Goal: Information Seeking & Learning: Understand process/instructions

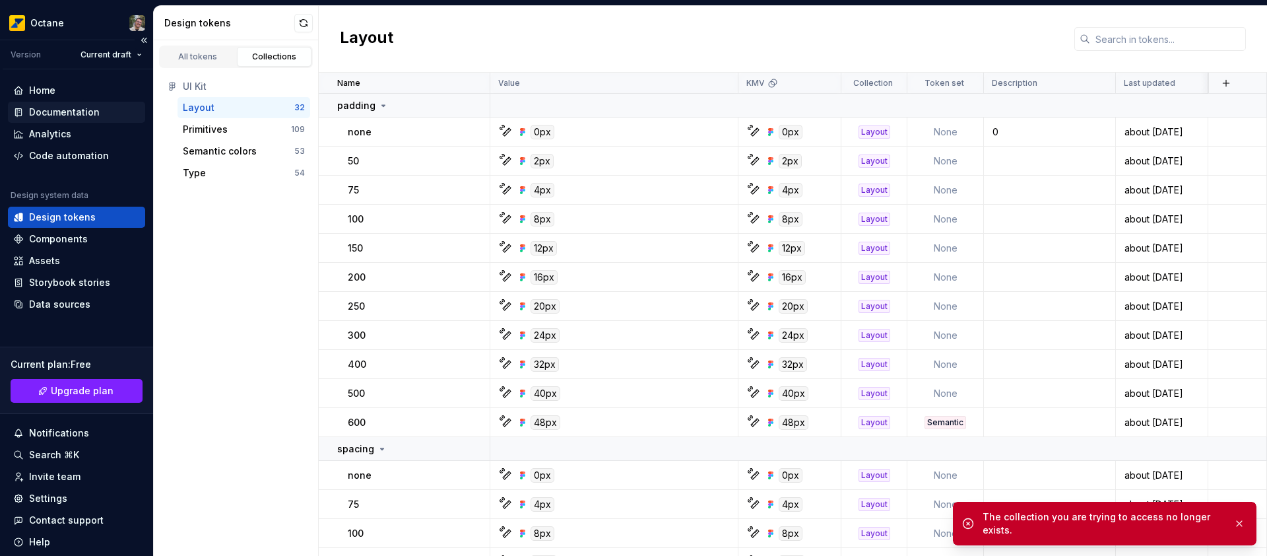
click at [73, 111] on div "Documentation" at bounding box center [64, 112] width 71 height 13
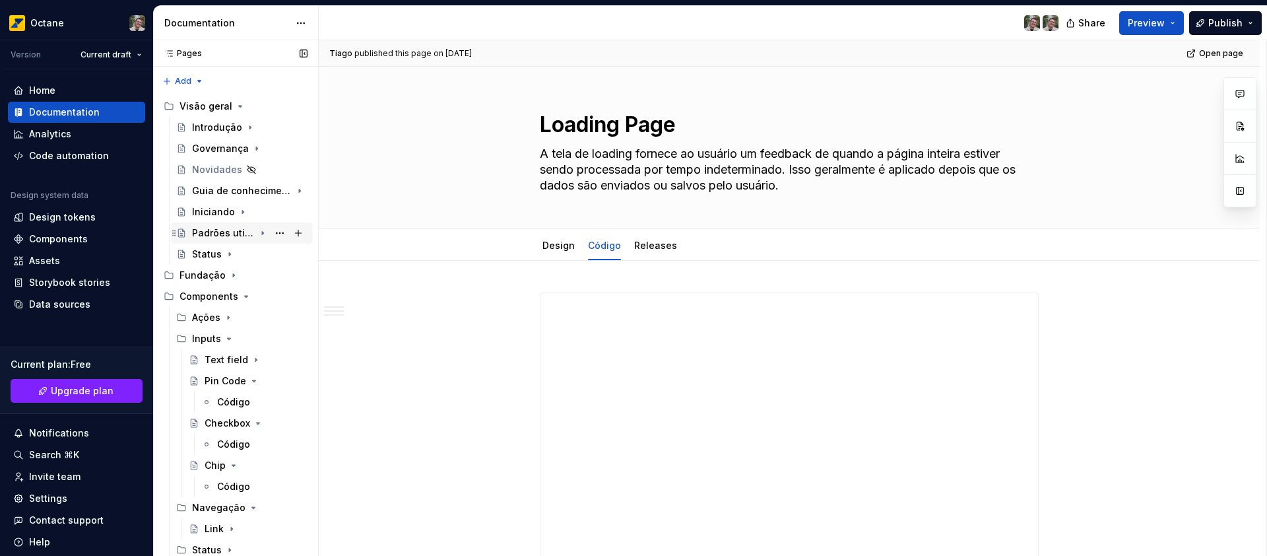
click at [227, 239] on div "Padrões utilizados" at bounding box center [223, 232] width 63 height 13
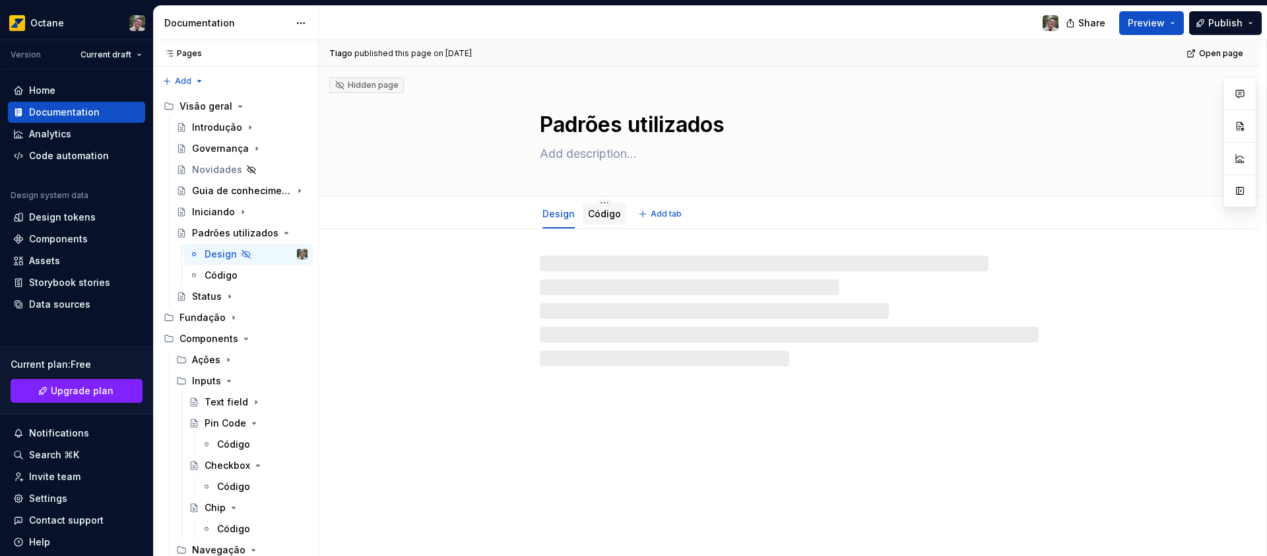
click at [599, 215] on link "Código" at bounding box center [604, 213] width 33 height 11
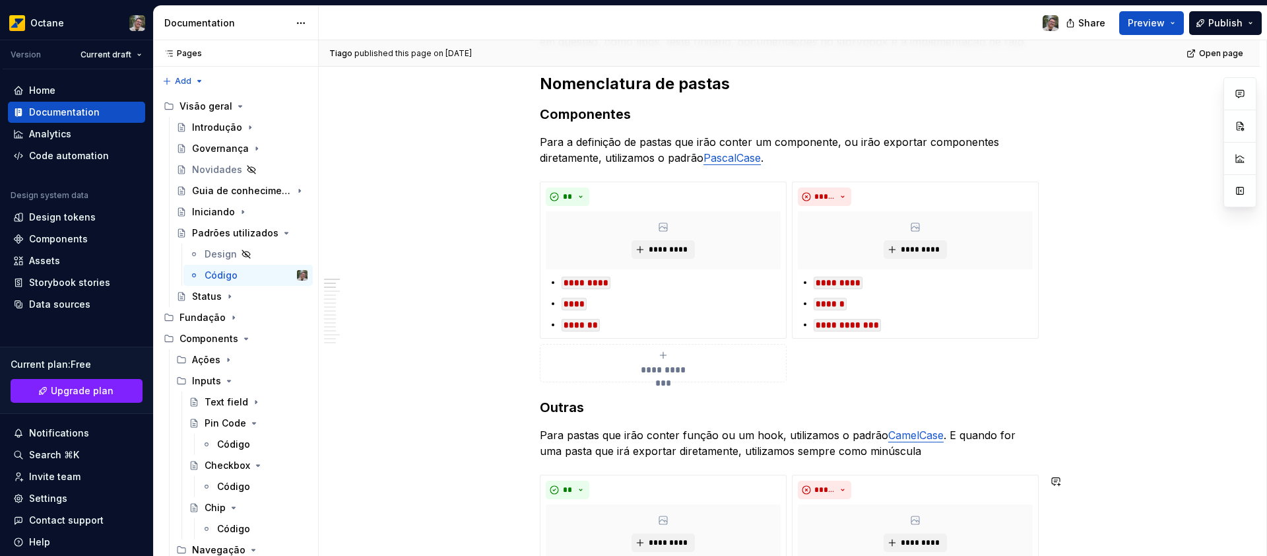
scroll to position [116, 0]
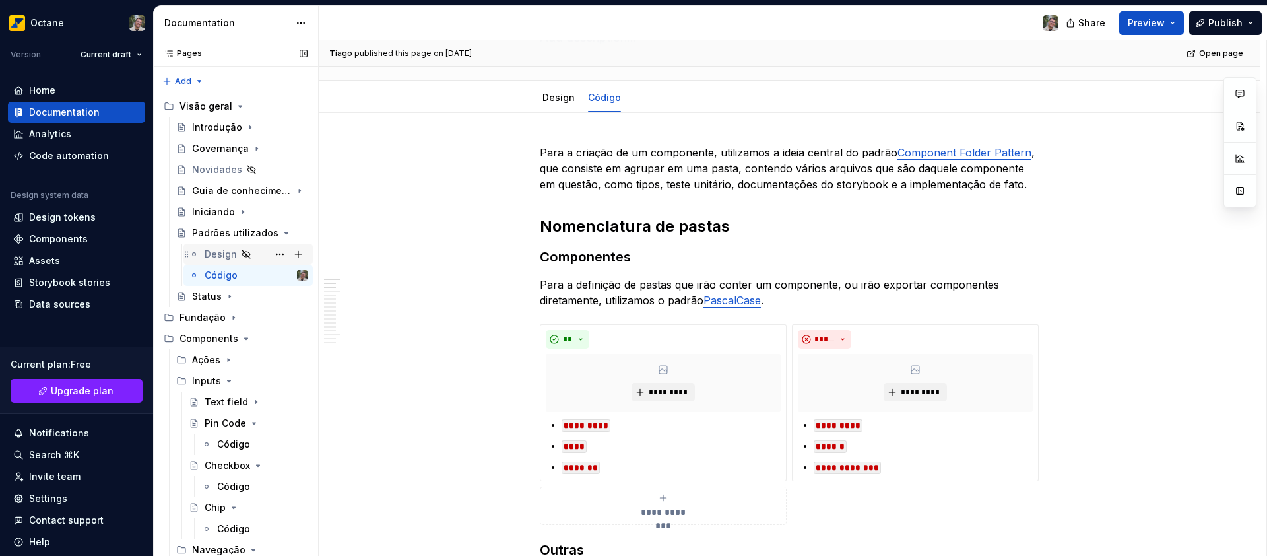
click at [226, 251] on div "Design" at bounding box center [221, 253] width 32 height 13
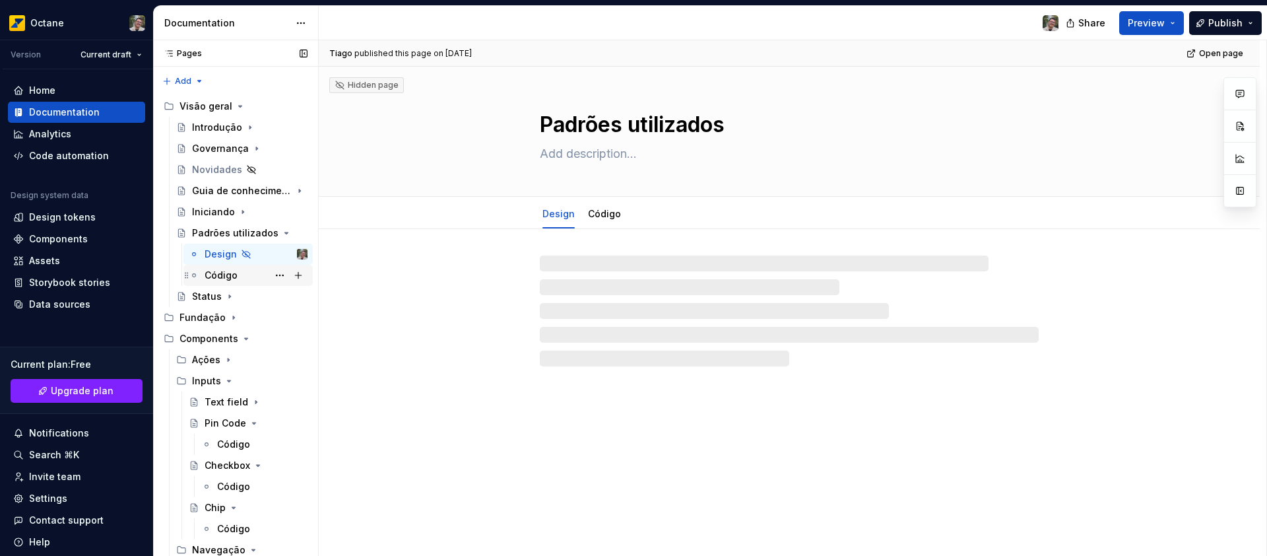
click at [227, 279] on div "Código" at bounding box center [221, 275] width 33 height 13
click at [234, 189] on div "Guia de conhecimento" at bounding box center [223, 190] width 63 height 13
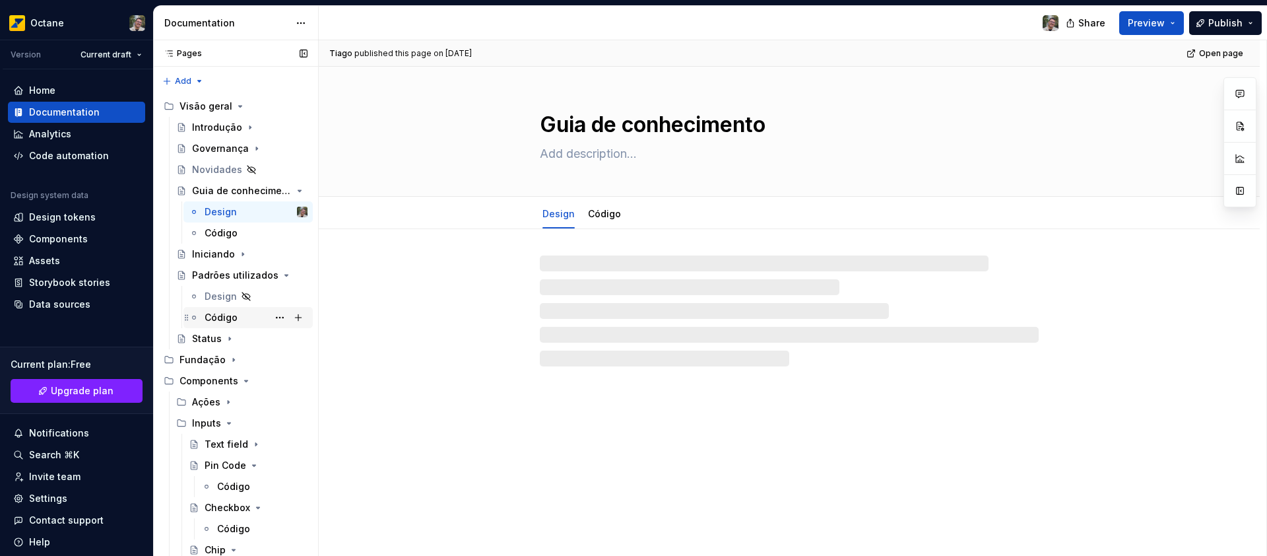
click at [215, 313] on div "Código" at bounding box center [221, 317] width 33 height 13
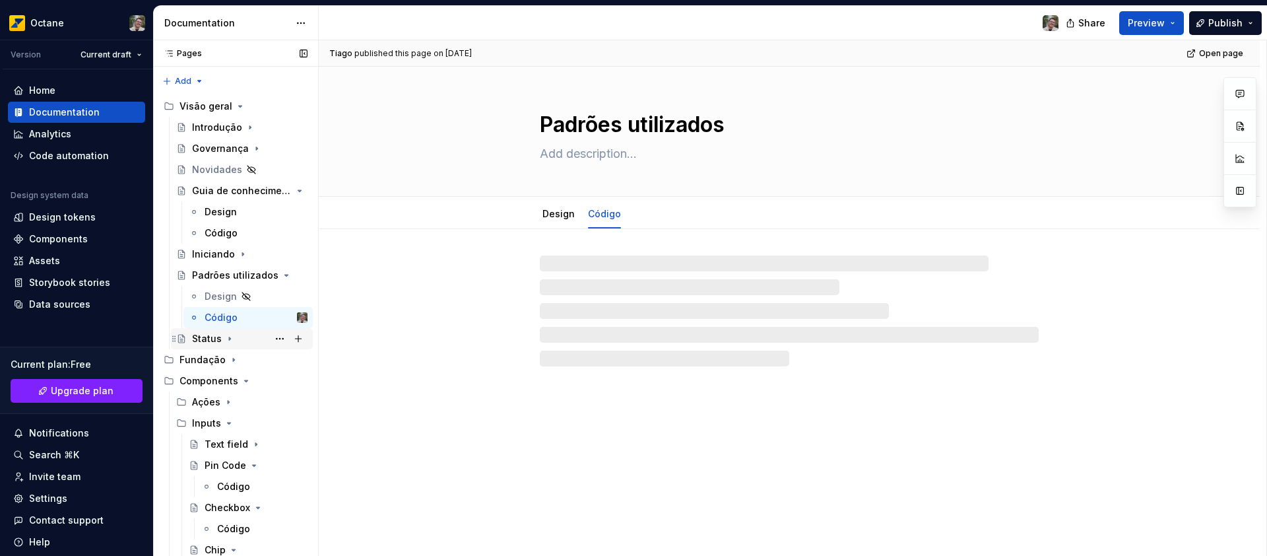
click at [225, 342] on icon "Page tree" at bounding box center [229, 338] width 11 height 11
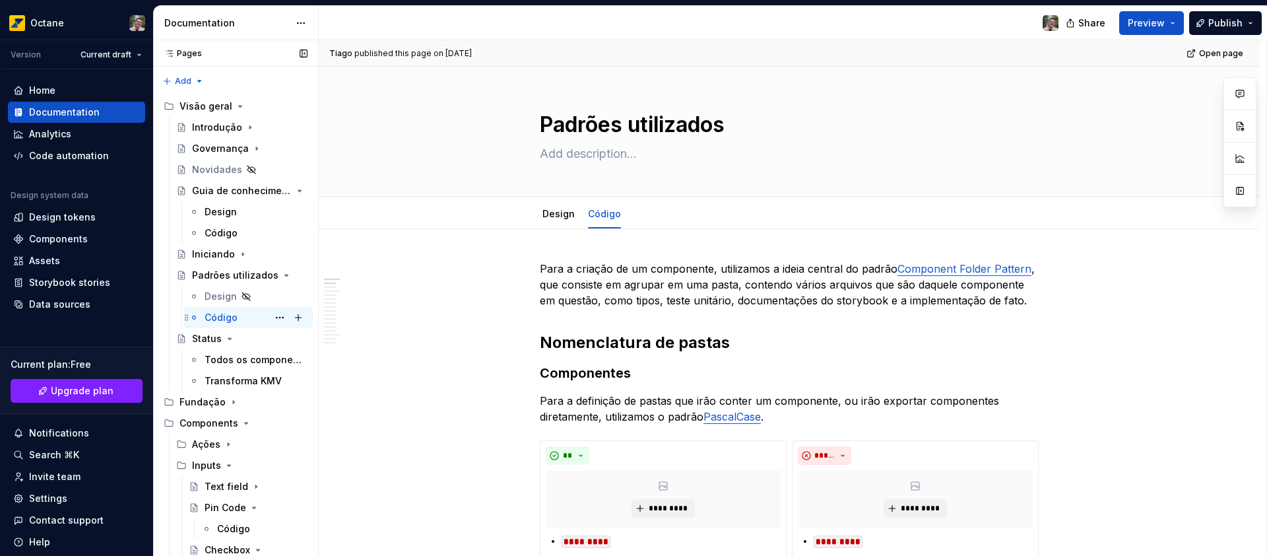
click at [226, 321] on div "Código" at bounding box center [221, 317] width 33 height 13
click at [228, 399] on icon "Page tree" at bounding box center [233, 402] width 11 height 11
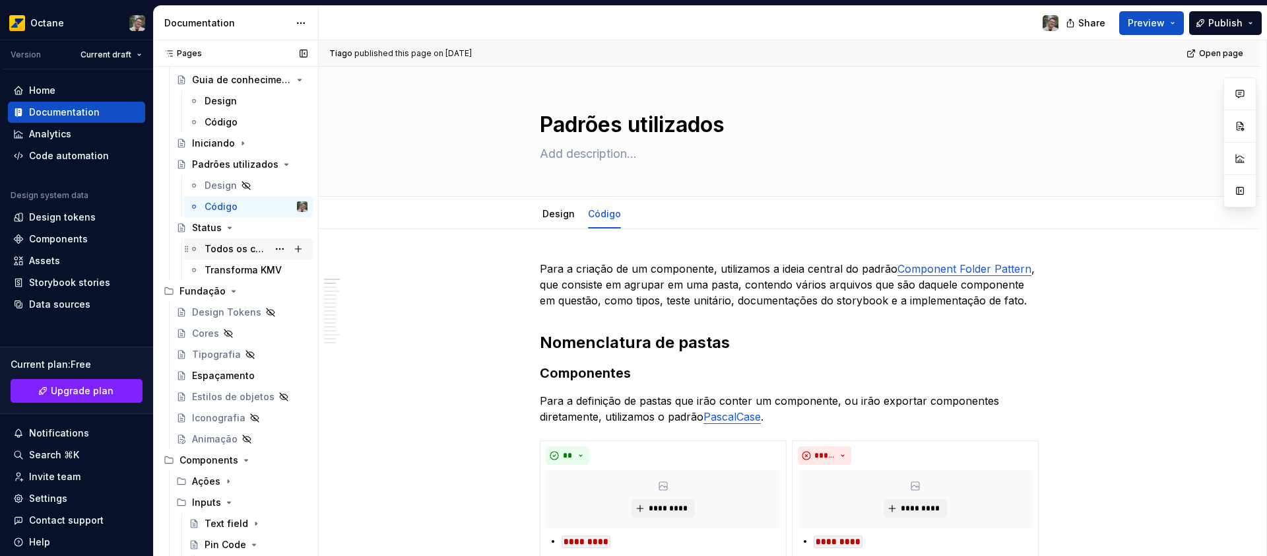
scroll to position [118, 0]
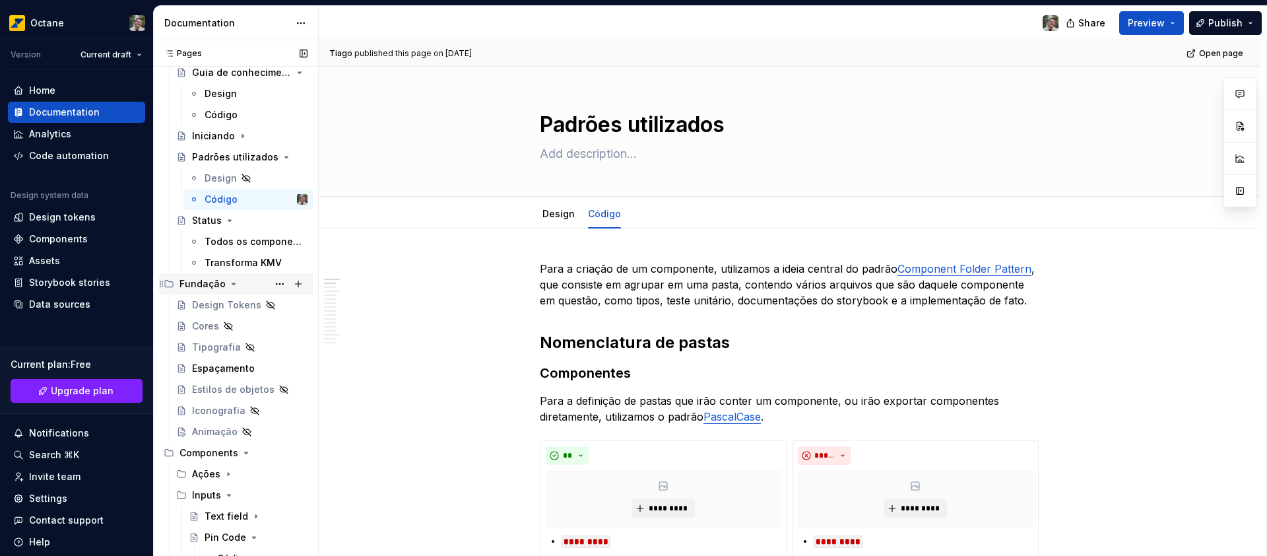
click at [228, 282] on icon "Page tree" at bounding box center [233, 283] width 11 height 11
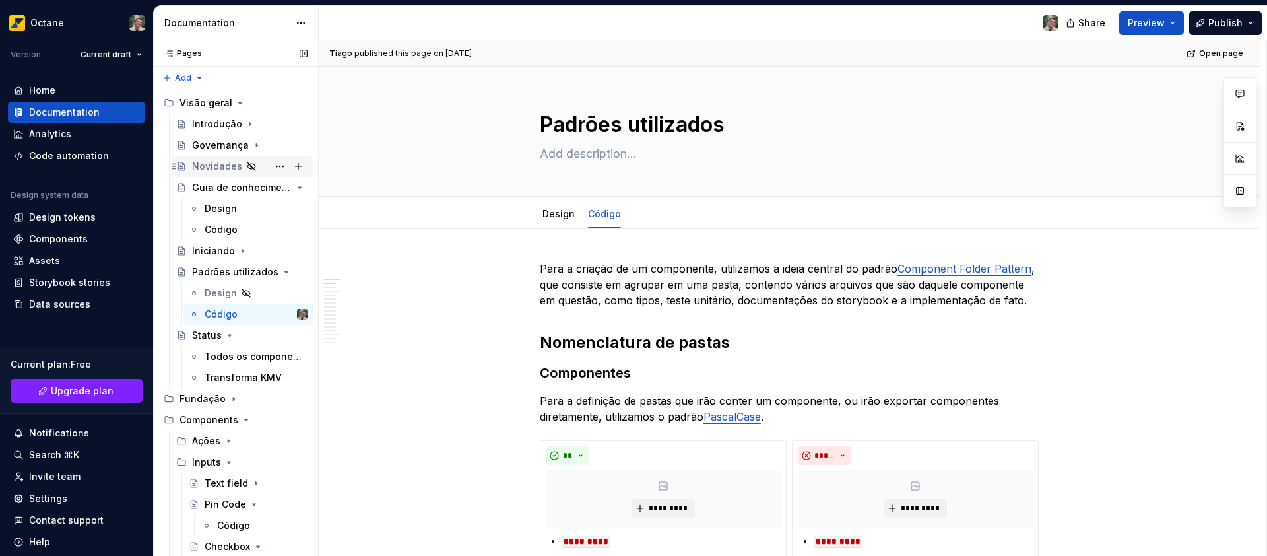
scroll to position [0, 0]
click at [251, 148] on icon "Page tree" at bounding box center [256, 148] width 11 height 11
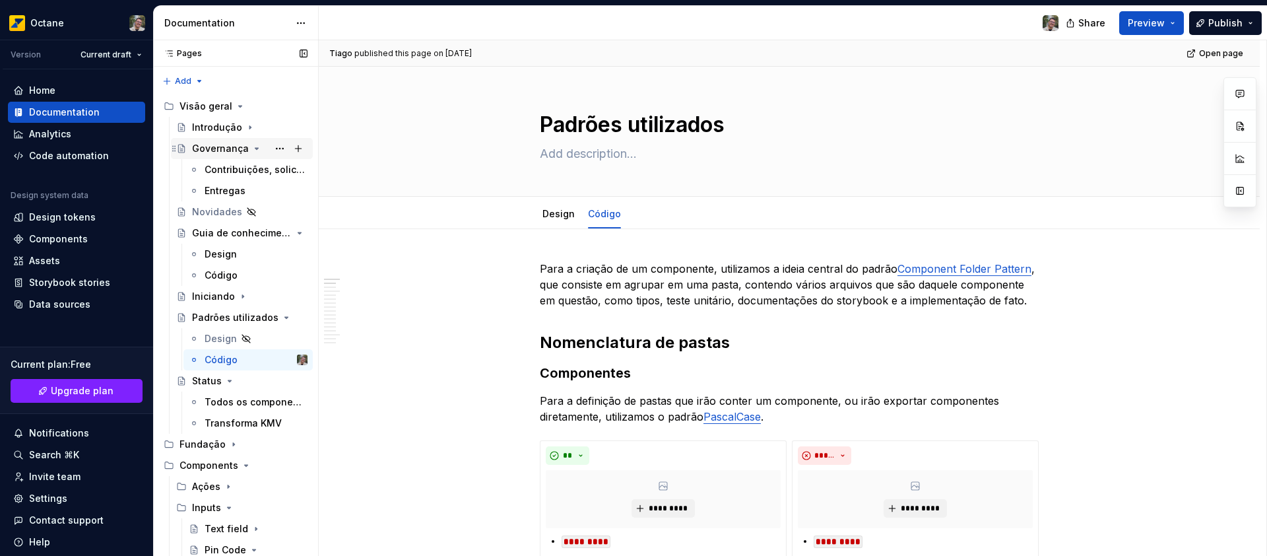
click at [255, 148] on icon "Page tree" at bounding box center [256, 148] width 3 height 1
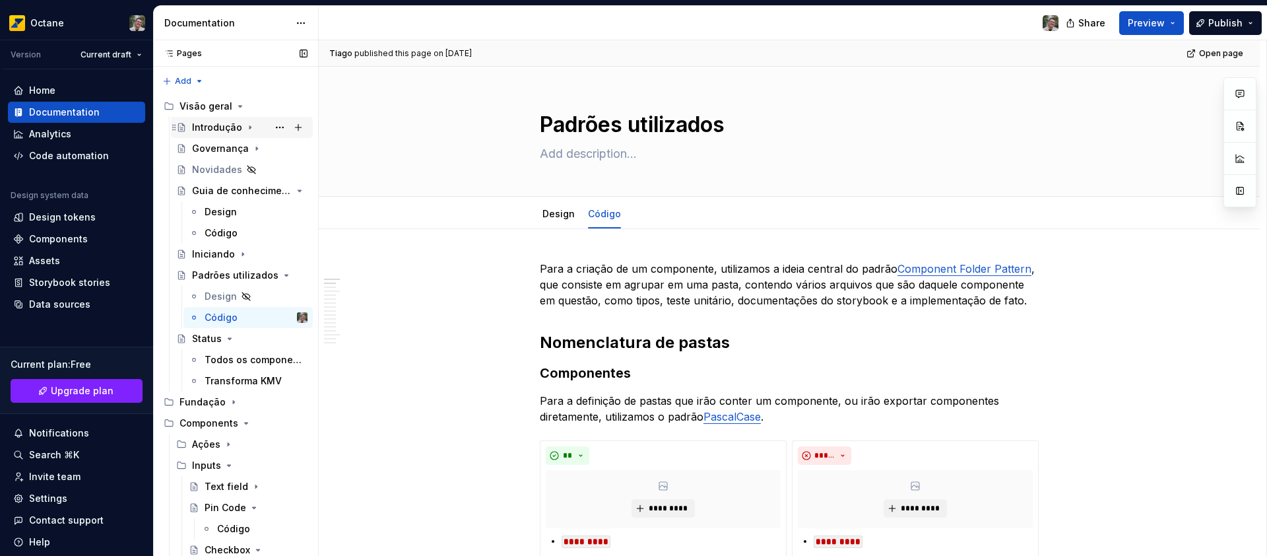
click at [245, 128] on icon "Page tree" at bounding box center [250, 127] width 11 height 11
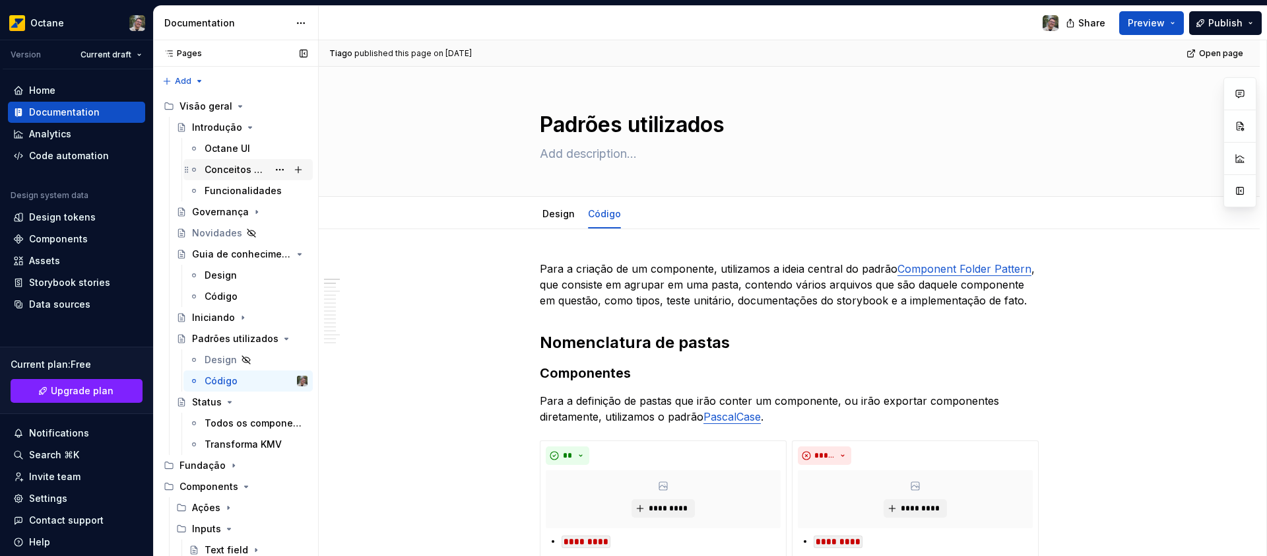
click at [249, 172] on div "Conceitos de Design System" at bounding box center [236, 169] width 63 height 13
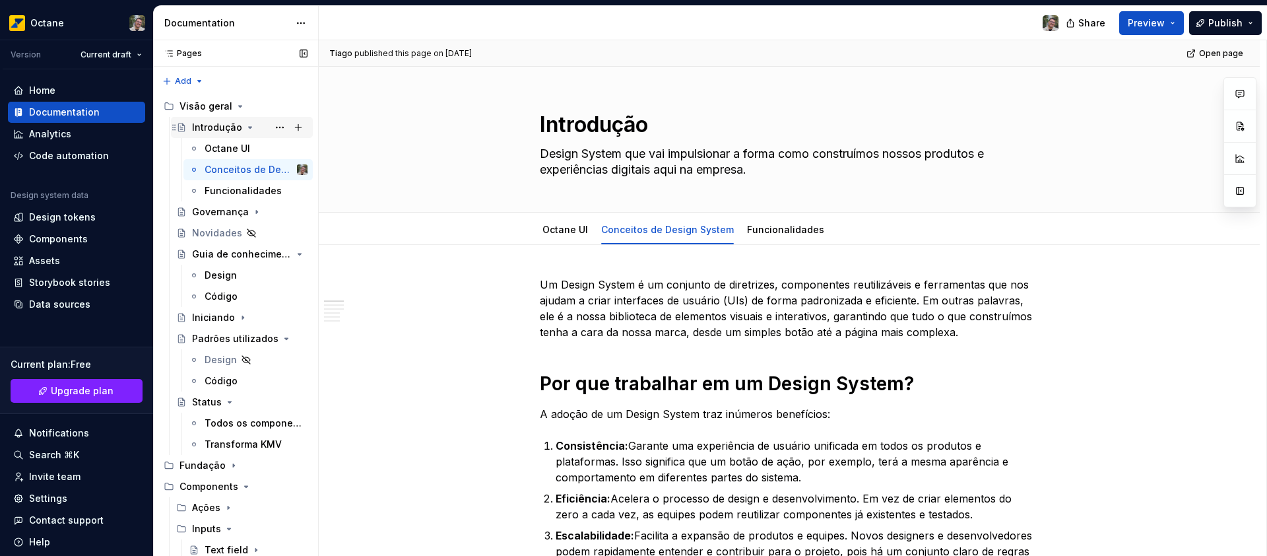
click at [245, 125] on icon "Page tree" at bounding box center [250, 127] width 11 height 11
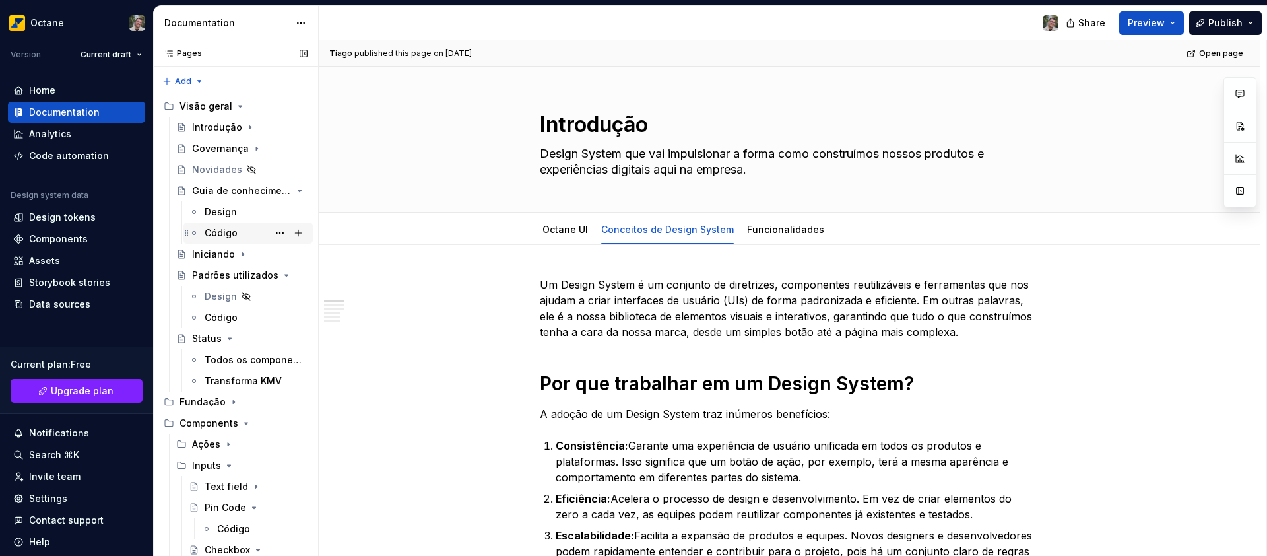
click at [216, 232] on div "Código" at bounding box center [221, 232] width 33 height 13
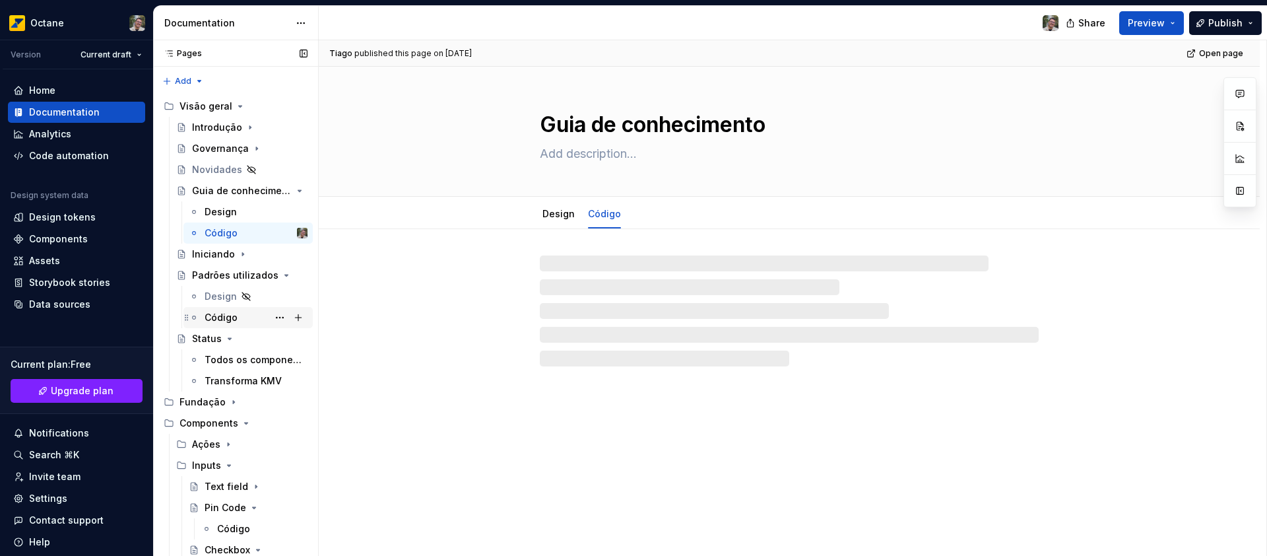
click at [214, 322] on div "Código" at bounding box center [221, 317] width 33 height 13
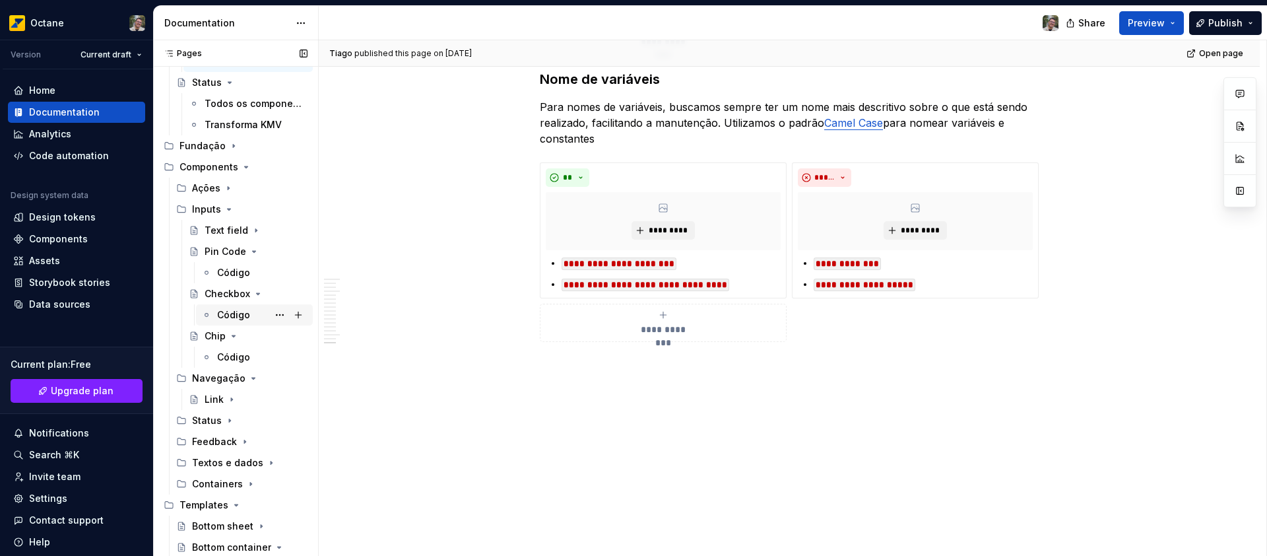
scroll to position [593, 0]
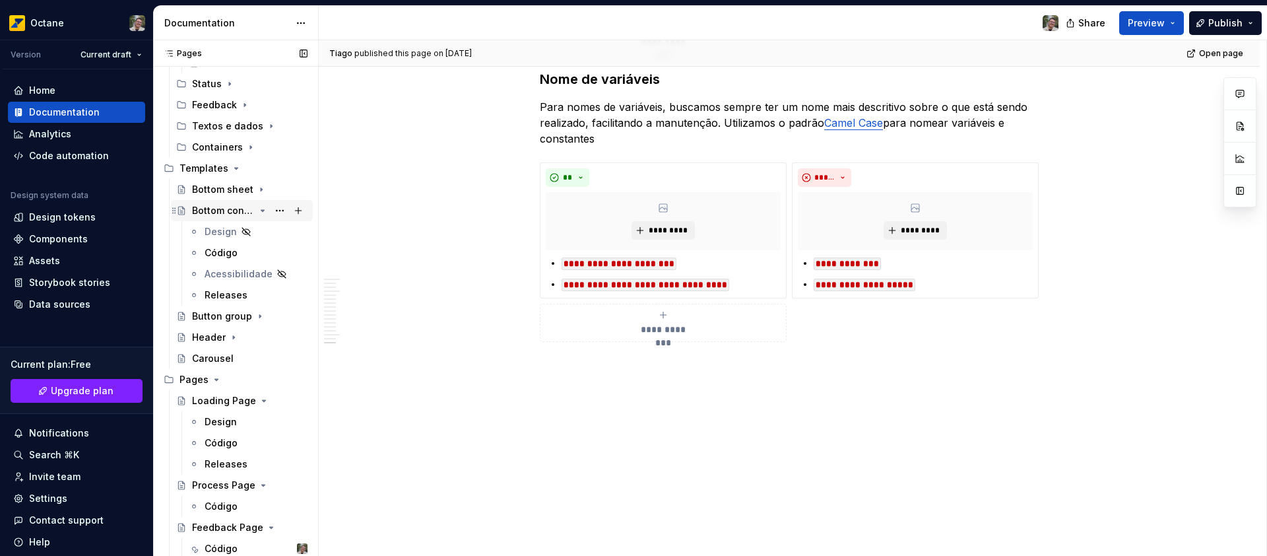
click at [215, 376] on icon "Page tree" at bounding box center [216, 379] width 11 height 11
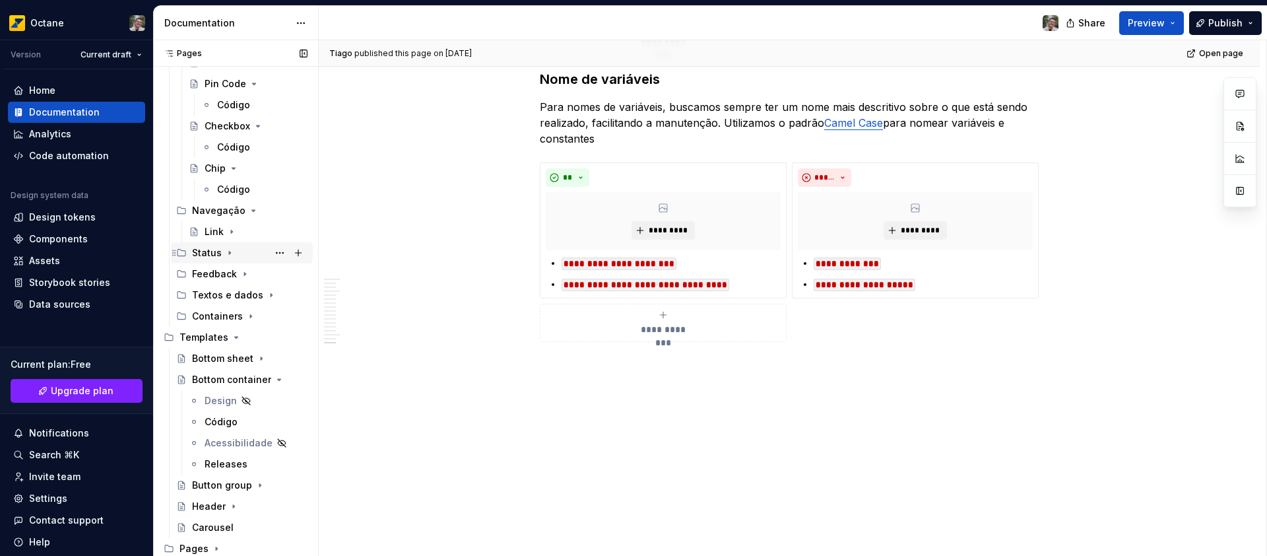
scroll to position [424, 0]
click at [235, 337] on icon "Page tree" at bounding box center [236, 337] width 3 height 1
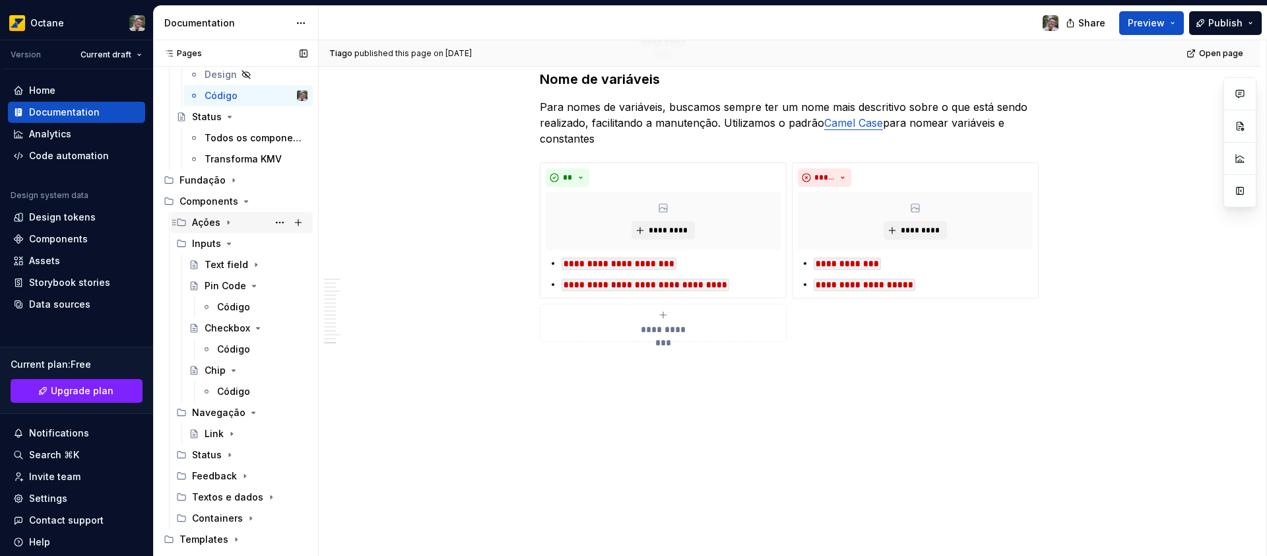
scroll to position [209, 0]
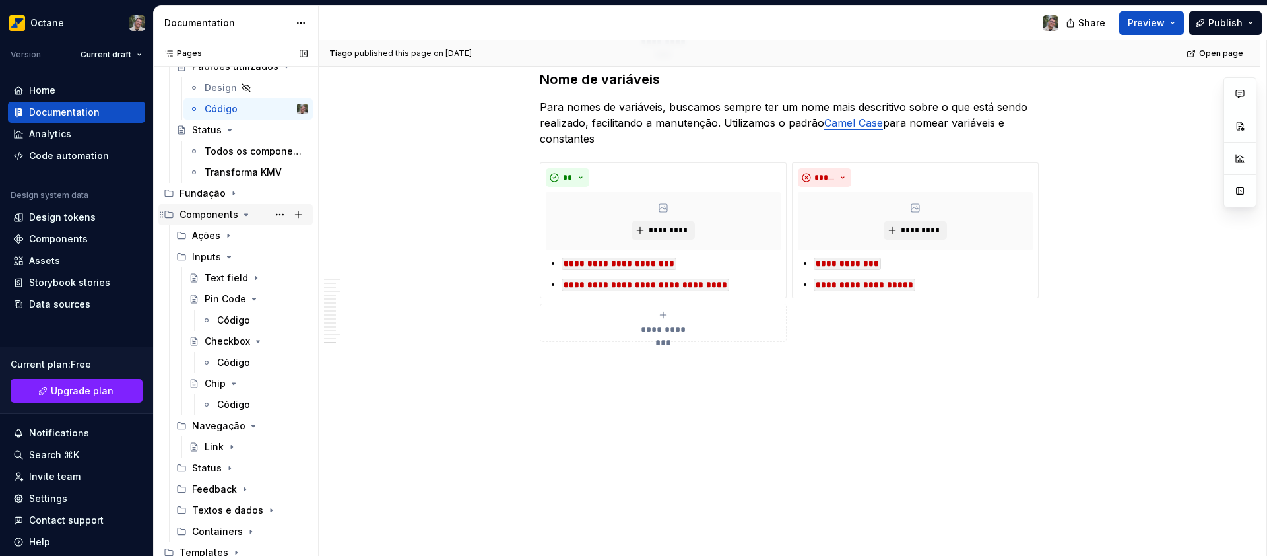
click at [246, 212] on icon "Page tree" at bounding box center [246, 214] width 11 height 11
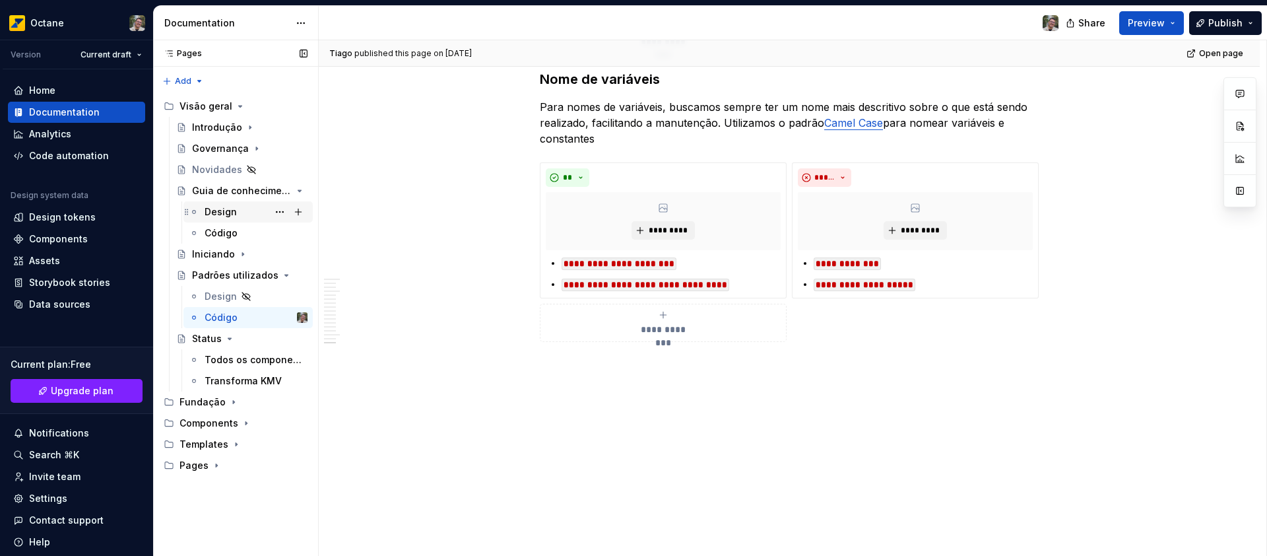
scroll to position [0, 0]
click at [228, 405] on icon "Page tree" at bounding box center [233, 402] width 11 height 11
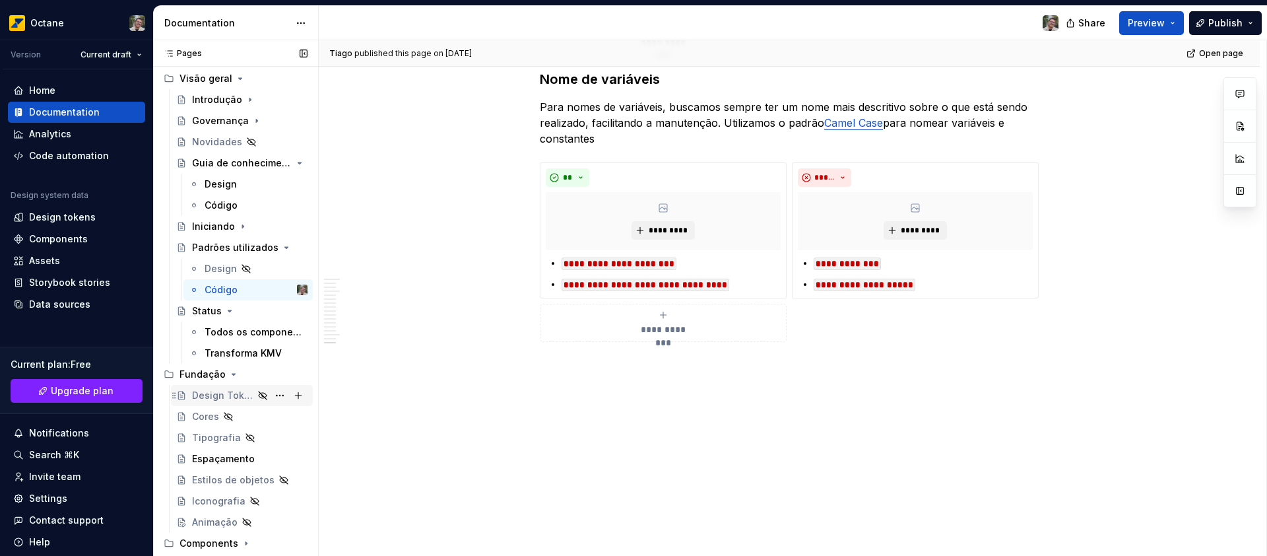
scroll to position [65, 0]
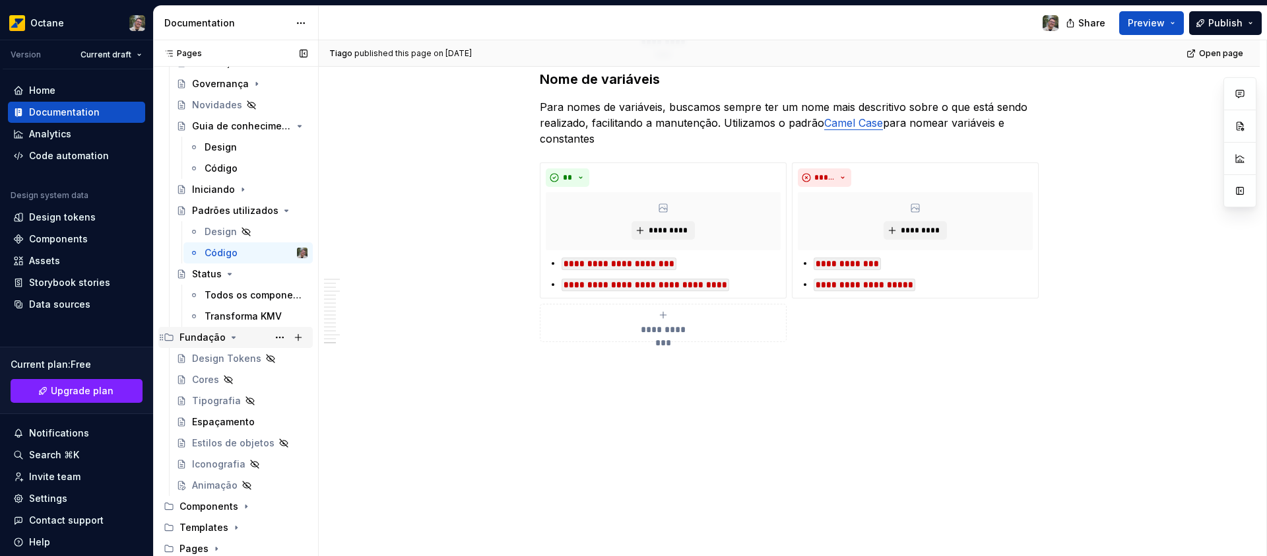
click at [232, 341] on icon "Page tree" at bounding box center [233, 337] width 11 height 11
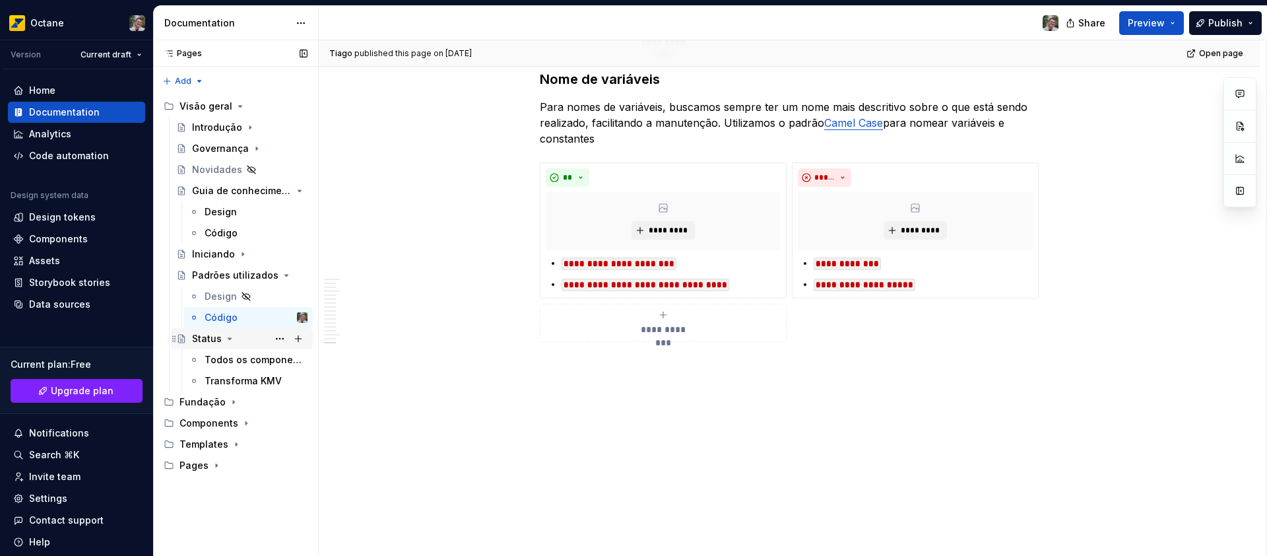
click at [226, 341] on icon "Page tree" at bounding box center [229, 338] width 11 height 11
click at [240, 256] on icon "Page tree" at bounding box center [243, 254] width 11 height 11
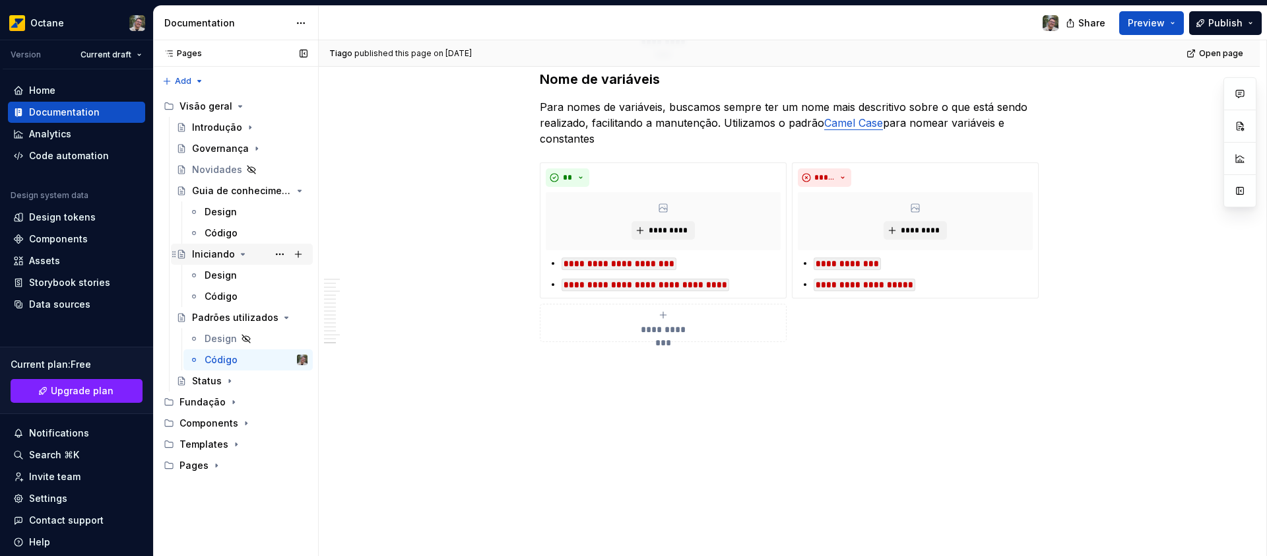
click at [240, 256] on icon "Page tree" at bounding box center [243, 254] width 11 height 11
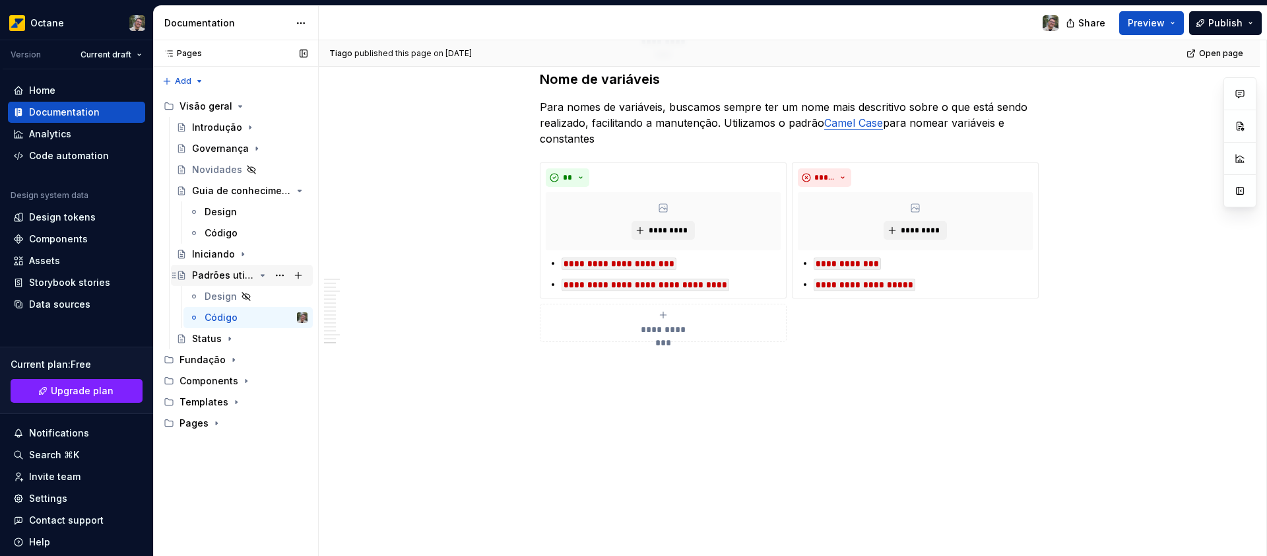
click at [261, 277] on icon "Page tree" at bounding box center [262, 275] width 11 height 11
click at [238, 258] on icon "Page tree" at bounding box center [243, 254] width 11 height 11
click at [264, 192] on icon "Page tree" at bounding box center [262, 190] width 11 height 11
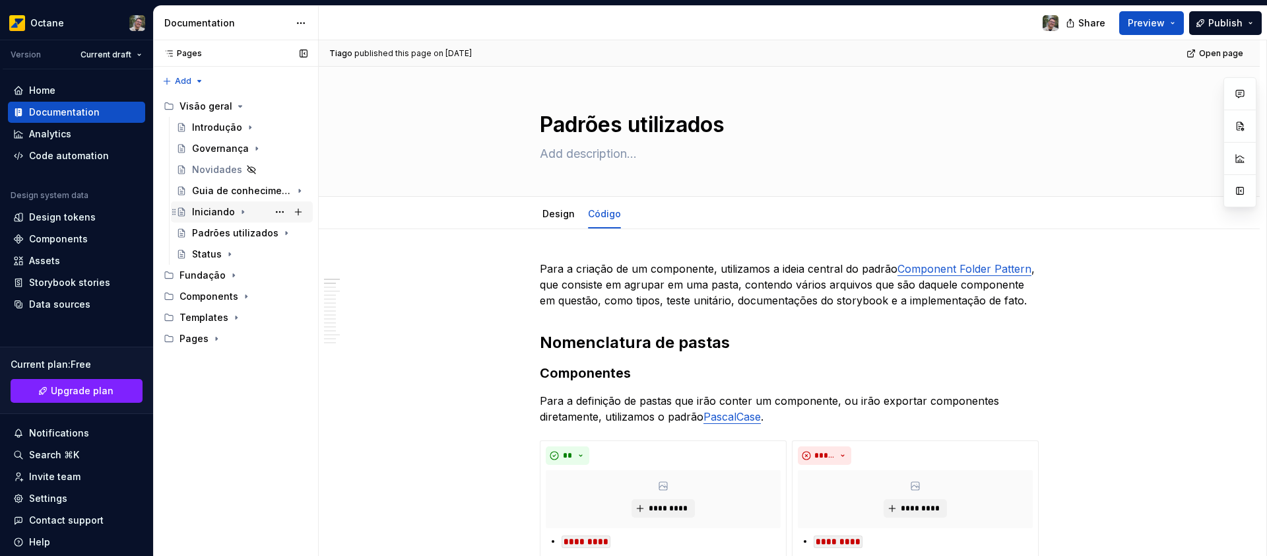
click at [239, 215] on icon "Page tree" at bounding box center [243, 212] width 11 height 11
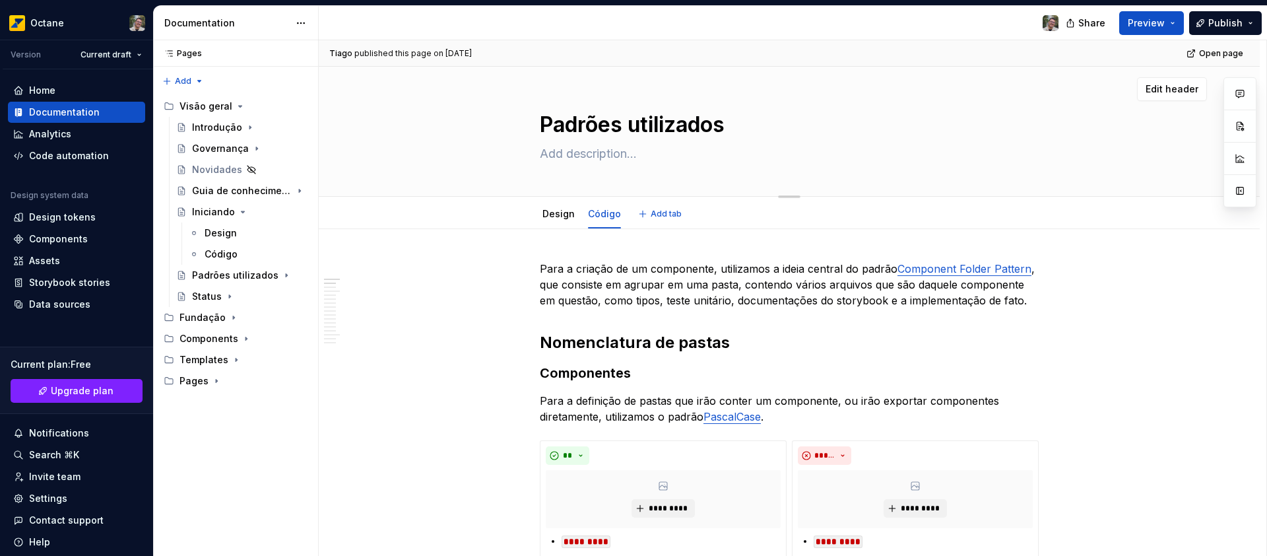
click at [622, 118] on textarea "Padrões utilizados" at bounding box center [786, 125] width 499 height 32
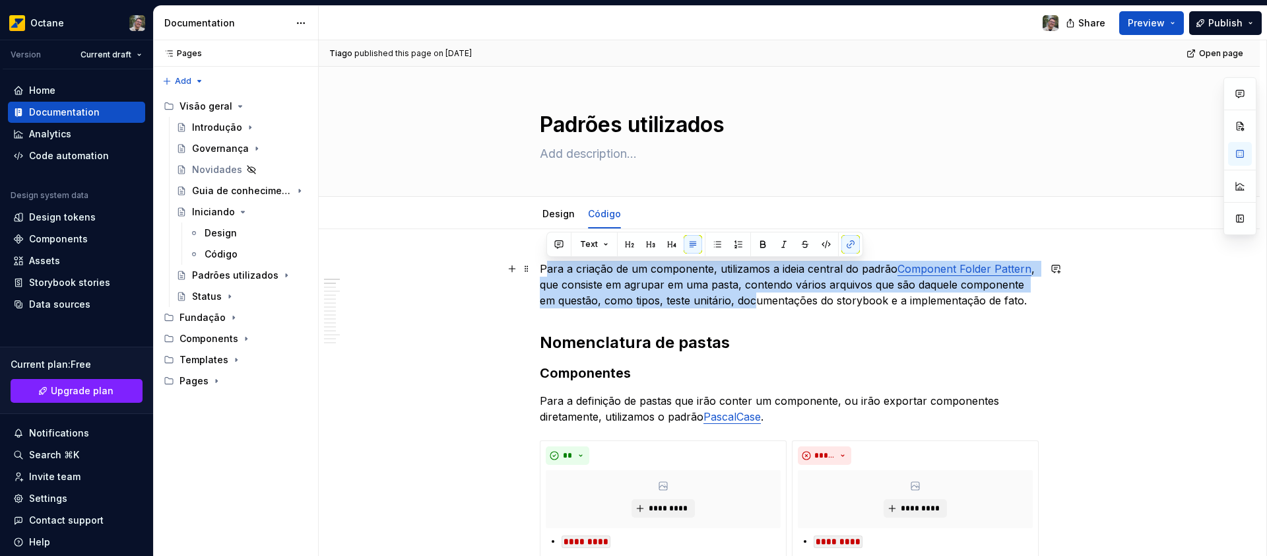
drag, startPoint x: 548, startPoint y: 266, endPoint x: 752, endPoint y: 306, distance: 207.9
click at [752, 305] on p "Para a criação de um componente, utilizamos a ideia central do padrão Component…" at bounding box center [789, 285] width 499 height 48
click at [752, 306] on p "Para a criação de um componente, utilizamos a ideia central do padrão Component…" at bounding box center [789, 285] width 499 height 48
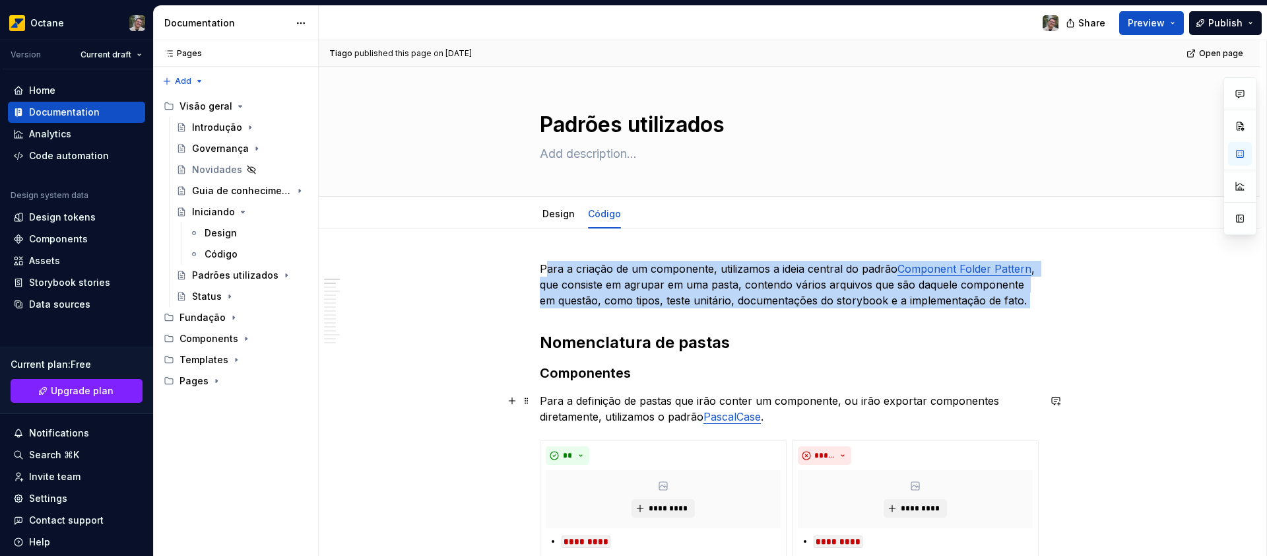
scroll to position [97, 0]
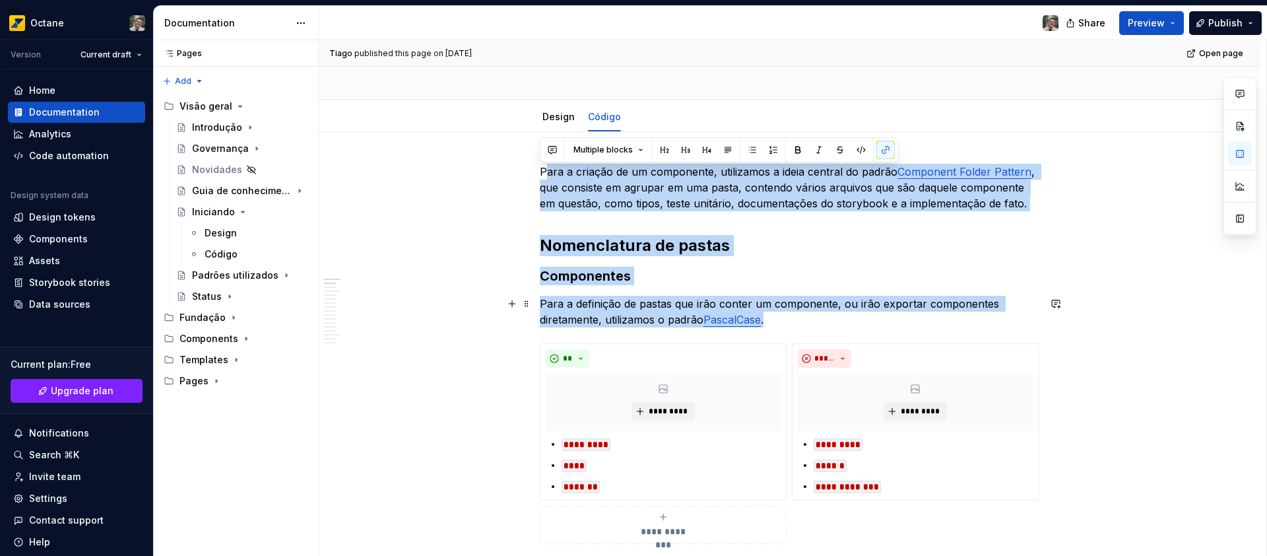
drag, startPoint x: 543, startPoint y: 269, endPoint x: 853, endPoint y: 286, distance: 310.7
click at [845, 251] on h2 "Nomenclatura de pastas" at bounding box center [789, 245] width 499 height 21
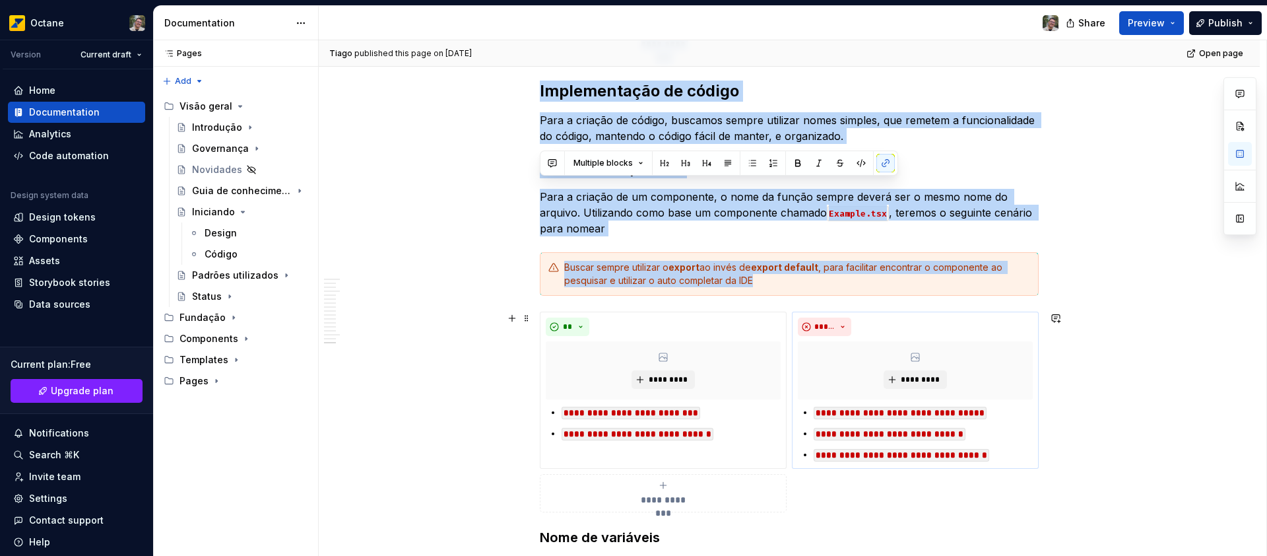
scroll to position [3521, 0]
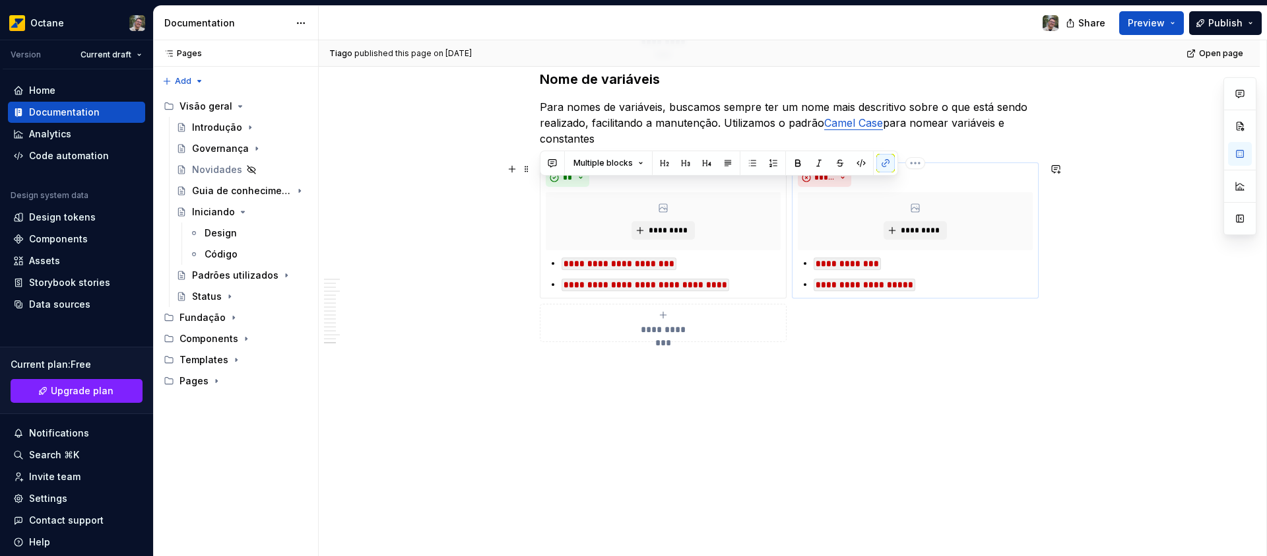
drag, startPoint x: 540, startPoint y: 171, endPoint x: 919, endPoint y: 286, distance: 396.0
click at [923, 286] on p "**********" at bounding box center [923, 285] width 219 height 16
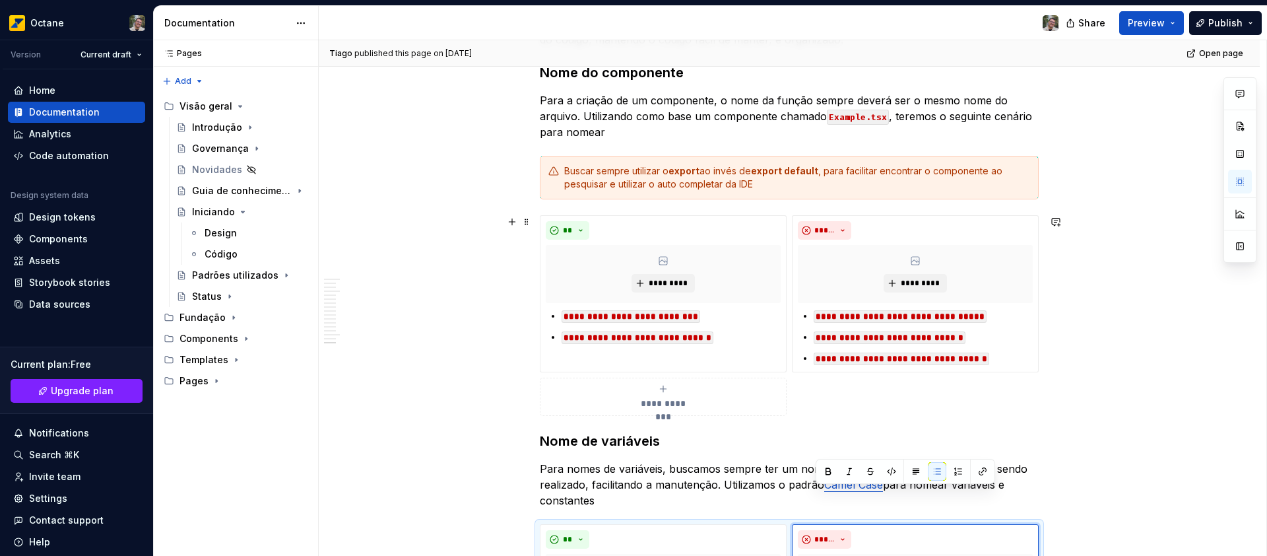
scroll to position [2861, 0]
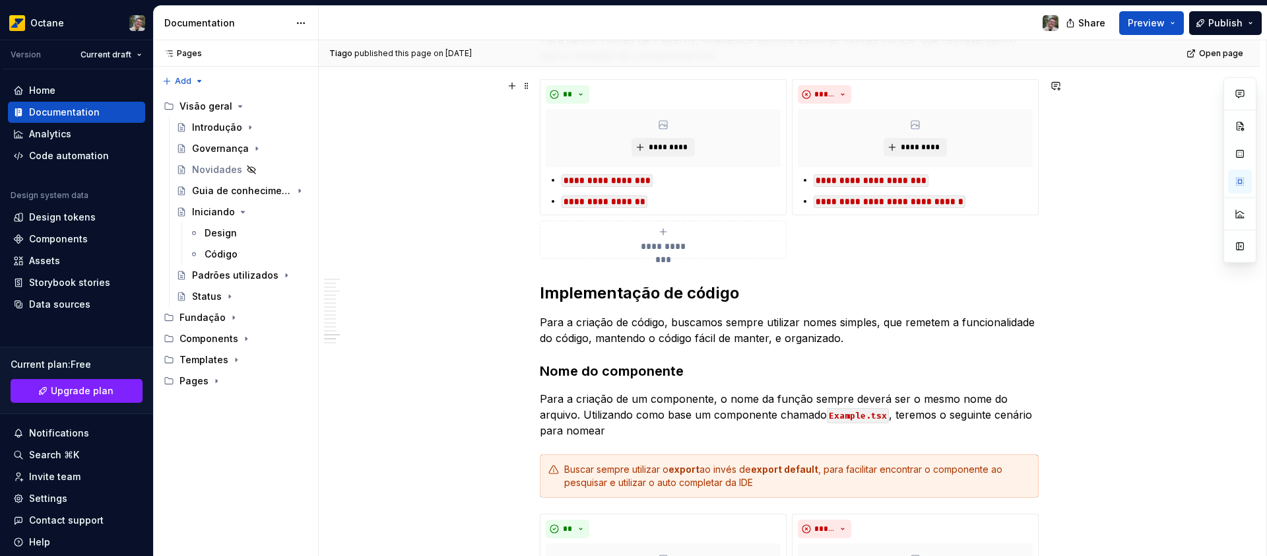
drag, startPoint x: 876, startPoint y: 253, endPoint x: 585, endPoint y: 249, distance: 291.1
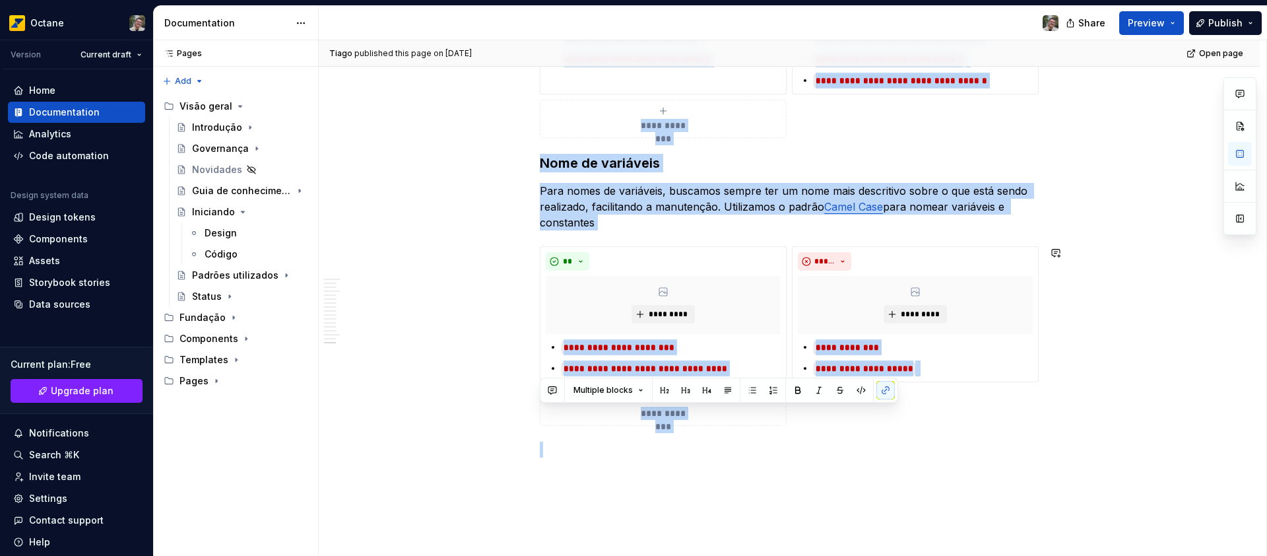
scroll to position [3521, 0]
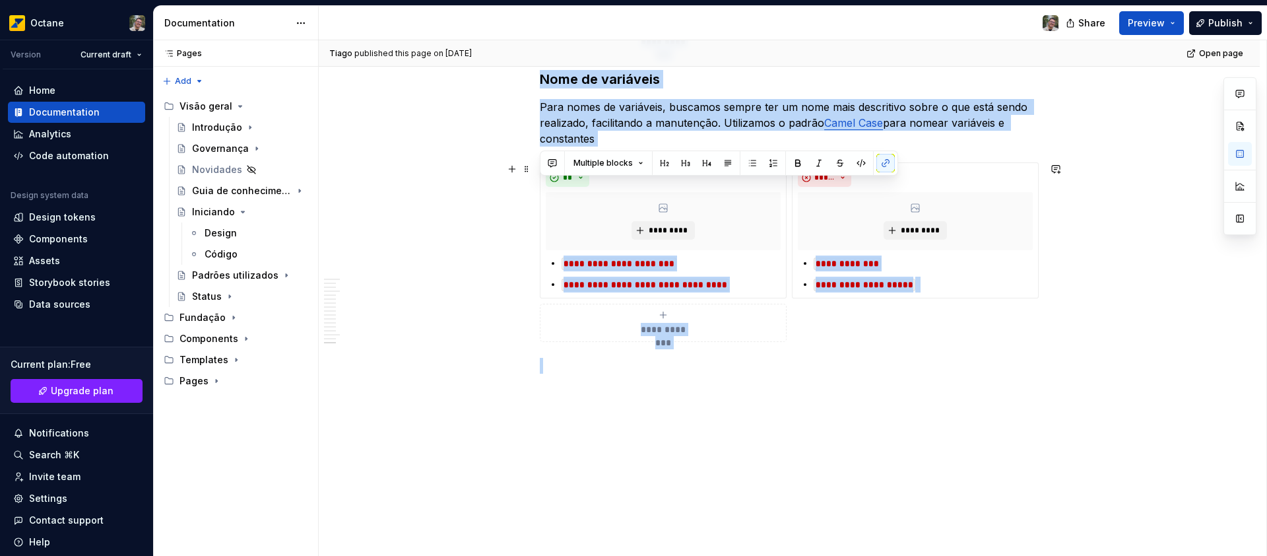
drag, startPoint x: 539, startPoint y: 268, endPoint x: 895, endPoint y: 300, distance: 357.1
copy div "**********"
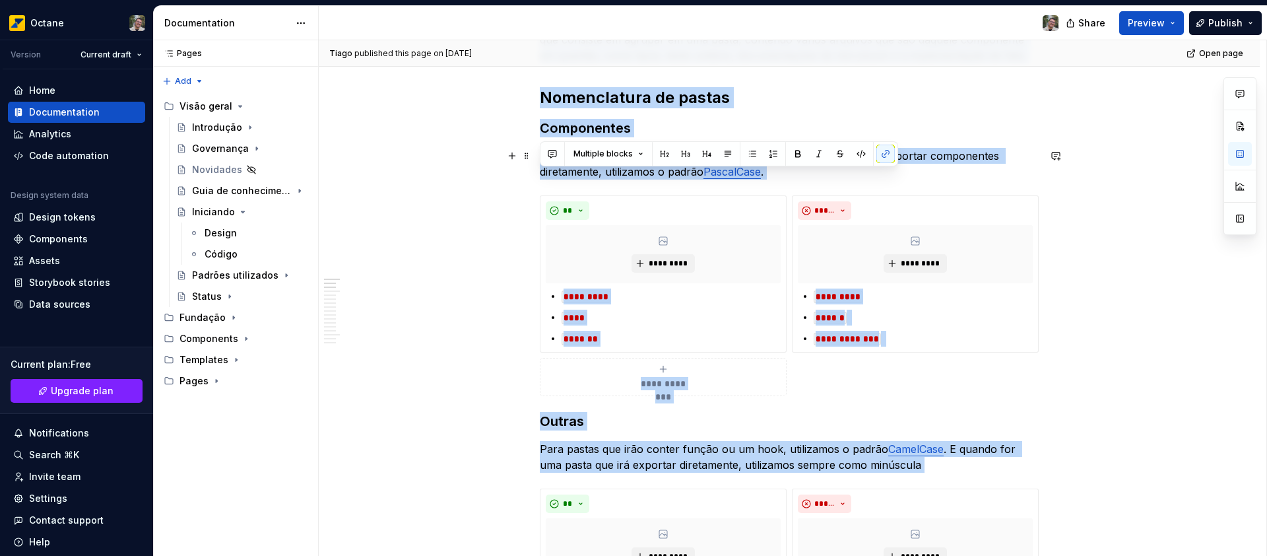
scroll to position [0, 0]
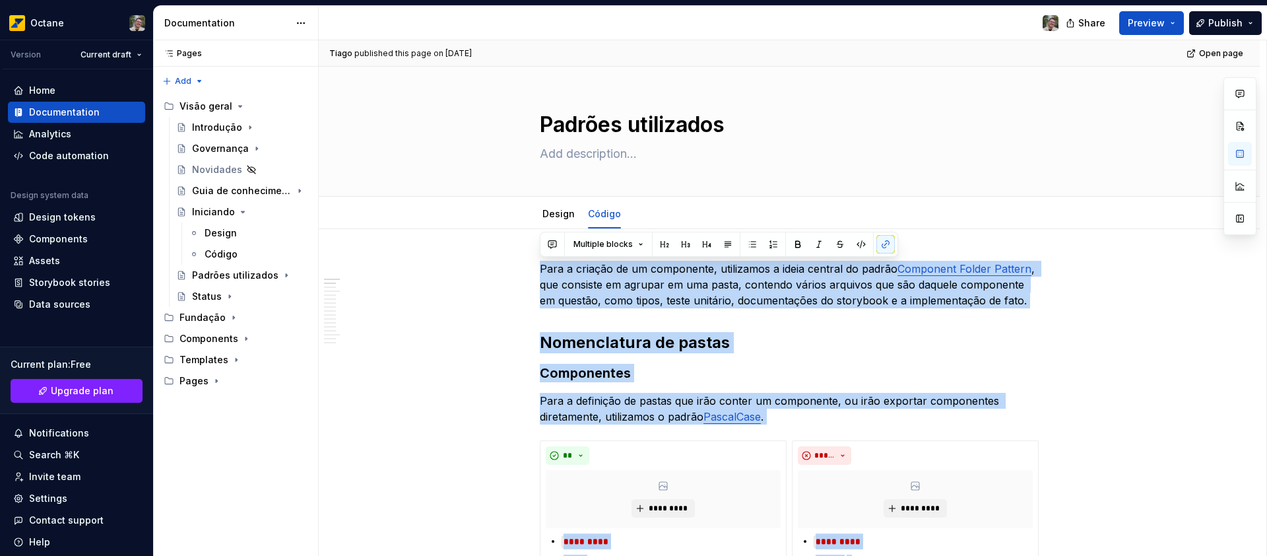
copy div "**********"
click at [566, 294] on p "Para a criação de um componente, utilizamos a ideia central do padrão Component…" at bounding box center [789, 285] width 499 height 48
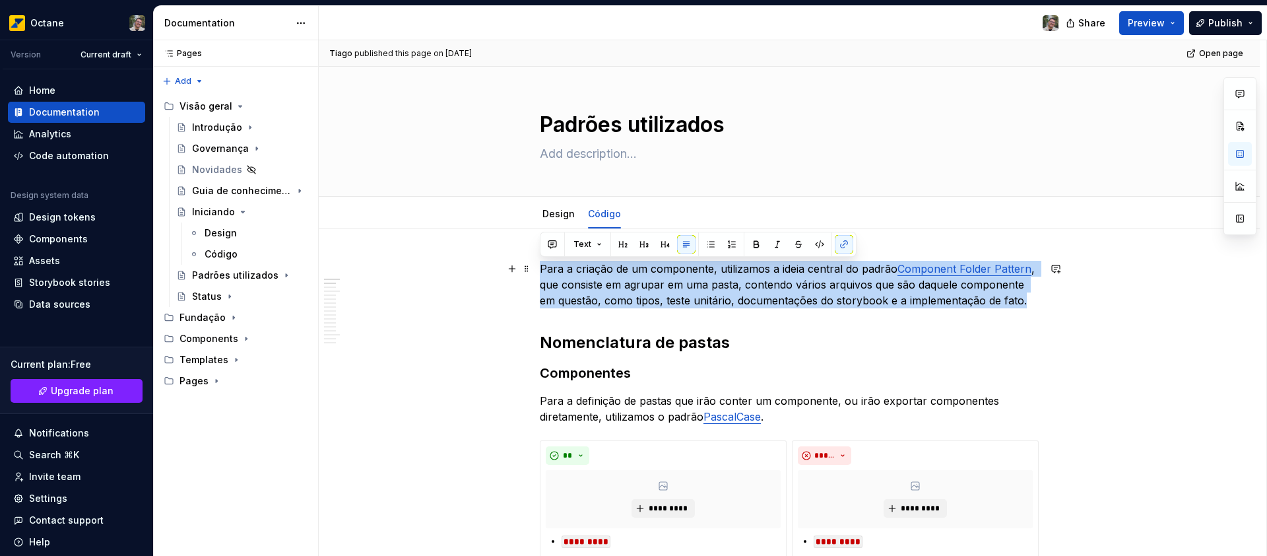
drag, startPoint x: 540, startPoint y: 267, endPoint x: 1045, endPoint y: 306, distance: 506.3
copy p "Para a criação de um componente, utilizamos a ideia central do padrão Component…"
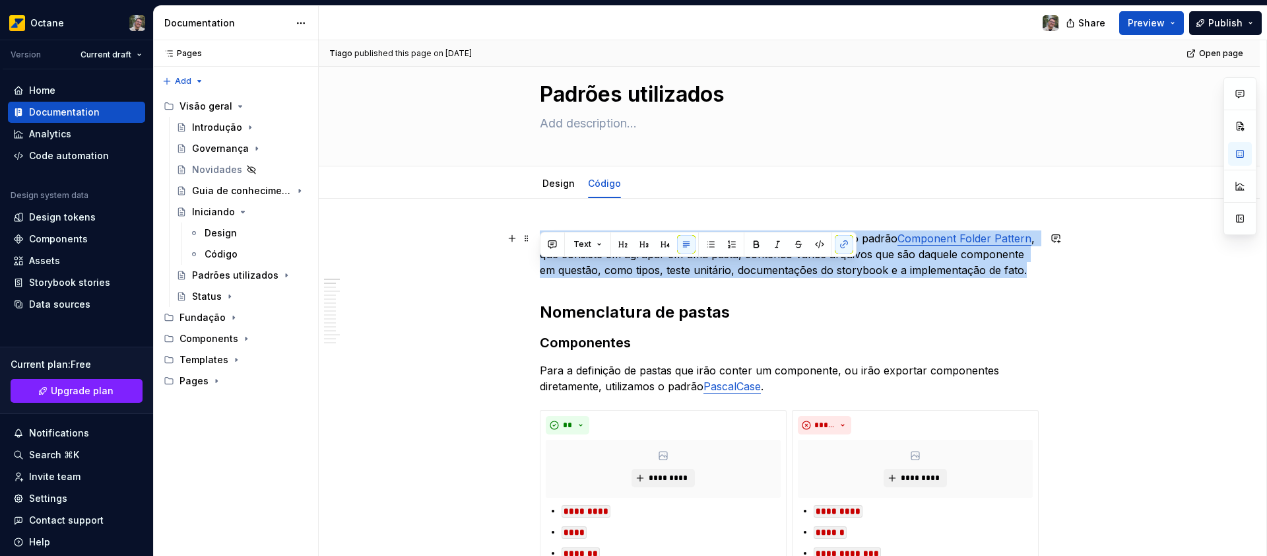
scroll to position [116, 0]
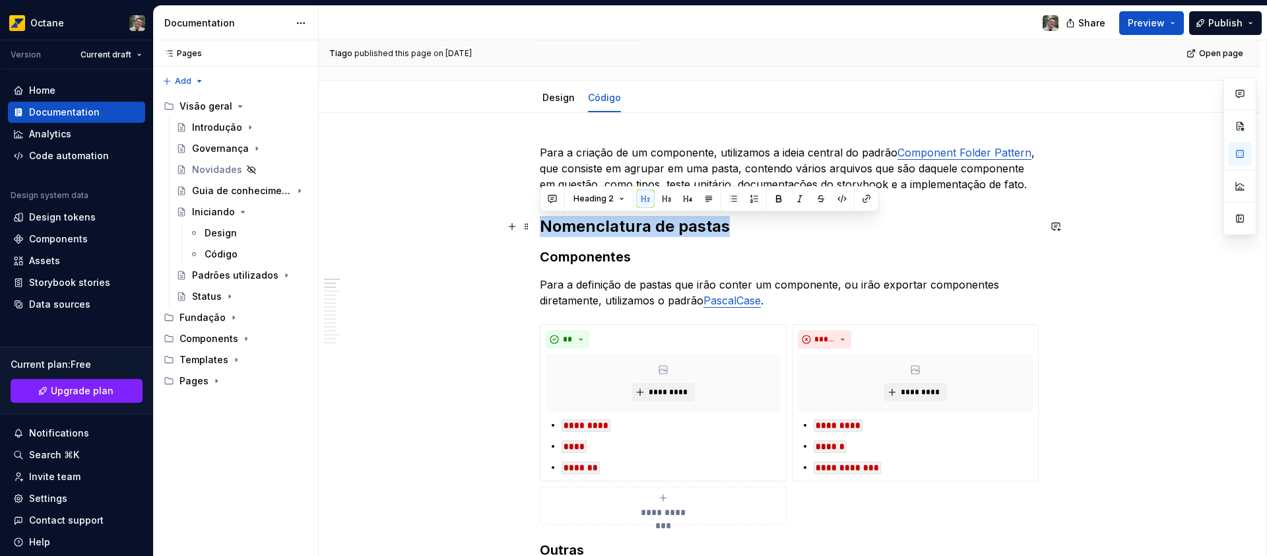
drag, startPoint x: 742, startPoint y: 232, endPoint x: 541, endPoint y: 215, distance: 201.3
click at [541, 220] on h2 "Nomenclatura de pastas" at bounding box center [789, 226] width 499 height 21
copy h2 "Nomenclatura de pastas"
click at [620, 257] on h3 "Componentes" at bounding box center [789, 256] width 499 height 18
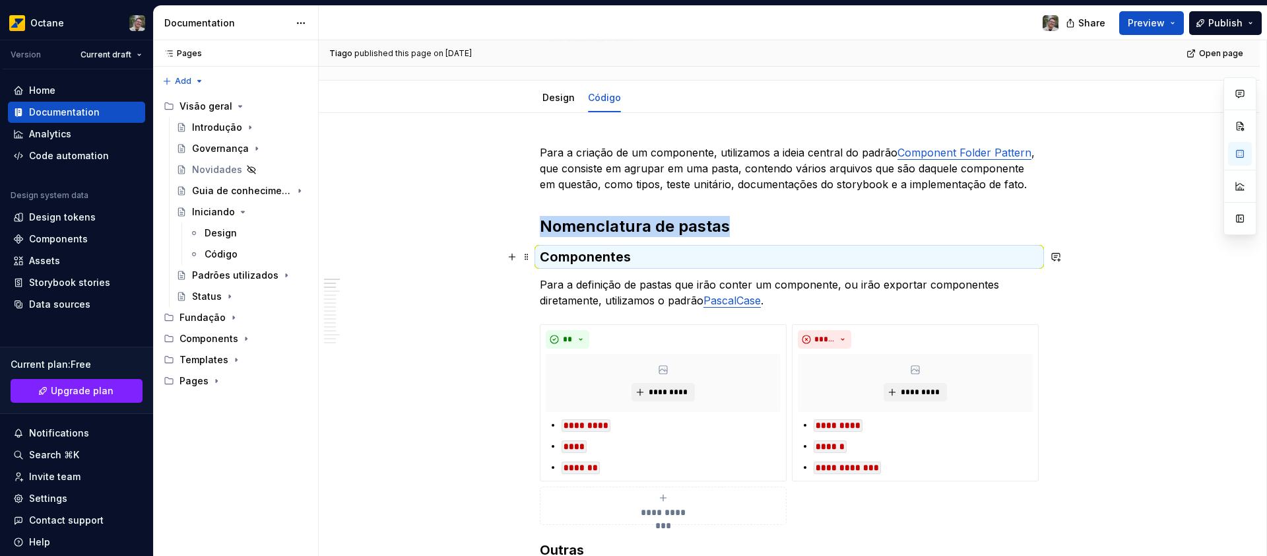
click at [581, 262] on h3 "Componentes" at bounding box center [789, 256] width 499 height 18
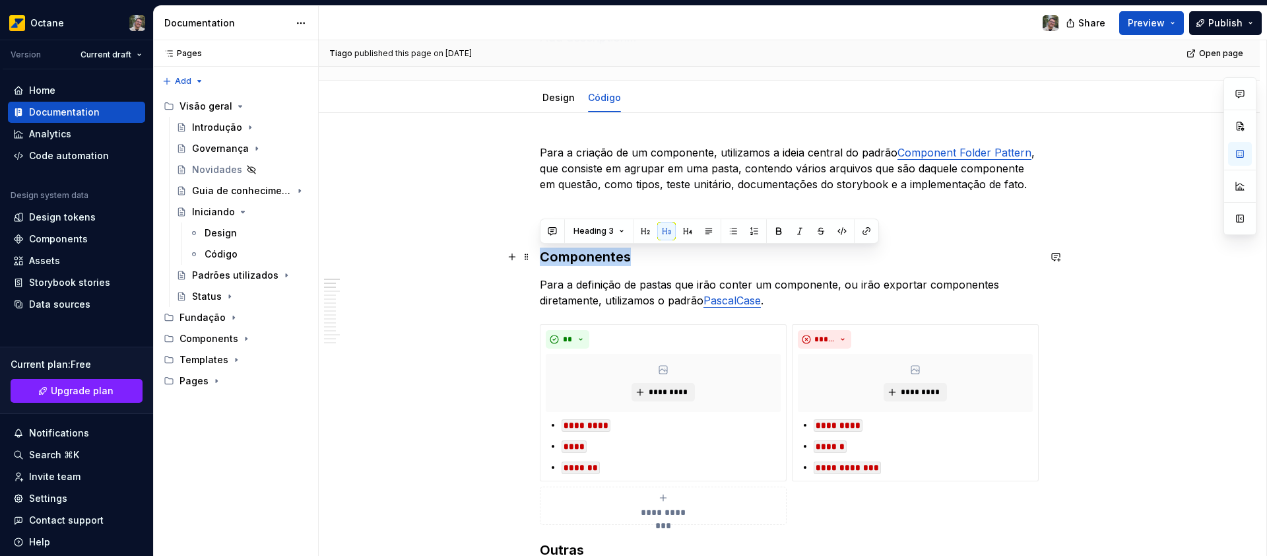
click at [581, 262] on h3 "Componentes" at bounding box center [789, 256] width 499 height 18
copy h3 "Componentes"
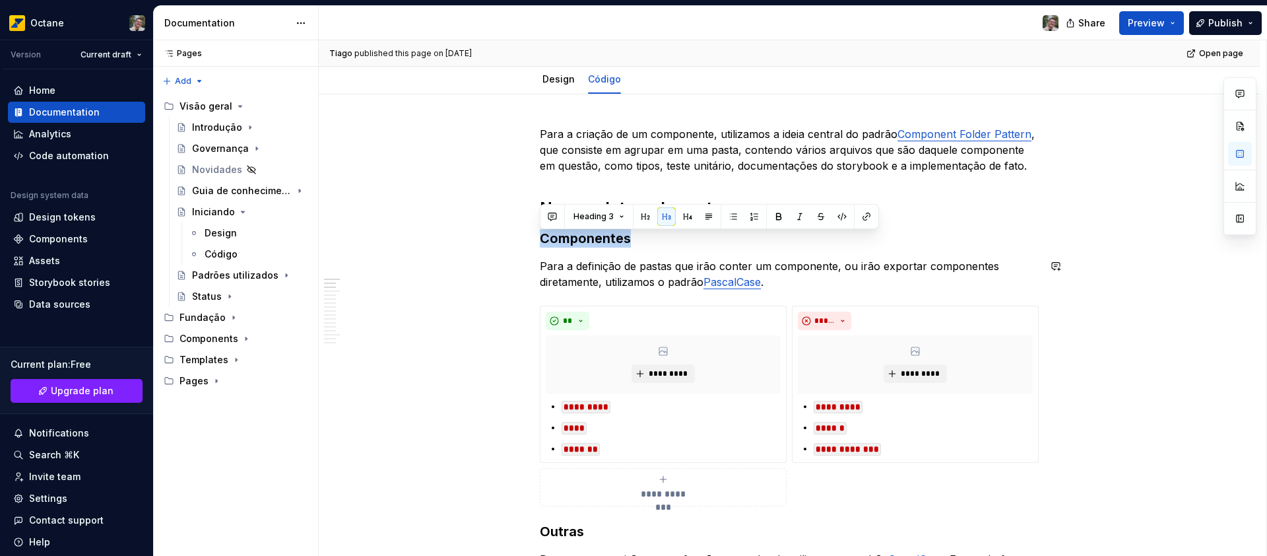
scroll to position [135, 0]
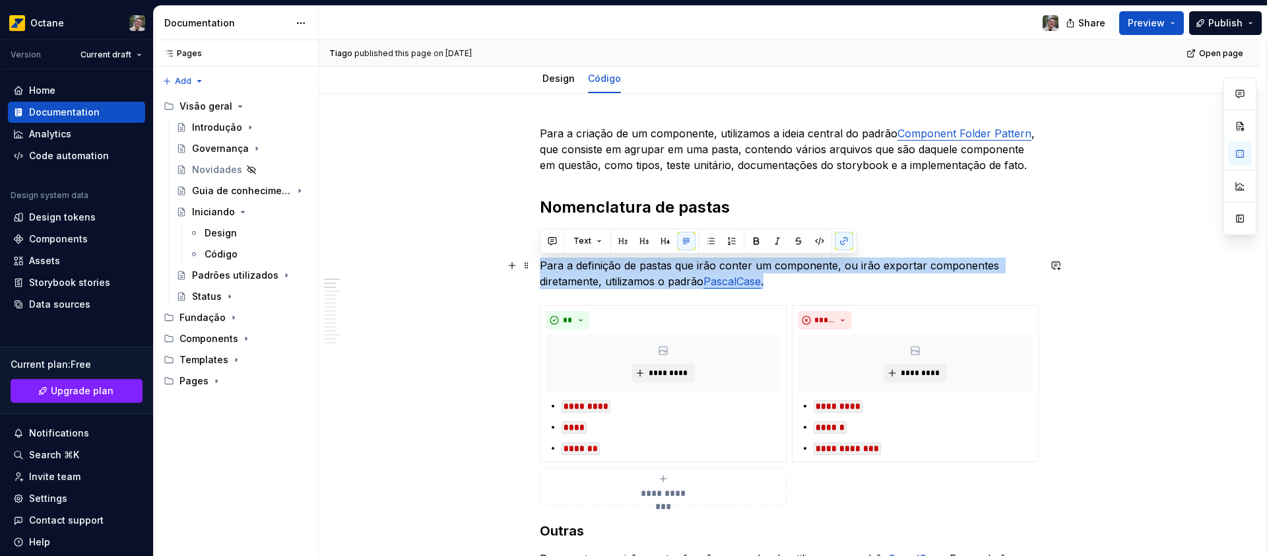
drag, startPoint x: 563, startPoint y: 269, endPoint x: 818, endPoint y: 283, distance: 255.1
click at [818, 283] on p "Para a definição de pastas que irão conter um componente, ou irão exportar comp…" at bounding box center [789, 273] width 499 height 32
copy p "Para a definição de pastas que irão conter um componente, ou irão exportar comp…"
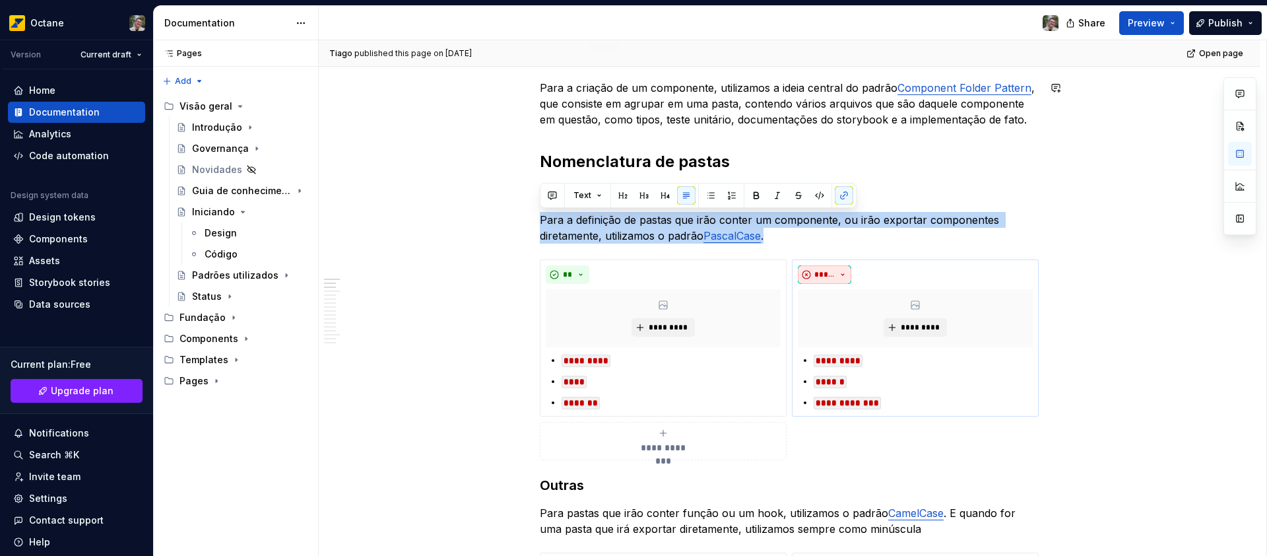
scroll to position [232, 0]
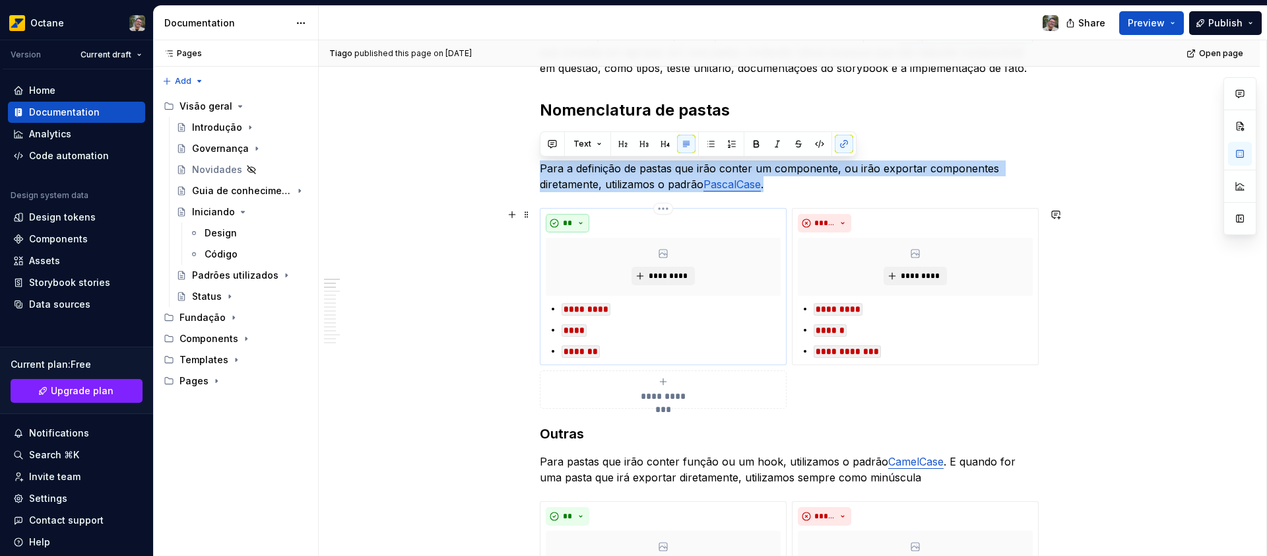
click at [573, 226] on button "**" at bounding box center [568, 223] width 44 height 18
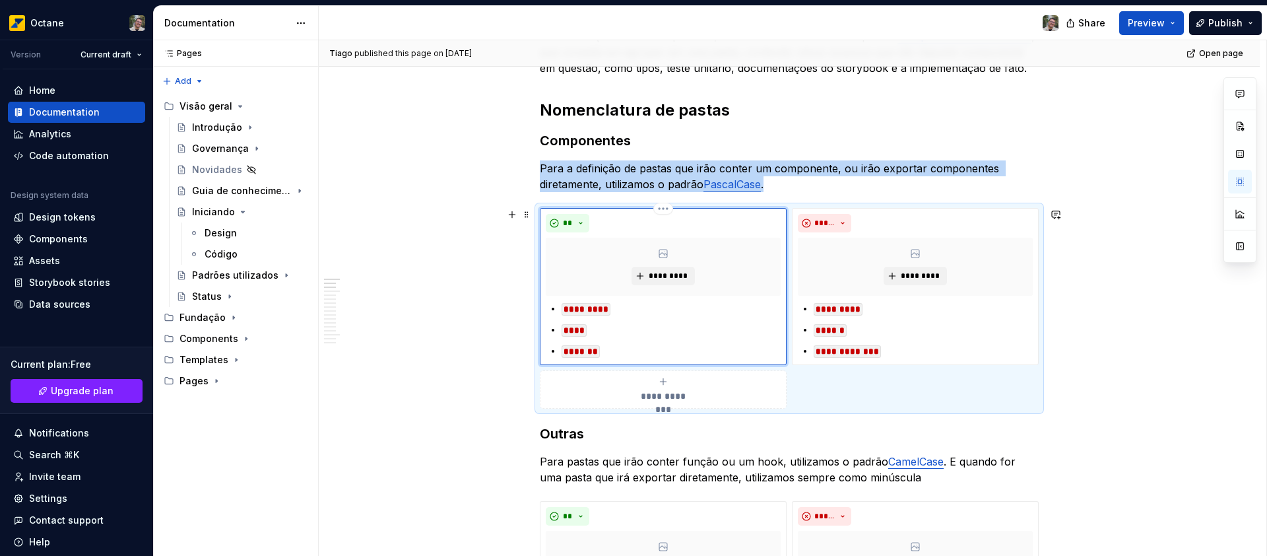
click at [748, 238] on div "*********" at bounding box center [663, 267] width 235 height 58
click at [902, 242] on div "*********" at bounding box center [915, 267] width 235 height 58
click at [671, 249] on div "*********" at bounding box center [663, 267] width 235 height 58
click at [728, 221] on div "**" at bounding box center [663, 223] width 235 height 18
click at [723, 217] on div "**" at bounding box center [663, 223] width 235 height 18
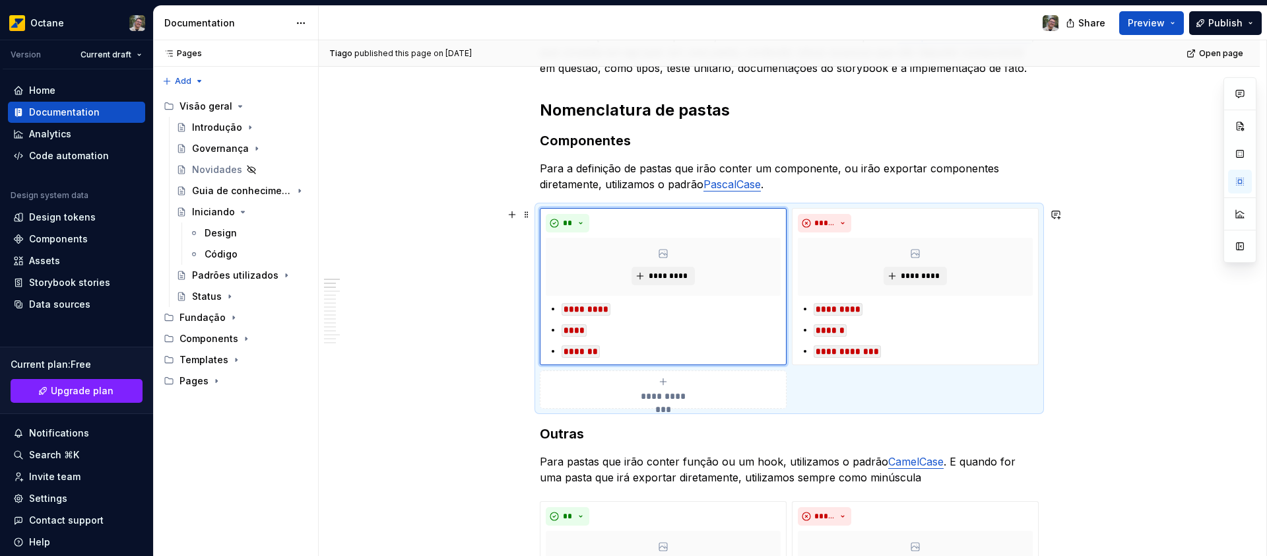
click at [462, 302] on div "**********" at bounding box center [793, 298] width 948 height 516
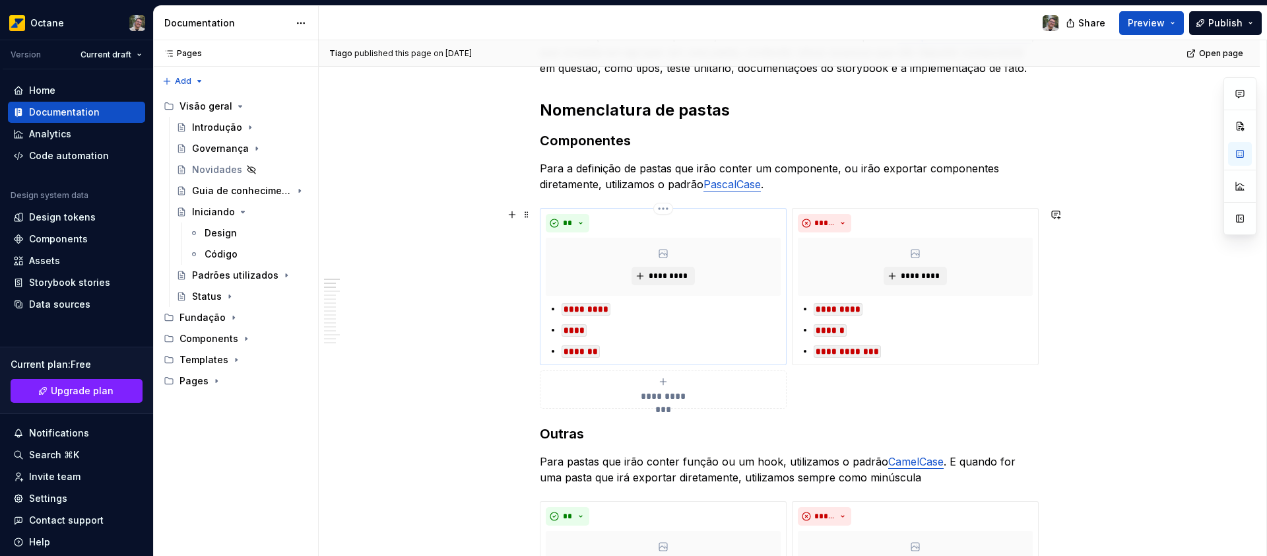
click at [736, 314] on p "*********" at bounding box center [671, 309] width 219 height 16
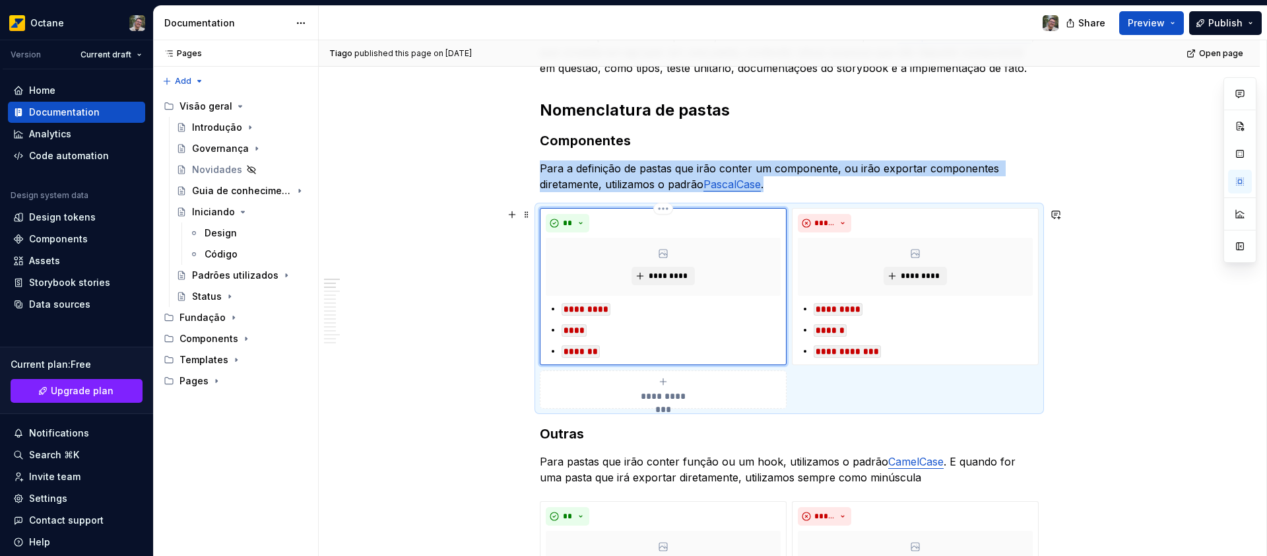
click at [770, 216] on div "**" at bounding box center [663, 223] width 235 height 18
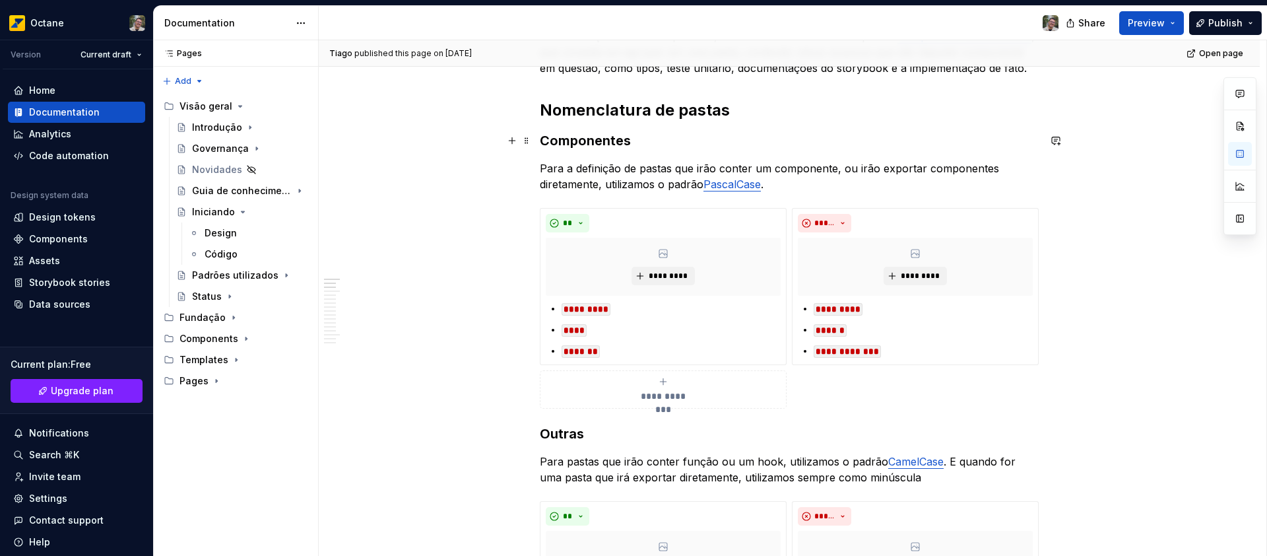
click at [841, 148] on h3 "Componentes" at bounding box center [789, 140] width 499 height 18
click at [686, 335] on p "****" at bounding box center [671, 330] width 219 height 16
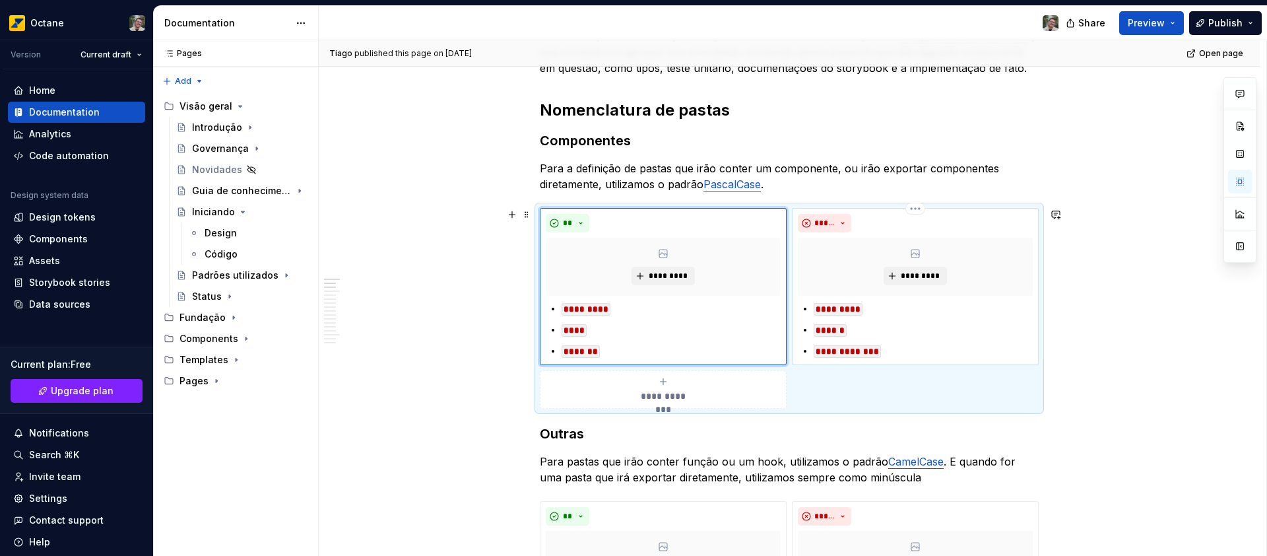
click at [874, 317] on ul "**********" at bounding box center [923, 330] width 219 height 58
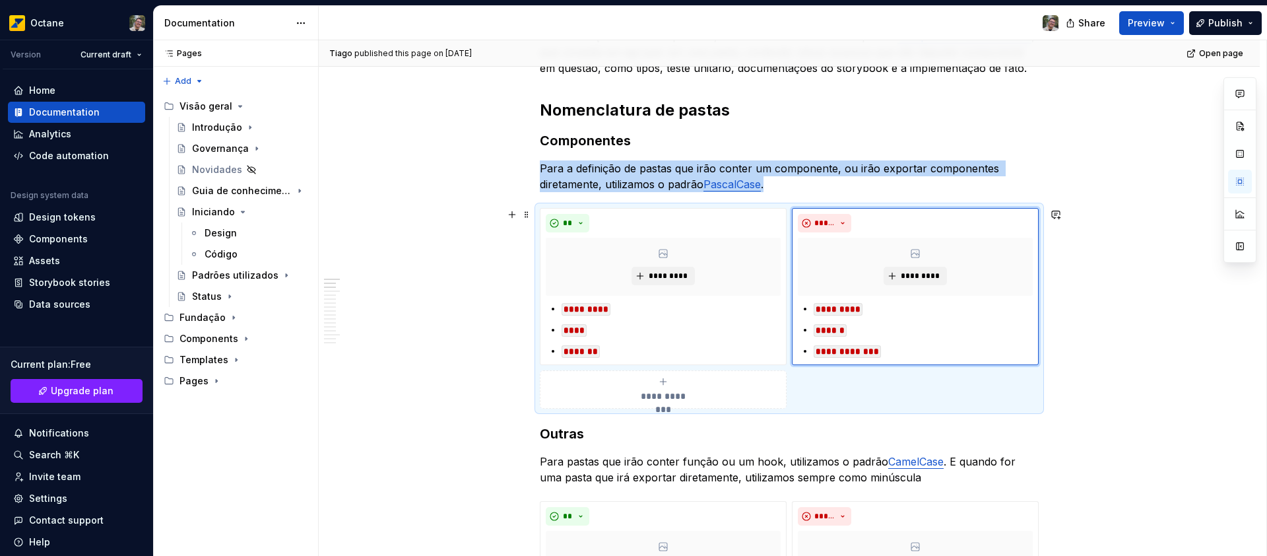
click at [878, 391] on div "**********" at bounding box center [789, 308] width 499 height 201
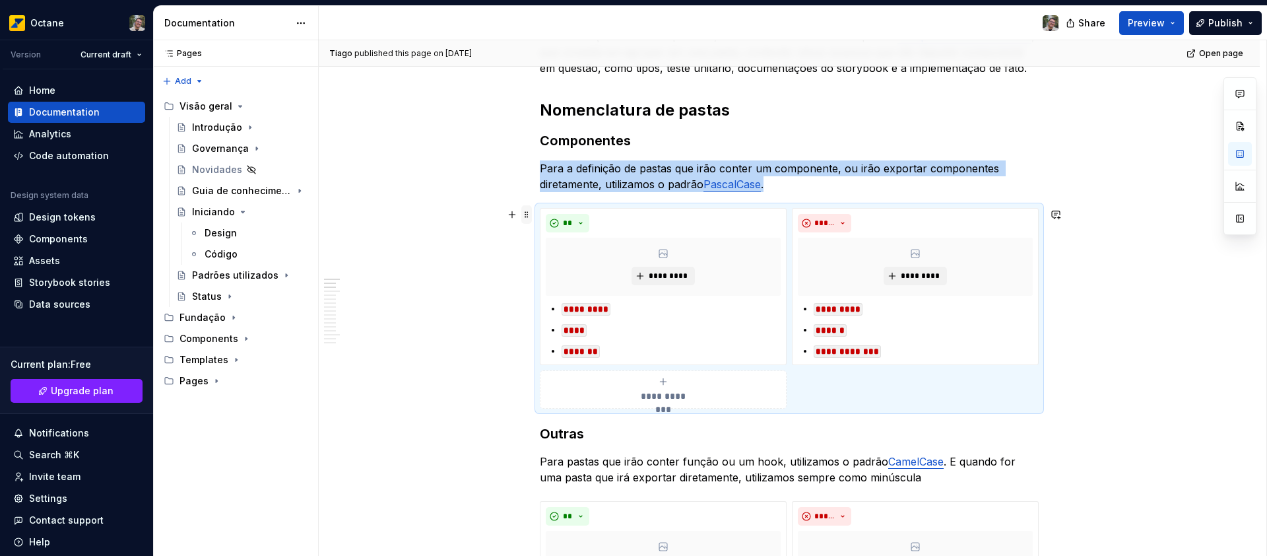
click at [528, 216] on span at bounding box center [526, 214] width 11 height 18
click at [823, 392] on div "**********" at bounding box center [789, 308] width 499 height 201
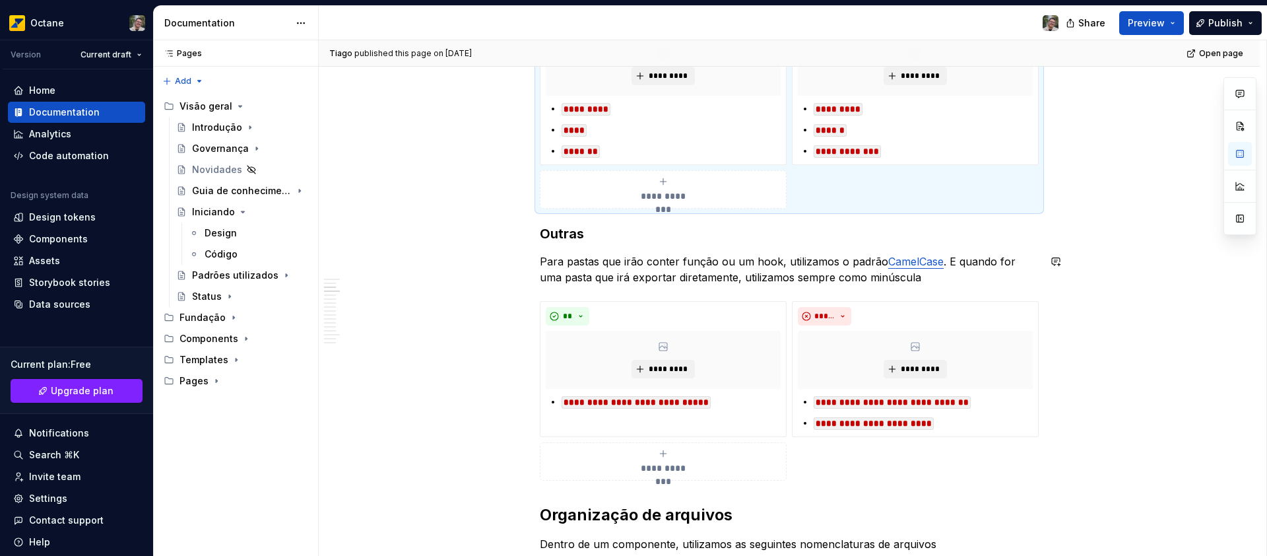
scroll to position [376, 0]
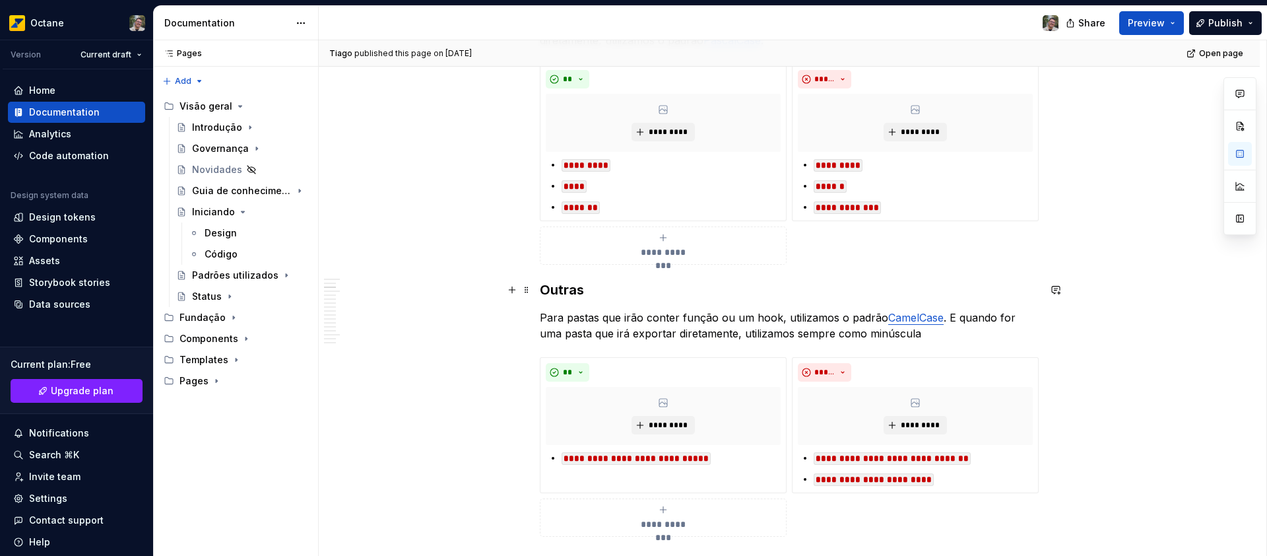
click at [655, 284] on h3 "Outras" at bounding box center [789, 289] width 499 height 18
click at [543, 289] on h3 "Outras" at bounding box center [789, 289] width 499 height 18
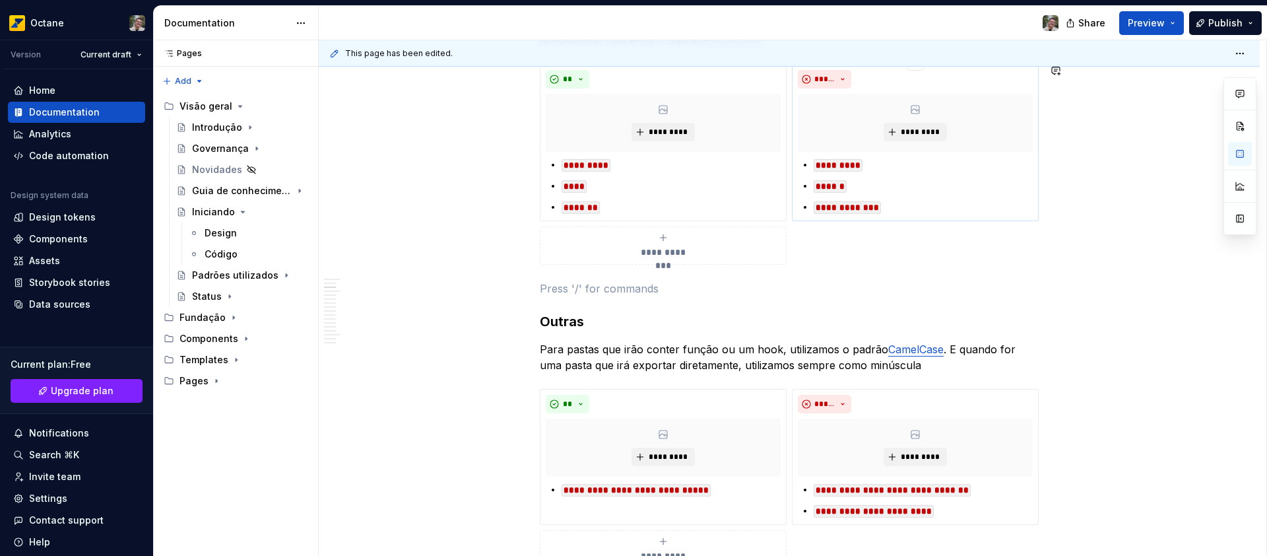
type textarea "*"
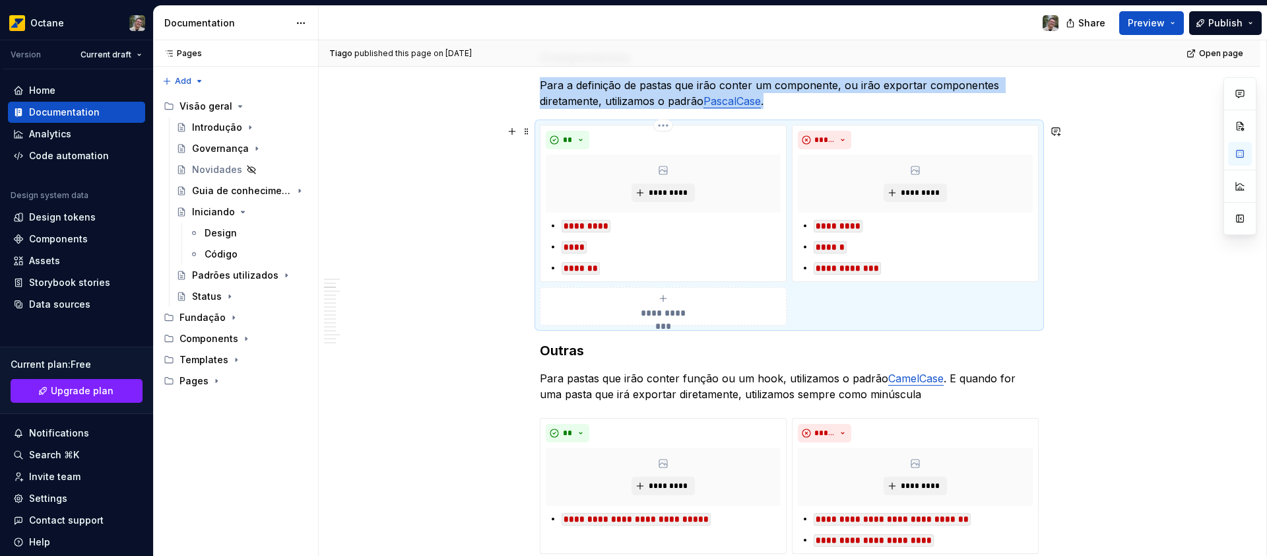
scroll to position [296, 0]
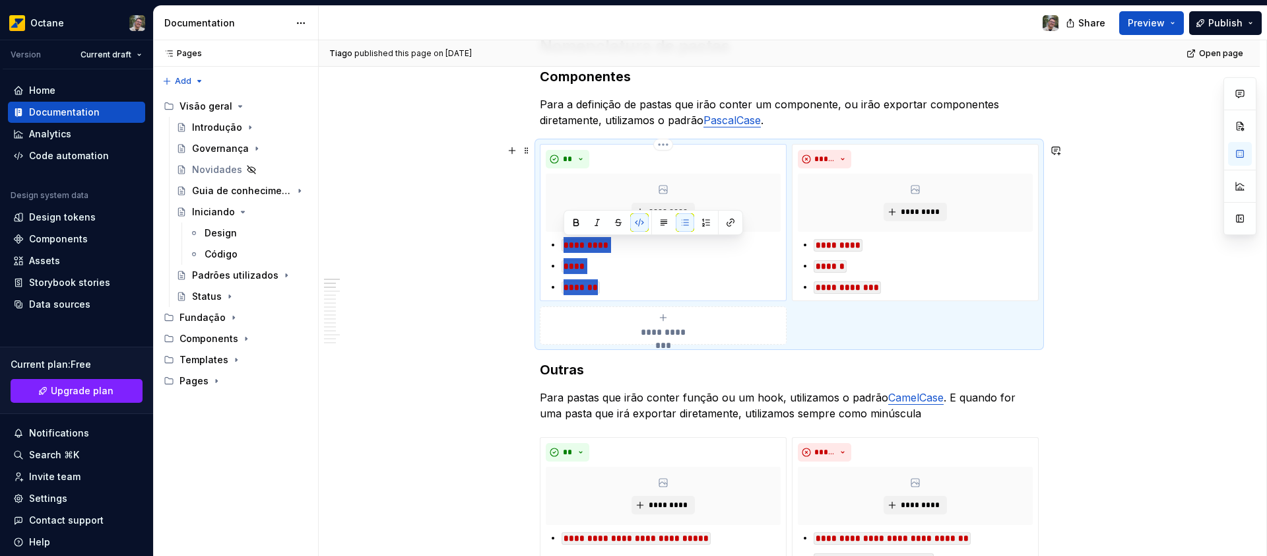
drag, startPoint x: 610, startPoint y: 284, endPoint x: 554, endPoint y: 240, distance: 72.4
click at [554, 240] on div "********* **** *******" at bounding box center [663, 266] width 235 height 58
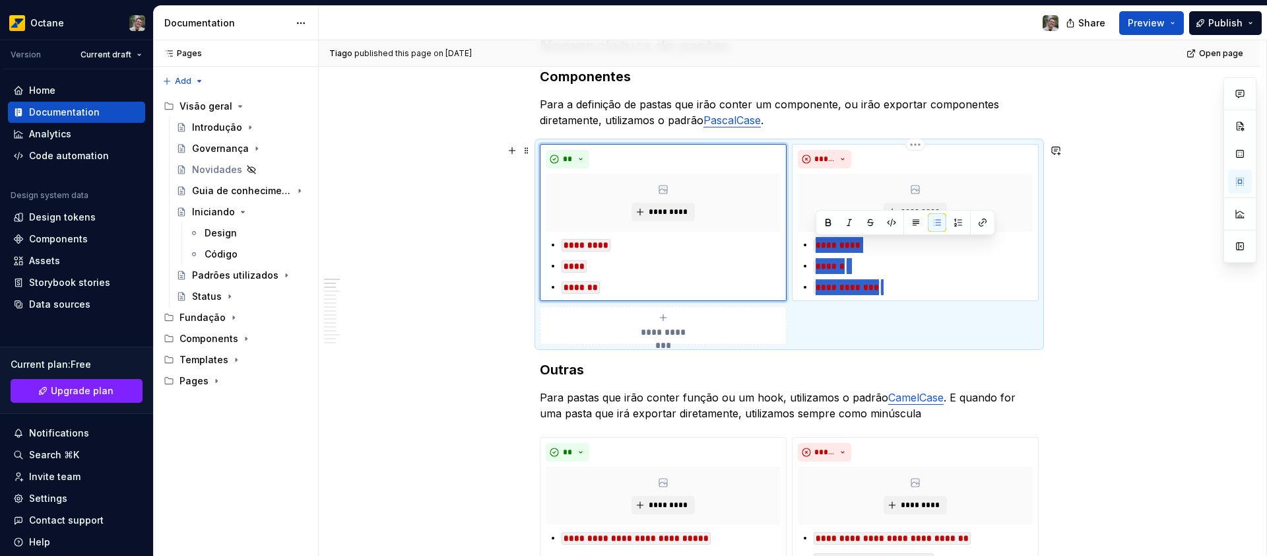
drag, startPoint x: 890, startPoint y: 289, endPoint x: 812, endPoint y: 249, distance: 87.1
click at [814, 249] on ul "**********" at bounding box center [923, 266] width 219 height 58
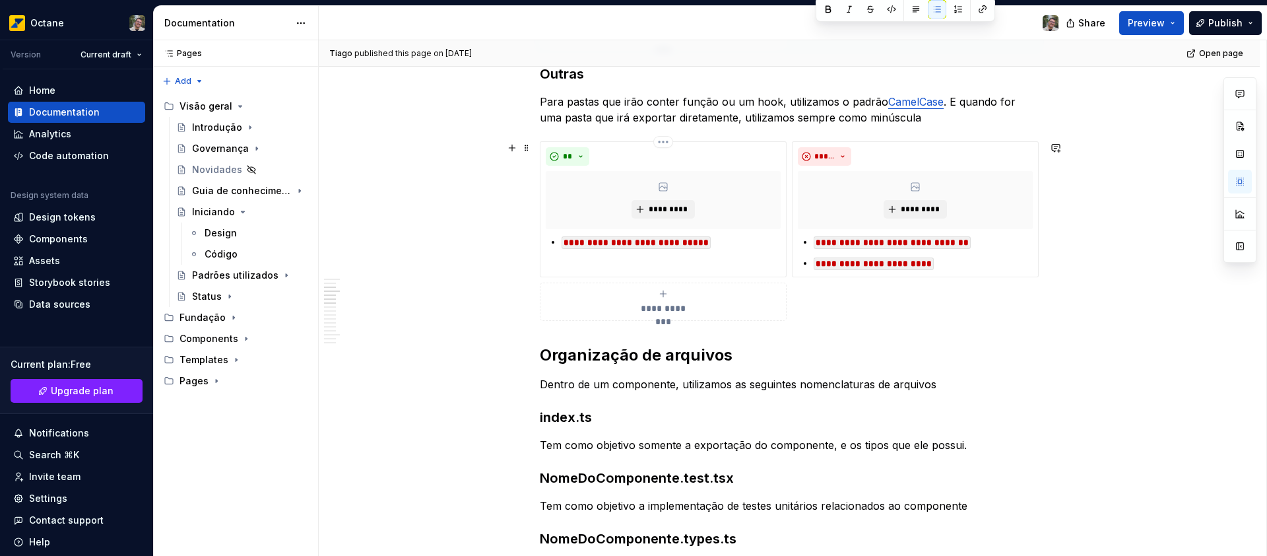
scroll to position [578, 0]
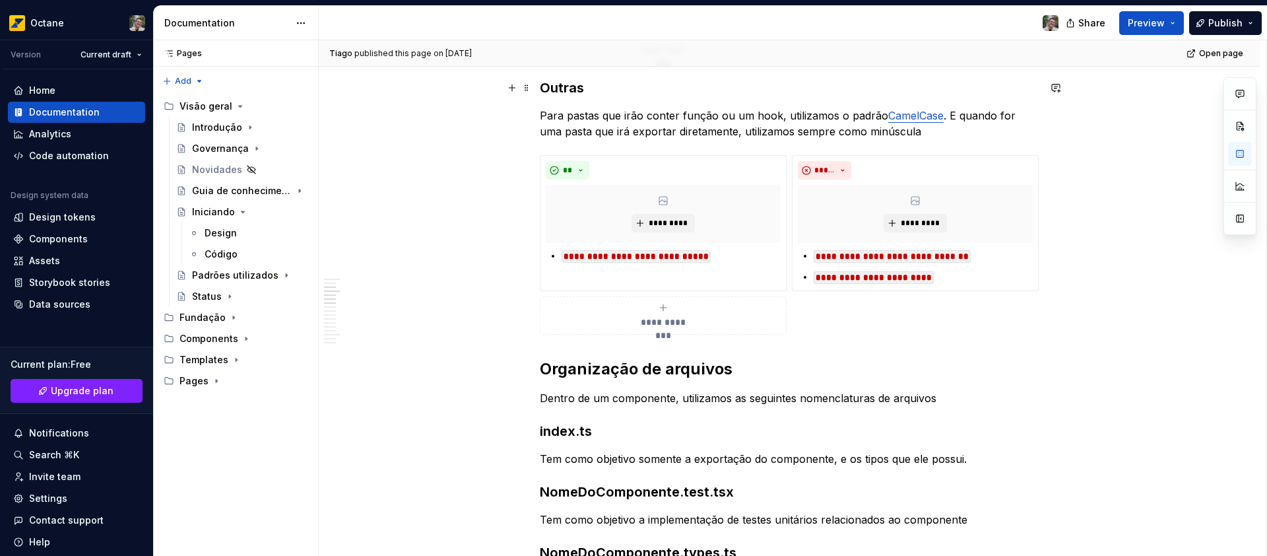
click at [573, 87] on h3 "Outras" at bounding box center [789, 88] width 499 height 18
copy h3 "Outras"
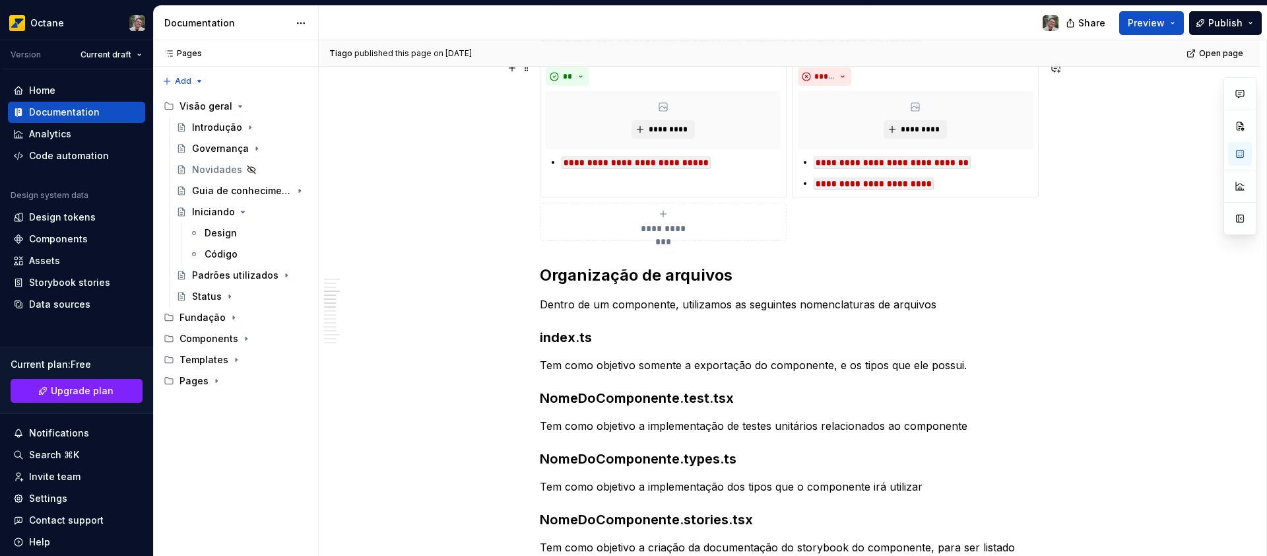
scroll to position [561, 0]
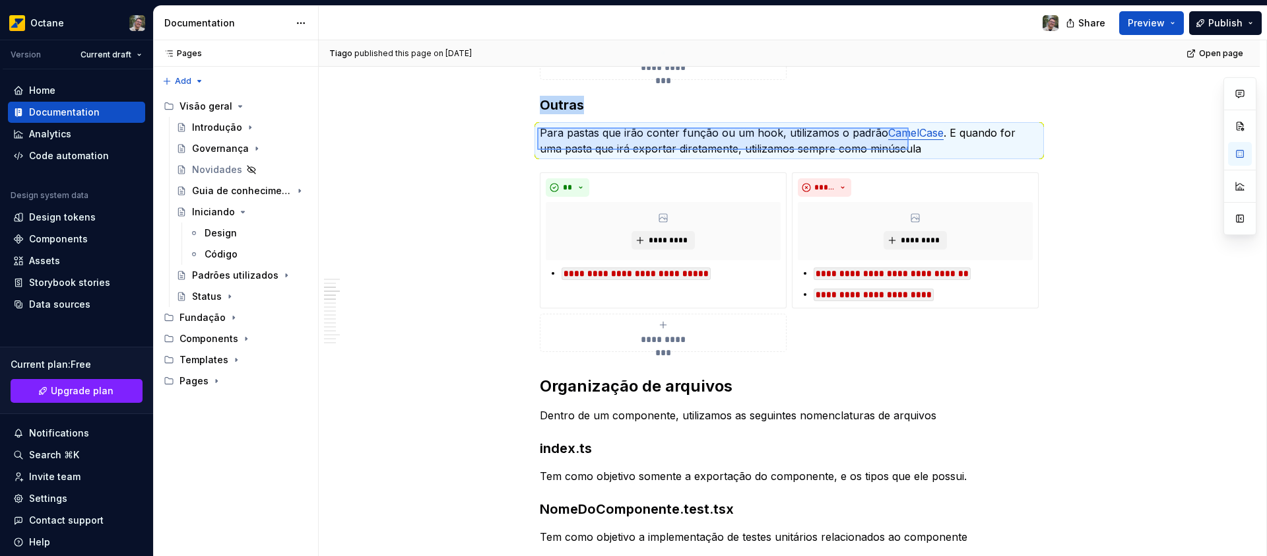
drag, startPoint x: 537, startPoint y: 127, endPoint x: 909, endPoint y: 150, distance: 372.2
click at [909, 150] on div "**********" at bounding box center [793, 298] width 948 height 516
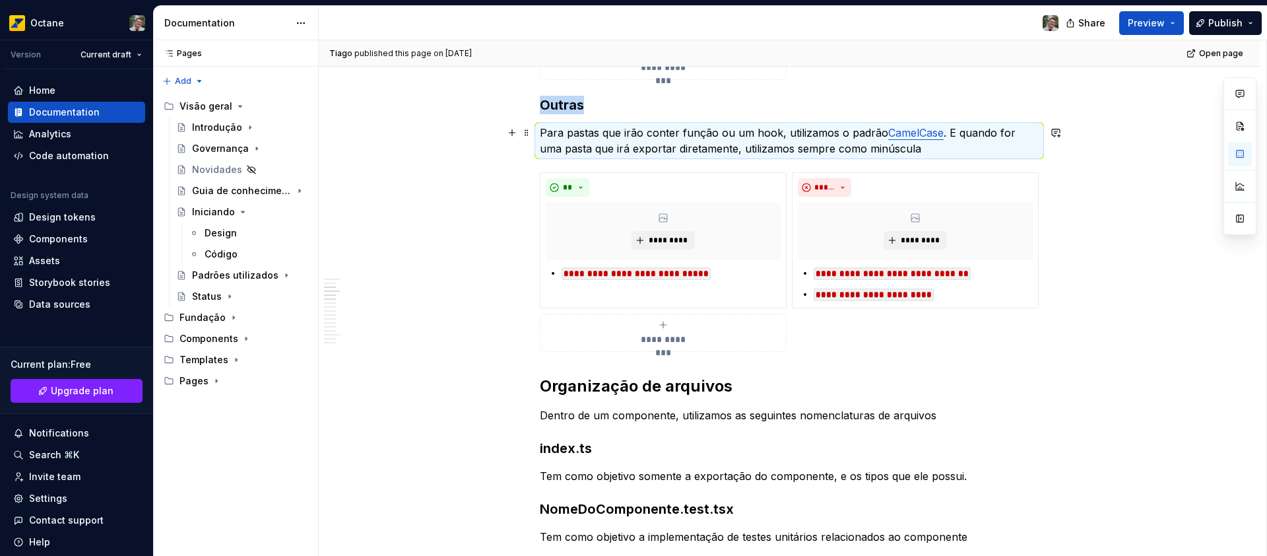
click at [890, 148] on p "Para pastas que irão conter função ou um hook, utilizamos o padrão CamelCase . …" at bounding box center [789, 141] width 499 height 32
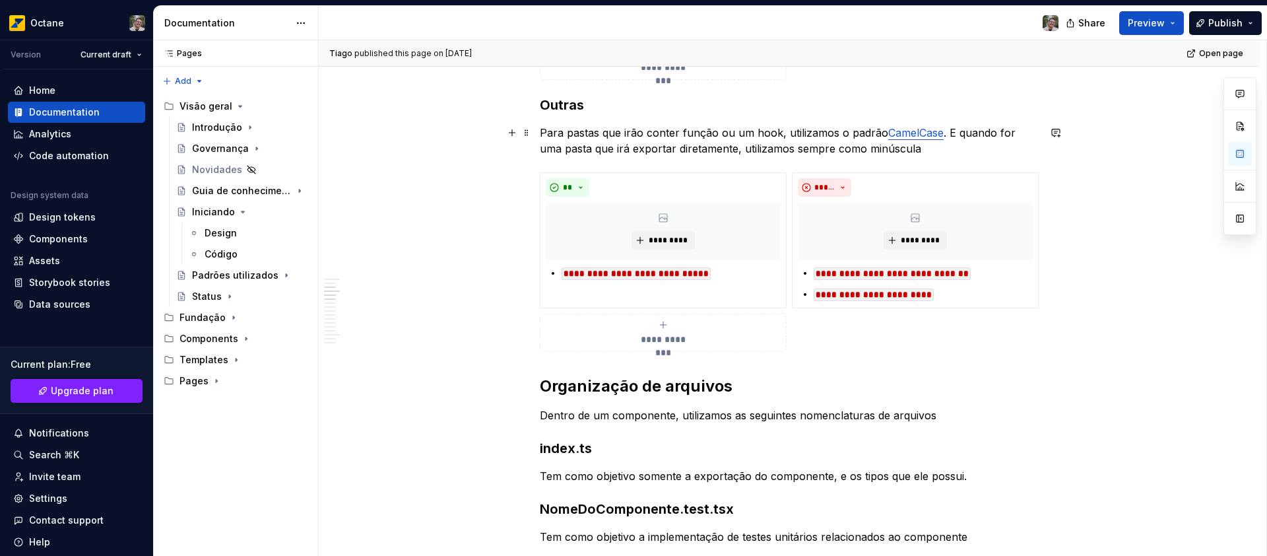
click at [890, 148] on p "Para pastas que irão conter função ou um hook, utilizamos o padrão CamelCase . …" at bounding box center [789, 141] width 499 height 32
drag, startPoint x: 907, startPoint y: 148, endPoint x: 611, endPoint y: 123, distance: 296.7
click at [567, 135] on p "Para pastas que irão conter função ou um hook, utilizamos o padrão CamelCase . …" at bounding box center [789, 141] width 499 height 32
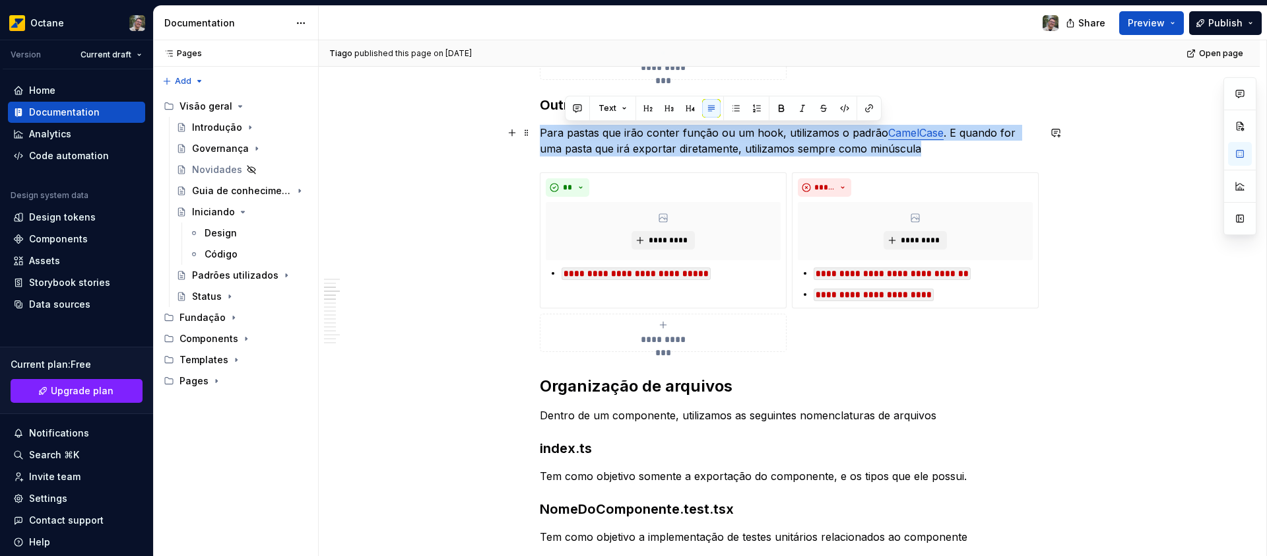
click at [567, 135] on p "Para pastas que irão conter função ou um hook, utilizamos o padrão CamelCase . …" at bounding box center [789, 141] width 499 height 32
copy p "Para pastas que irão conter função ou um hook, utilizamos o padrão CamelCase . …"
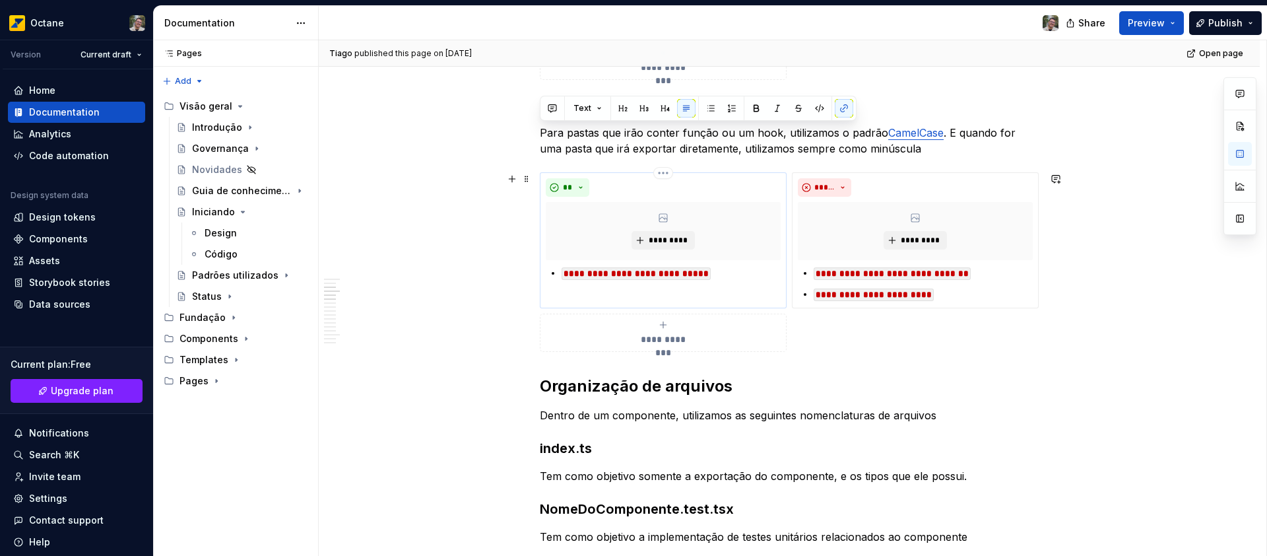
click at [711, 277] on code "**********" at bounding box center [636, 273] width 149 height 13
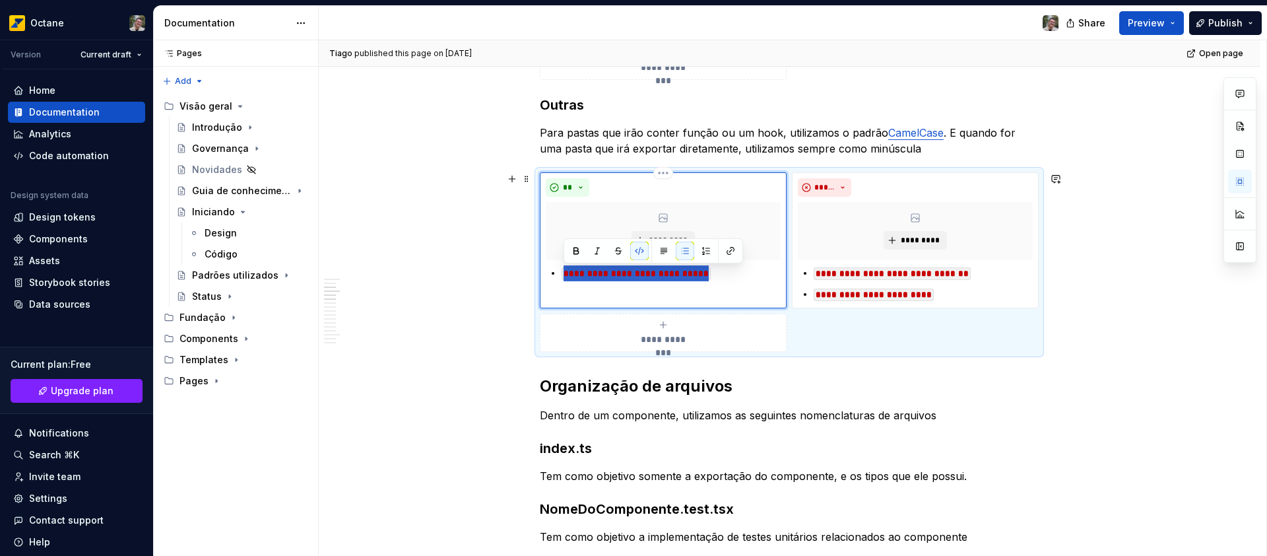
drag, startPoint x: 721, startPoint y: 276, endPoint x: 558, endPoint y: 269, distance: 163.1
click at [558, 269] on div "**********" at bounding box center [663, 273] width 235 height 16
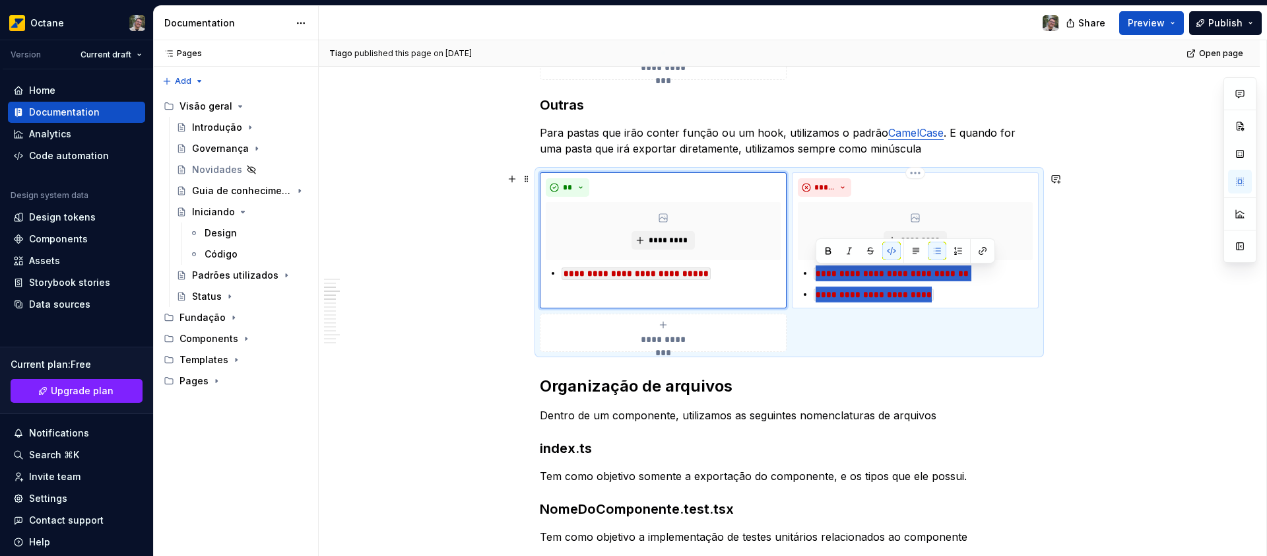
drag, startPoint x: 942, startPoint y: 296, endPoint x: 792, endPoint y: 271, distance: 151.9
click at [793, 277] on div "**********" at bounding box center [915, 240] width 247 height 136
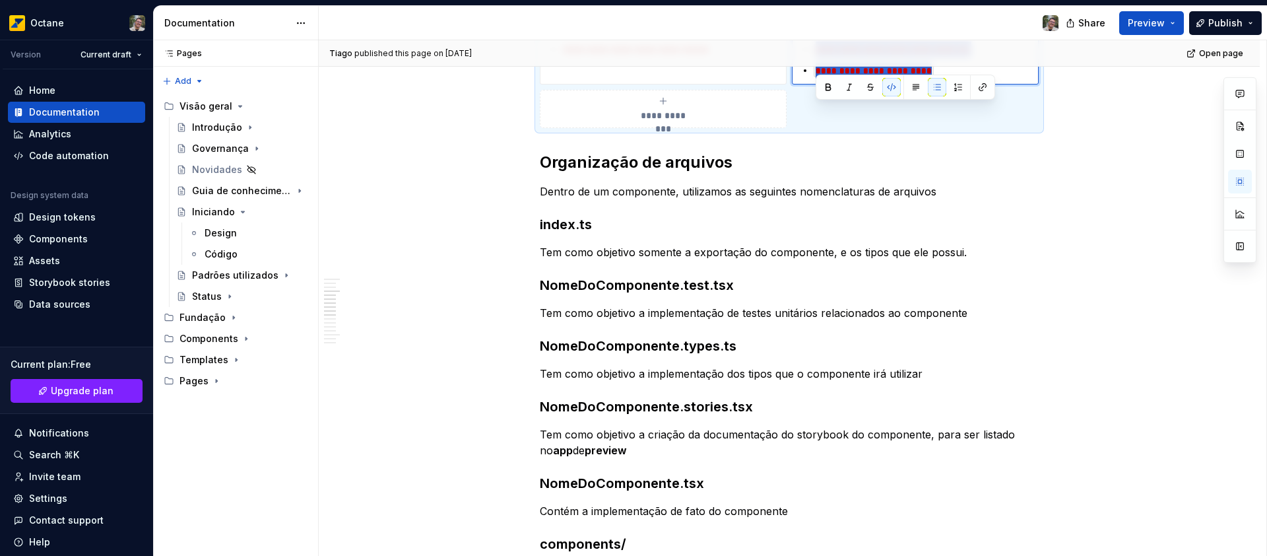
scroll to position [793, 0]
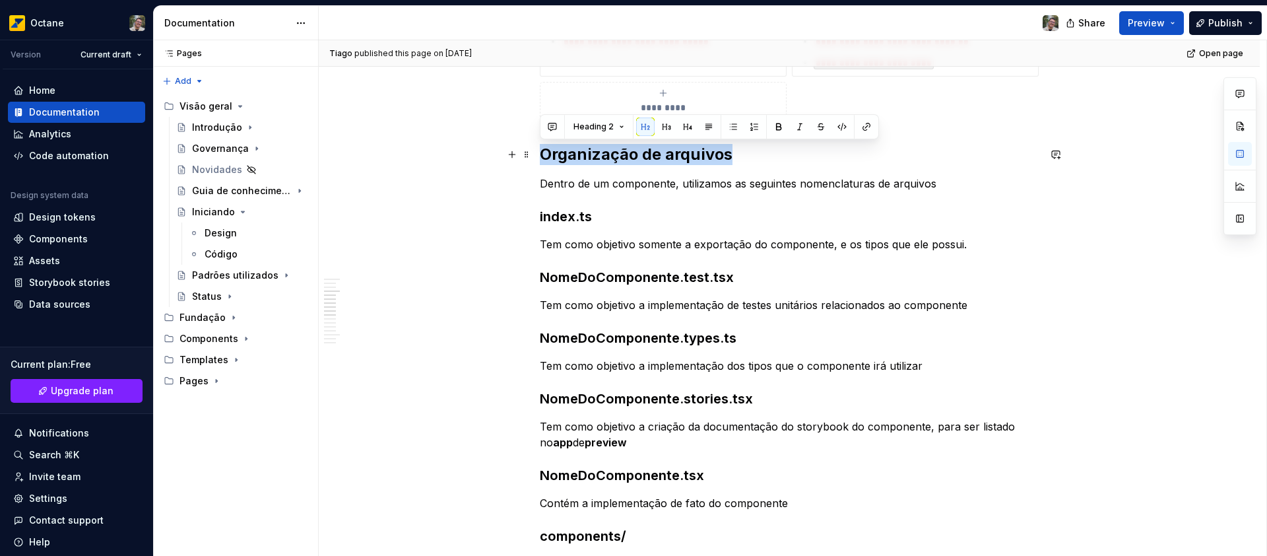
drag, startPoint x: 733, startPoint y: 154, endPoint x: 542, endPoint y: 156, distance: 190.7
click at [542, 156] on h2 "Organização de arquivos" at bounding box center [789, 154] width 499 height 21
copy h2 "Organização de arquivos"
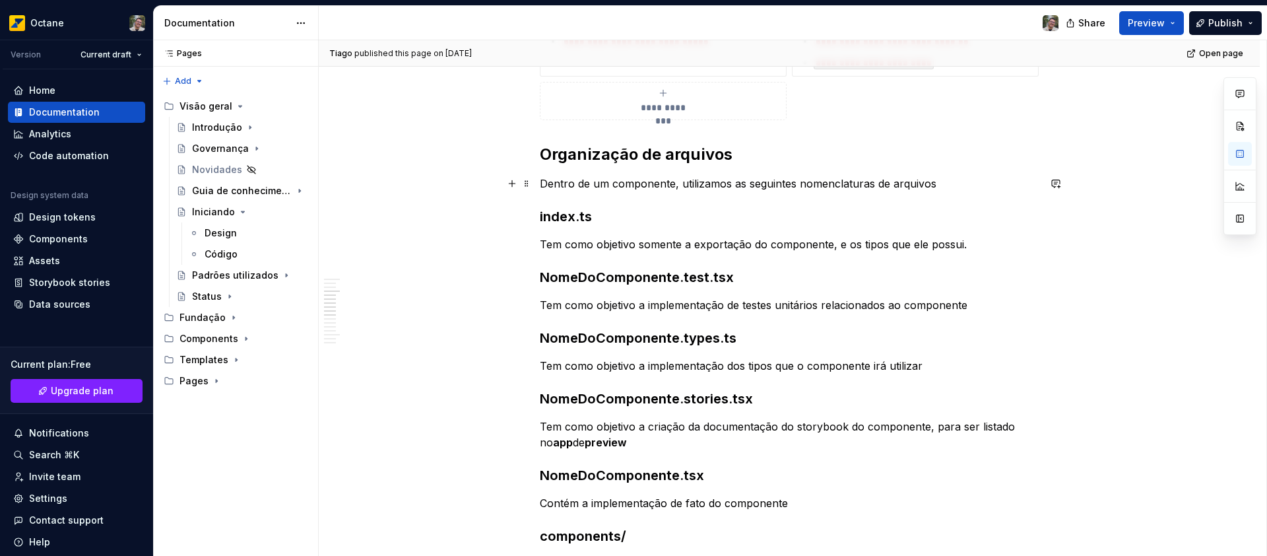
click at [873, 188] on p "Dentro de um componente, utilizamos as seguintes nomenclaturas de arquivos" at bounding box center [789, 184] width 499 height 16
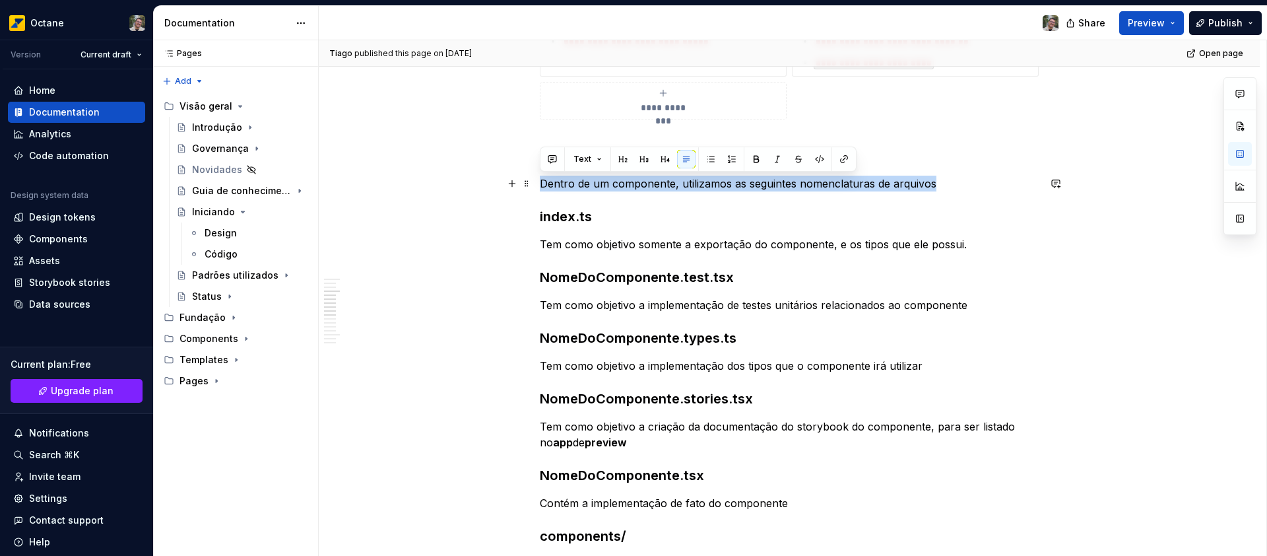
drag, startPoint x: 542, startPoint y: 181, endPoint x: 954, endPoint y: 181, distance: 411.8
click at [954, 181] on p "Dentro de um componente, utilizamos as seguintes nomenclaturas de arquivos" at bounding box center [789, 184] width 499 height 16
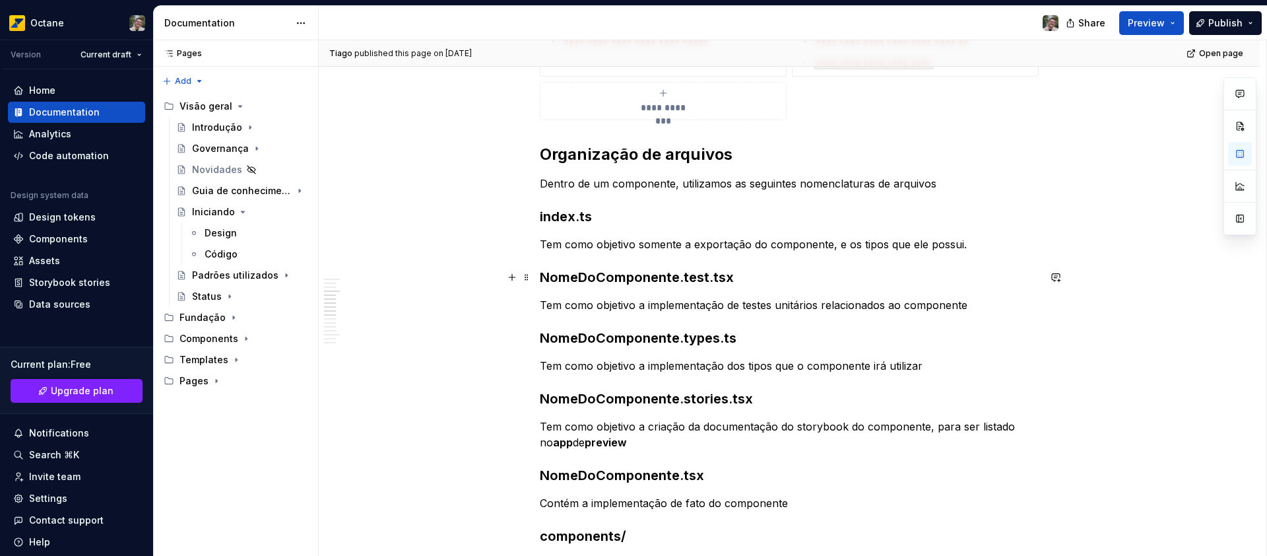
drag, startPoint x: 597, startPoint y: 230, endPoint x: 721, endPoint y: 275, distance: 131.3
click at [556, 216] on strong "index.ts" at bounding box center [566, 217] width 52 height 16
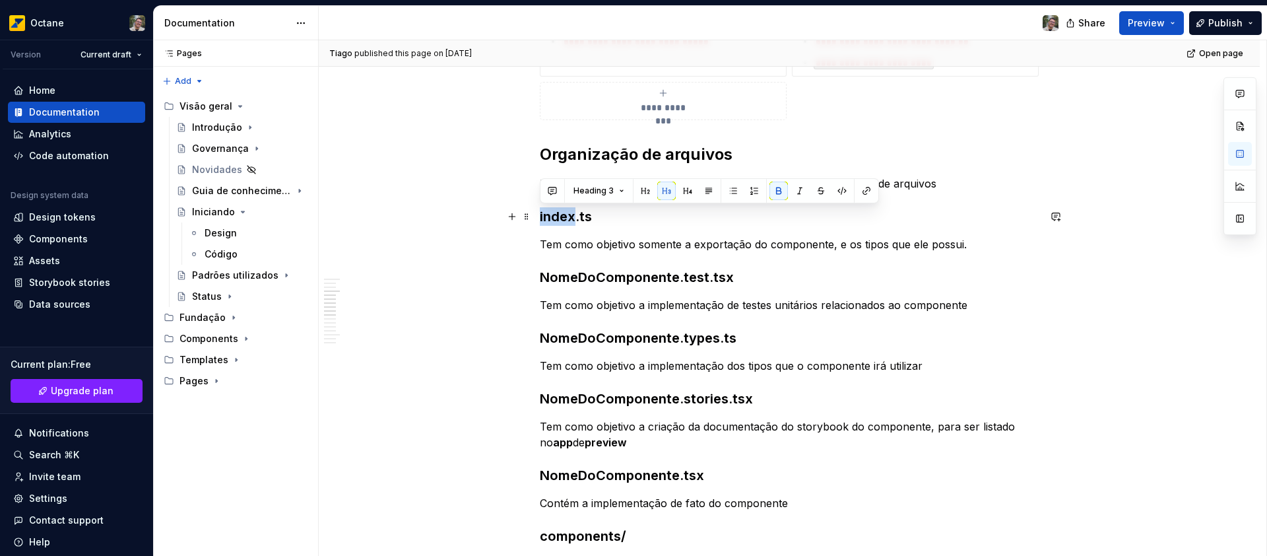
click at [556, 216] on strong "index.ts" at bounding box center [566, 217] width 52 height 16
click at [593, 216] on h3 "index.ts" at bounding box center [789, 216] width 499 height 18
drag, startPoint x: 597, startPoint y: 218, endPoint x: 539, endPoint y: 222, distance: 58.3
click at [540, 222] on h3 "index.ts" at bounding box center [789, 216] width 499 height 18
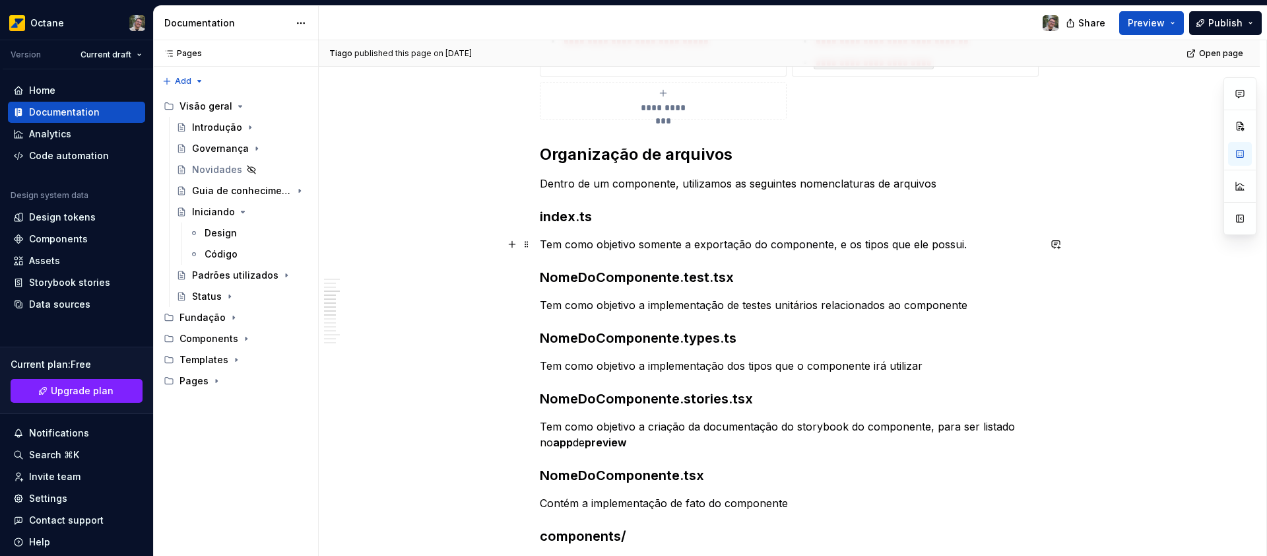
click at [555, 246] on p "Tem como objetivo somente a exportação do componente, e os tipos que ele possui." at bounding box center [789, 244] width 499 height 16
click at [542, 243] on p "Tem como objetivo somente a exportação do componente, e os tipos que ele possui." at bounding box center [789, 244] width 499 height 16
drag, startPoint x: 969, startPoint y: 244, endPoint x: 534, endPoint y: 243, distance: 434.9
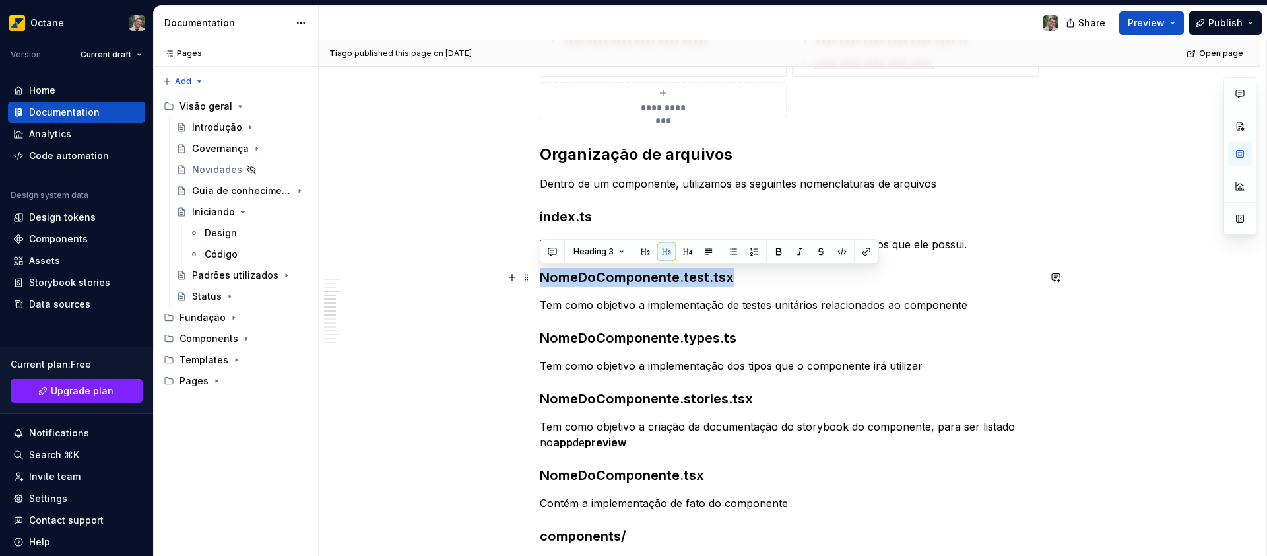
drag, startPoint x: 673, startPoint y: 280, endPoint x: 537, endPoint y: 279, distance: 136.0
click at [579, 304] on p "Tem como objetivo a implementação de testes unitários relacionados ao componente" at bounding box center [789, 305] width 499 height 16
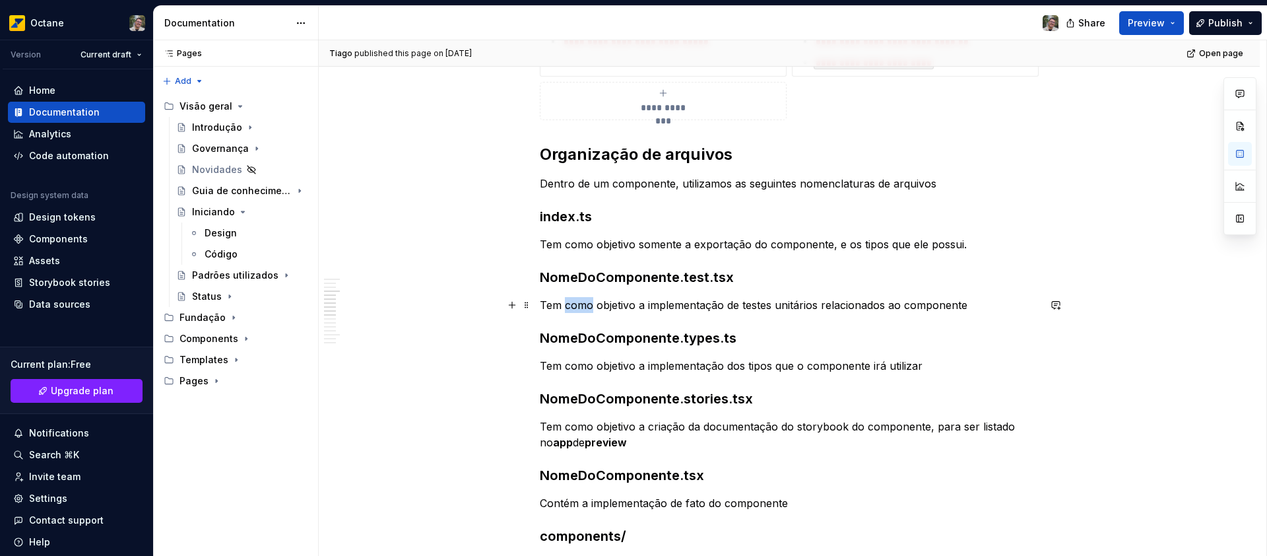
click at [579, 304] on p "Tem como objetivo a implementação de testes unitários relacionados ao componente" at bounding box center [789, 305] width 499 height 16
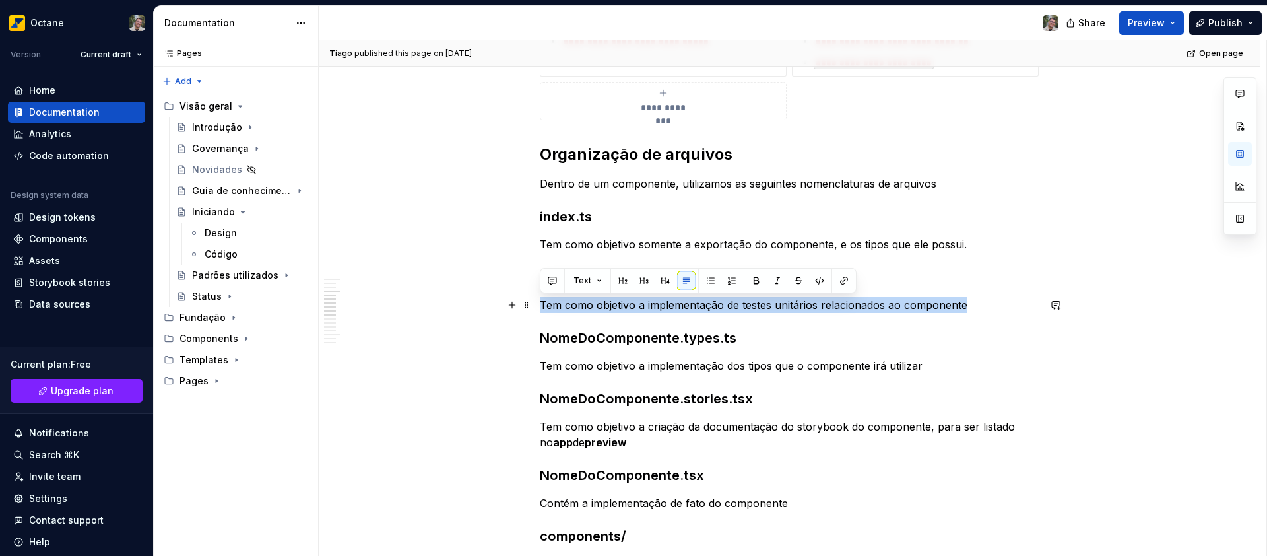
click at [579, 304] on p "Tem como objetivo a implementação de testes unitários relacionados ao componente" at bounding box center [789, 305] width 499 height 16
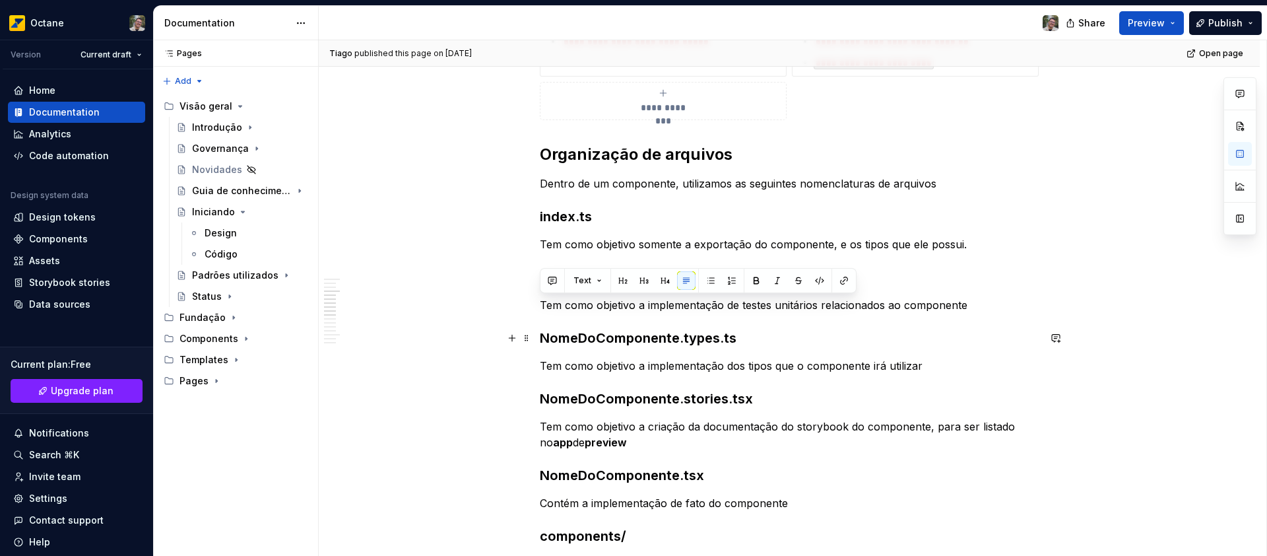
click at [612, 332] on h3 "NomeDoComponente.types.ts" at bounding box center [789, 338] width 499 height 18
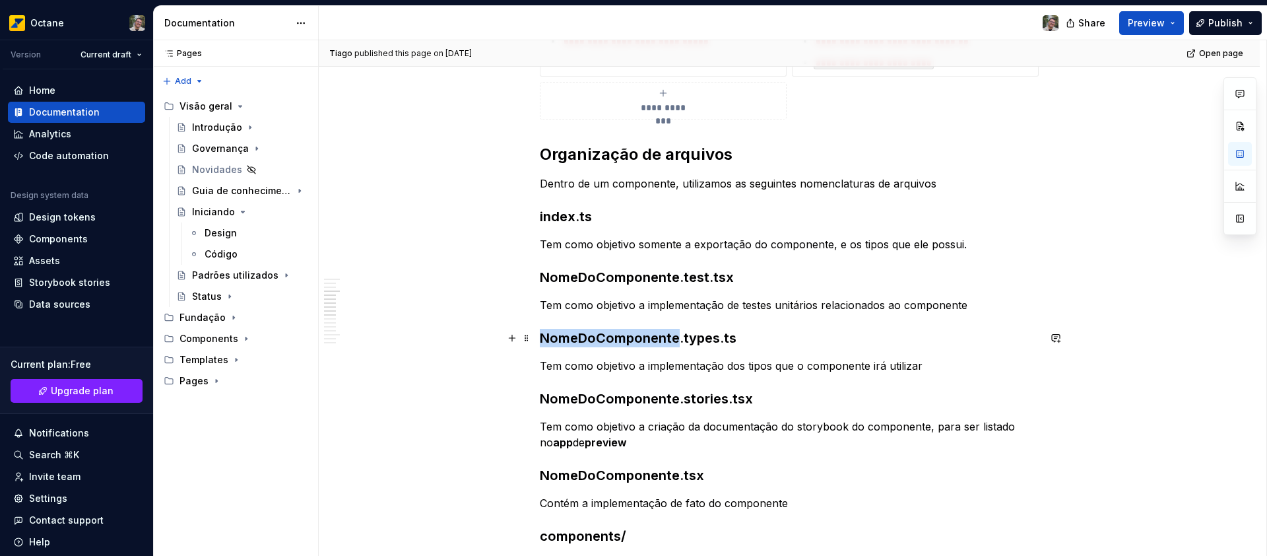
click at [612, 332] on h3 "NomeDoComponente.types.ts" at bounding box center [789, 338] width 499 height 18
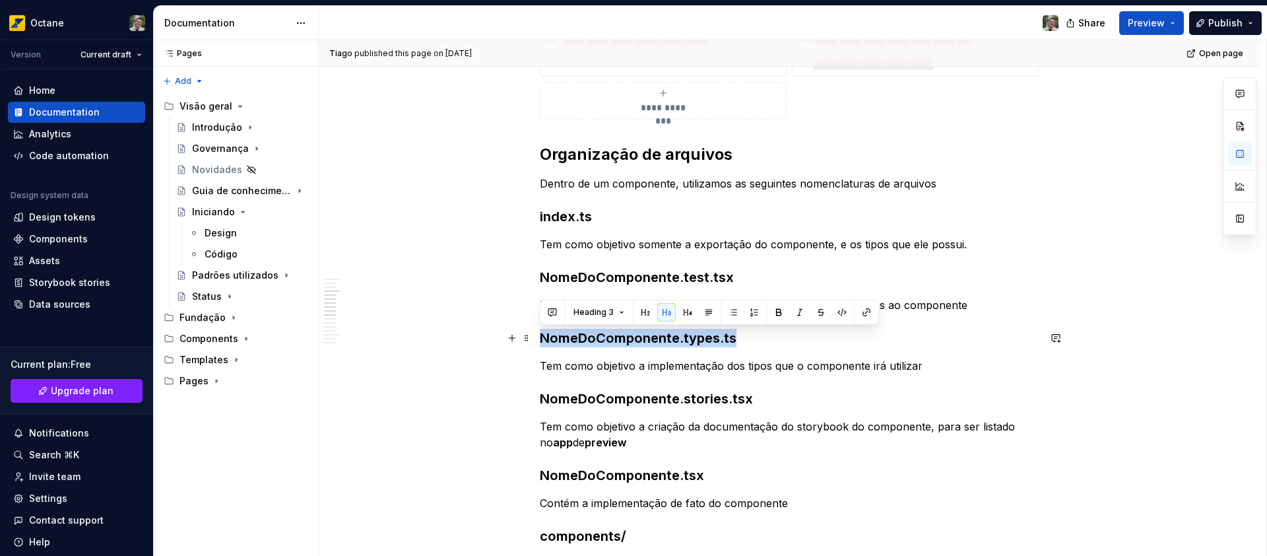
click at [612, 332] on h3 "NomeDoComponente.types.ts" at bounding box center [789, 338] width 499 height 18
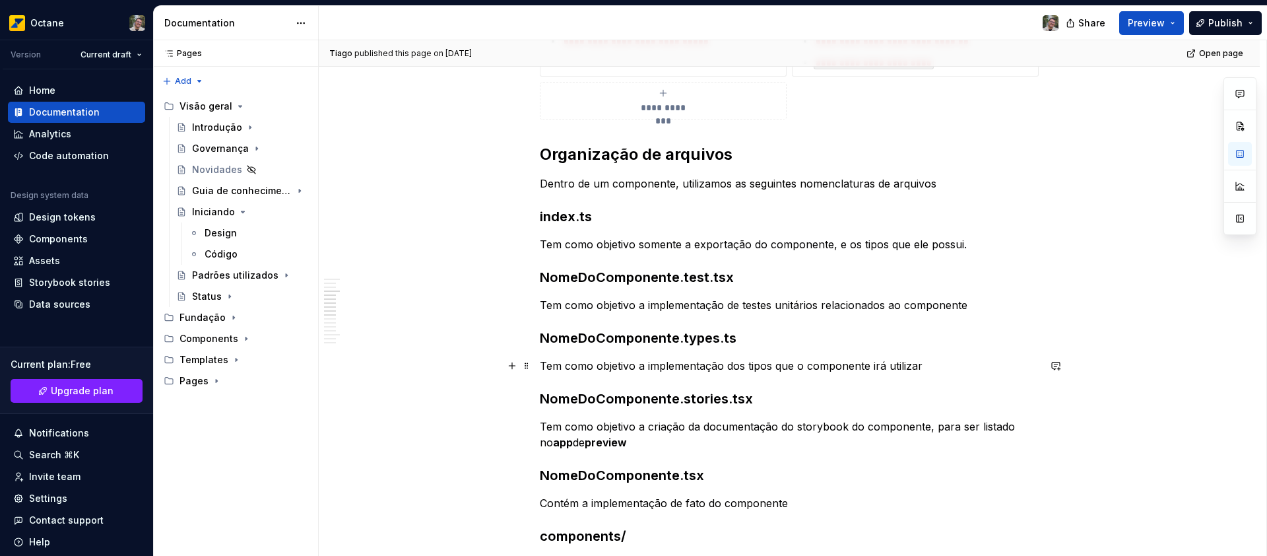
click at [632, 368] on p "Tem como objetivo a implementação dos tipos que o componente irá utilizar" at bounding box center [789, 366] width 499 height 16
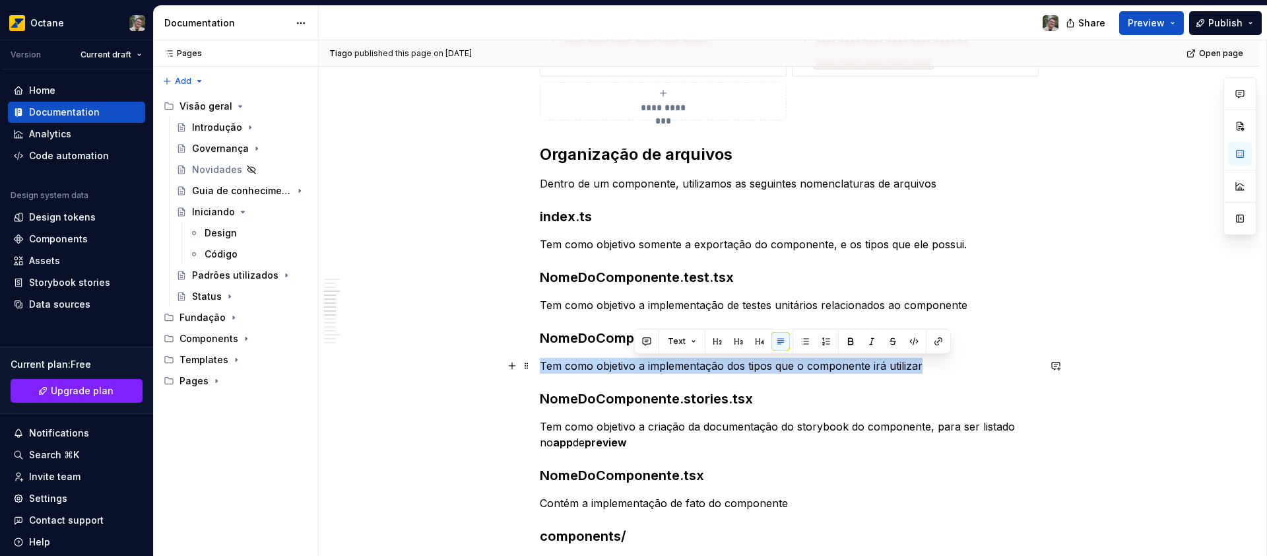
click at [632, 368] on p "Tem como objetivo a implementação dos tipos que o componente irá utilizar" at bounding box center [789, 366] width 499 height 16
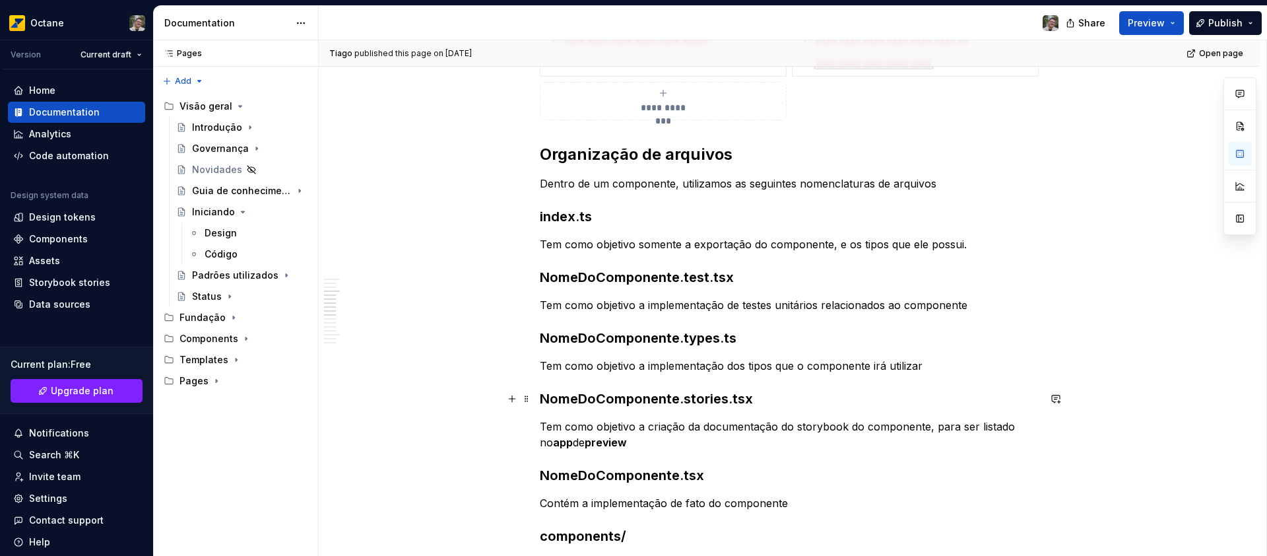
click at [689, 402] on h3 "NomeDoComponente.stories.tsx" at bounding box center [789, 398] width 499 height 18
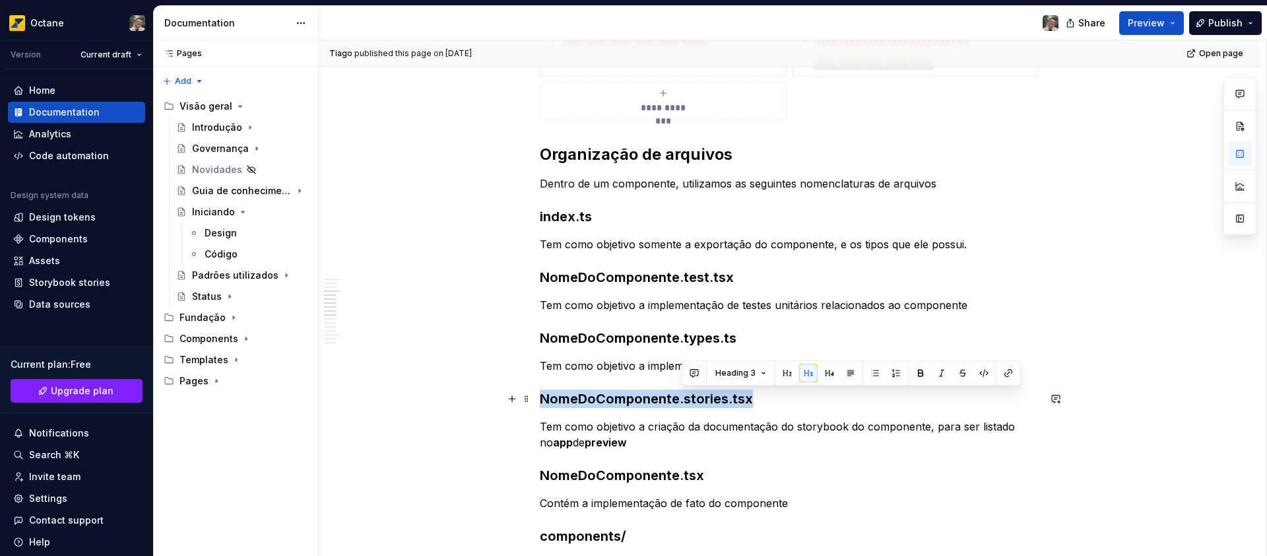
click at [689, 402] on h3 "NomeDoComponente.stories.tsx" at bounding box center [789, 398] width 499 height 18
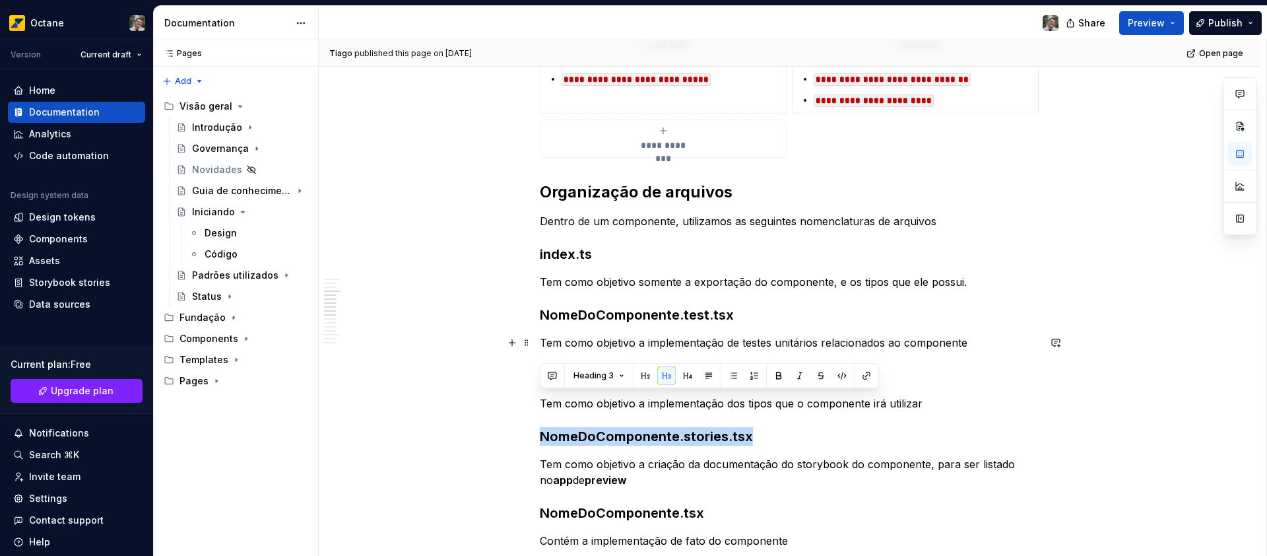
scroll to position [864, 0]
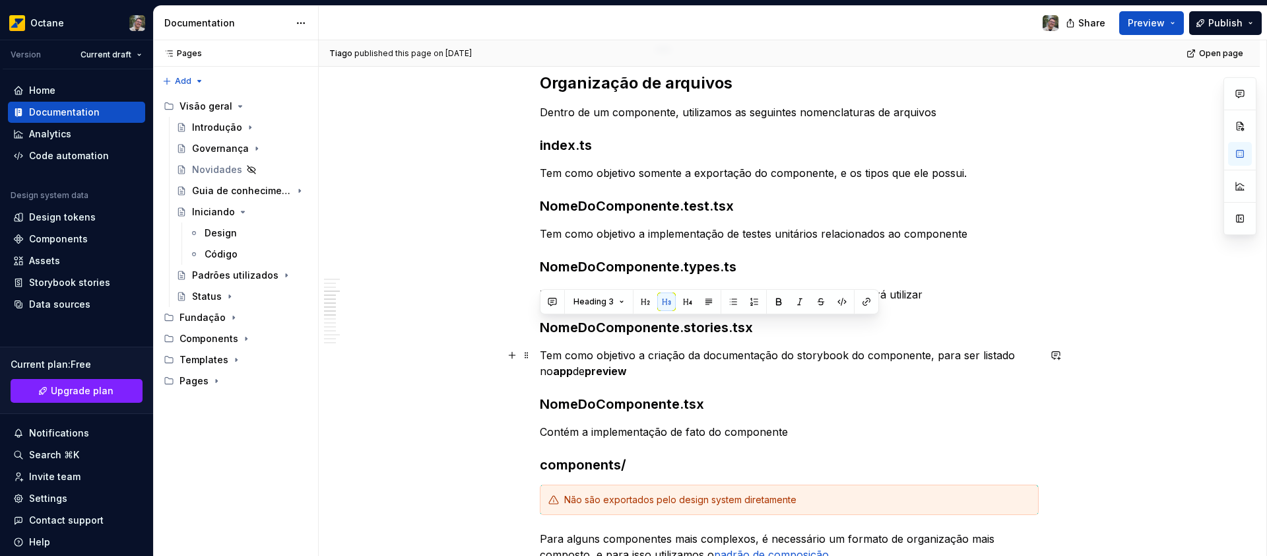
click at [576, 356] on p "Tem como objetivo a criação da documentação do storybook do componente, para se…" at bounding box center [789, 363] width 499 height 32
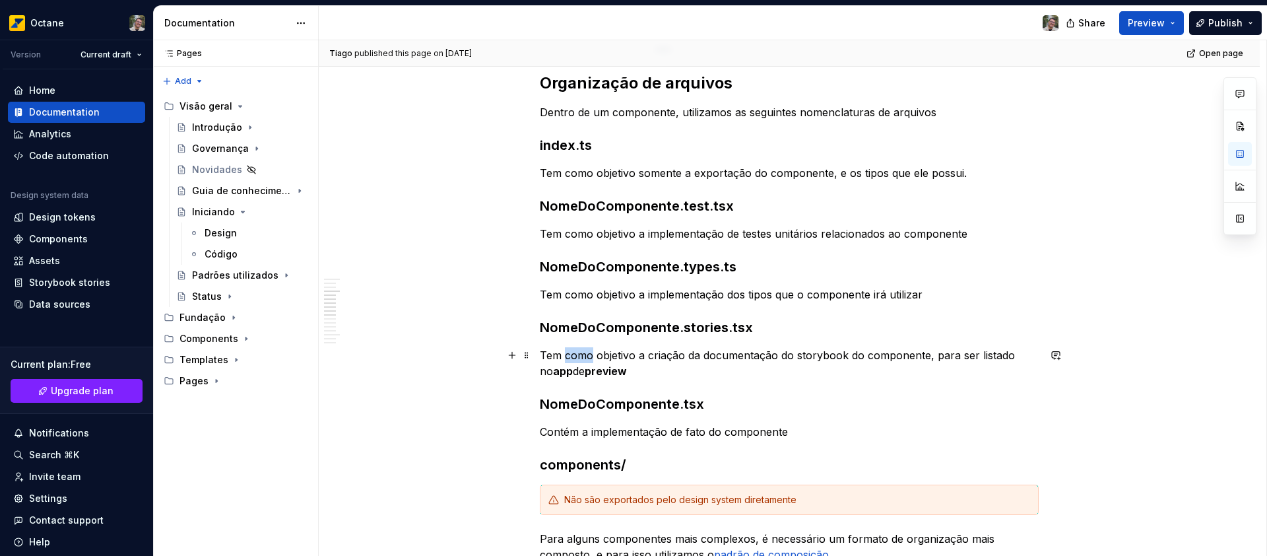
click at [576, 356] on p "Tem como objetivo a criação da documentação do storybook do componente, para se…" at bounding box center [789, 363] width 499 height 32
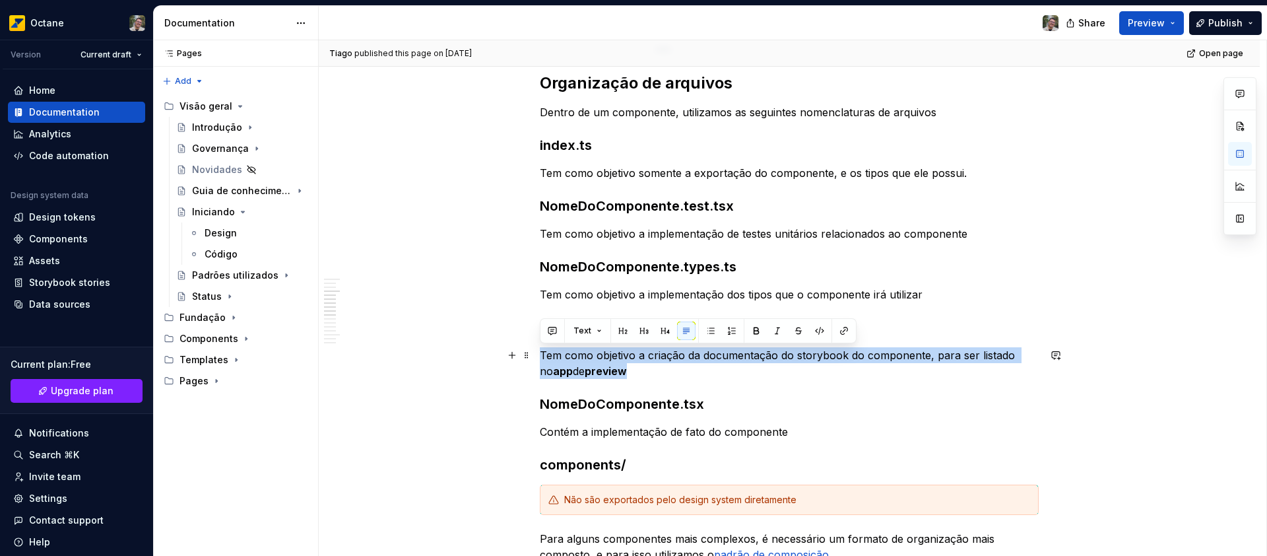
click at [576, 356] on p "Tem como objetivo a criação da documentação do storybook do componente, para se…" at bounding box center [789, 363] width 499 height 32
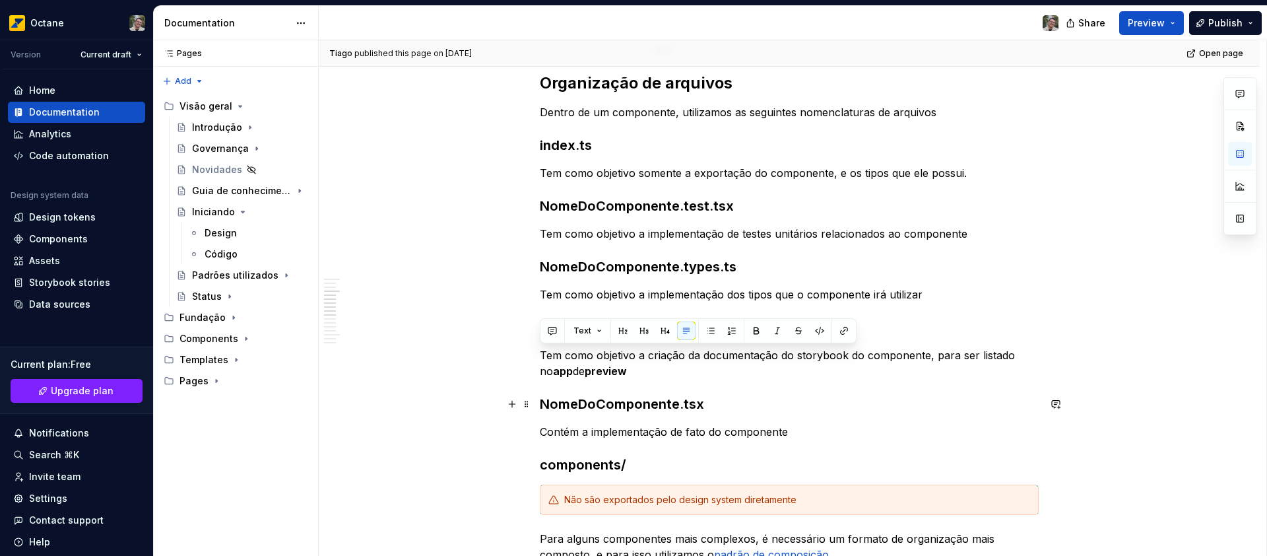
click at [651, 409] on h3 "NomeDoComponente.tsx" at bounding box center [789, 404] width 499 height 18
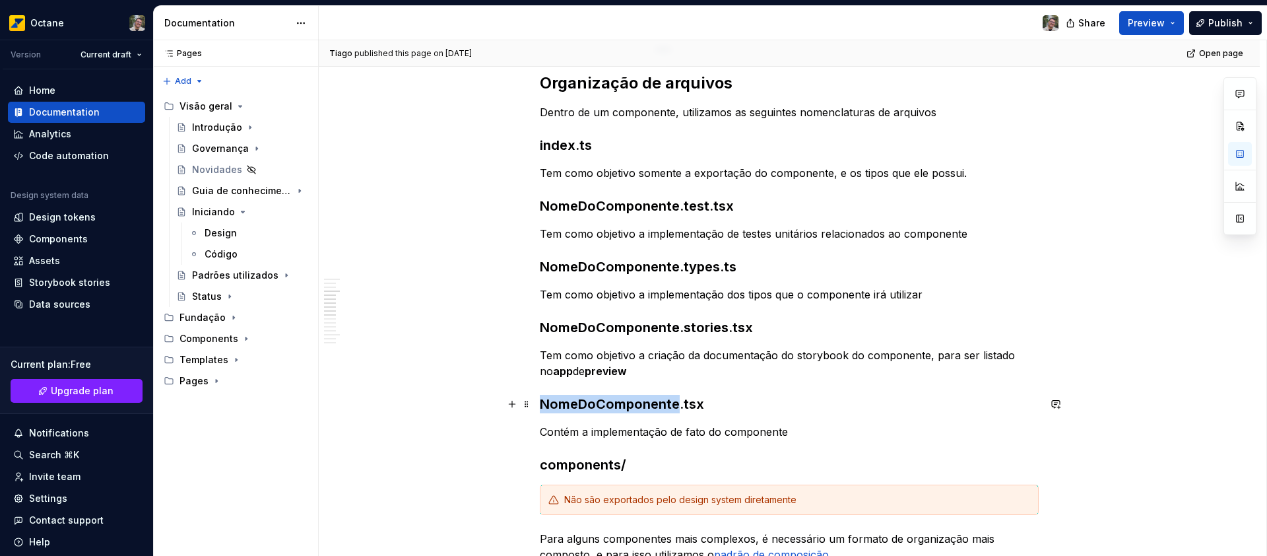
click at [651, 409] on h3 "NomeDoComponente.tsx" at bounding box center [789, 404] width 499 height 18
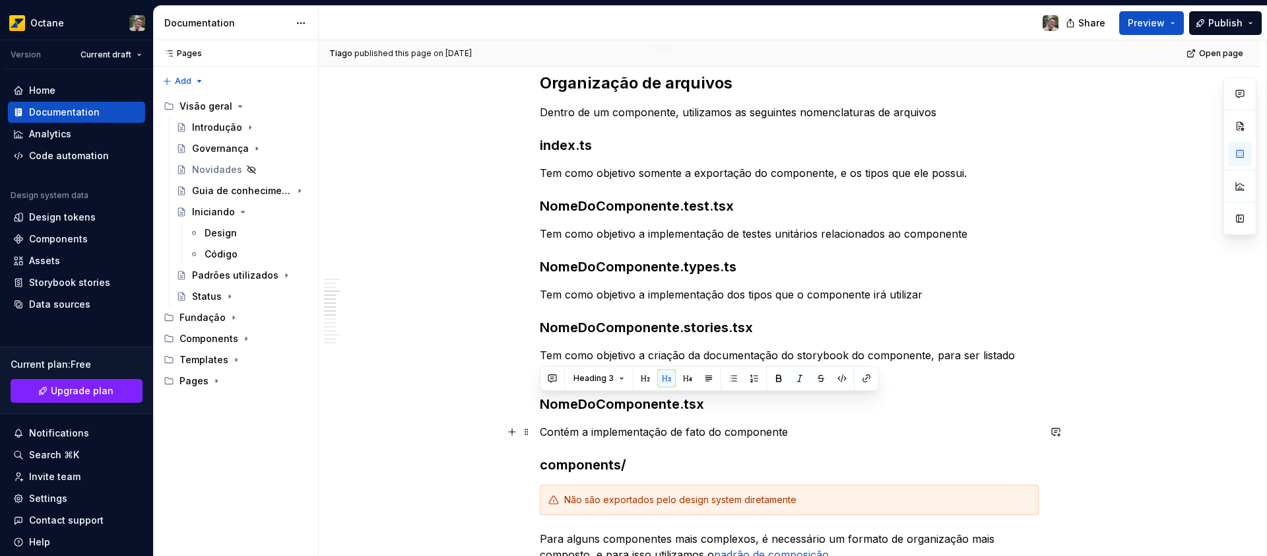
click at [669, 432] on p "Contém a implementação de fato do componente" at bounding box center [789, 432] width 499 height 16
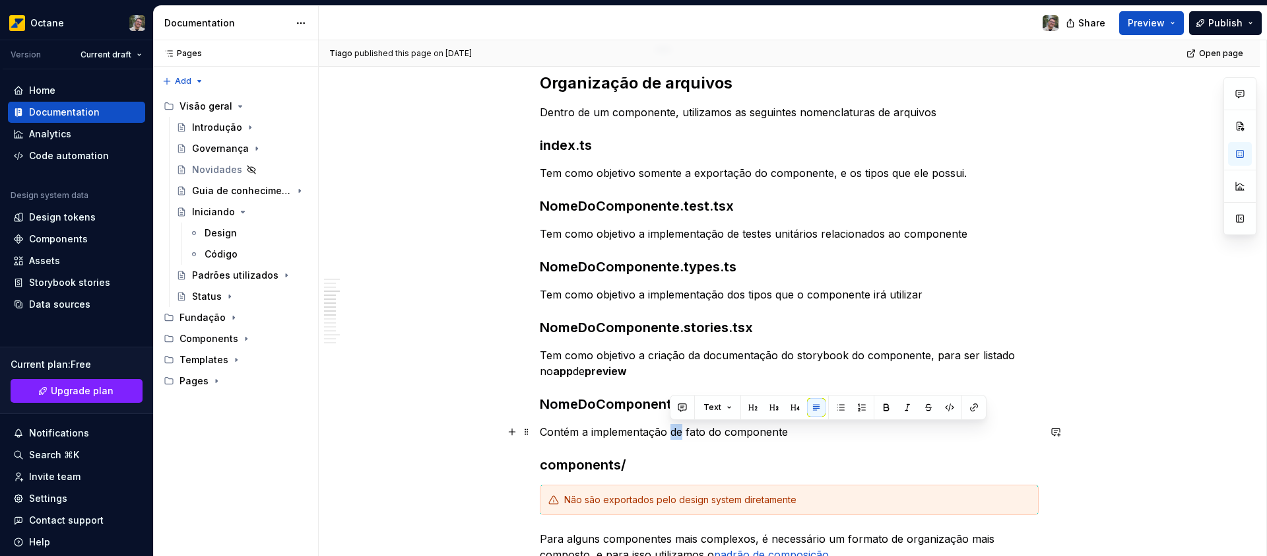
click at [669, 432] on p "Contém a implementação de fato do componente" at bounding box center [789, 432] width 499 height 16
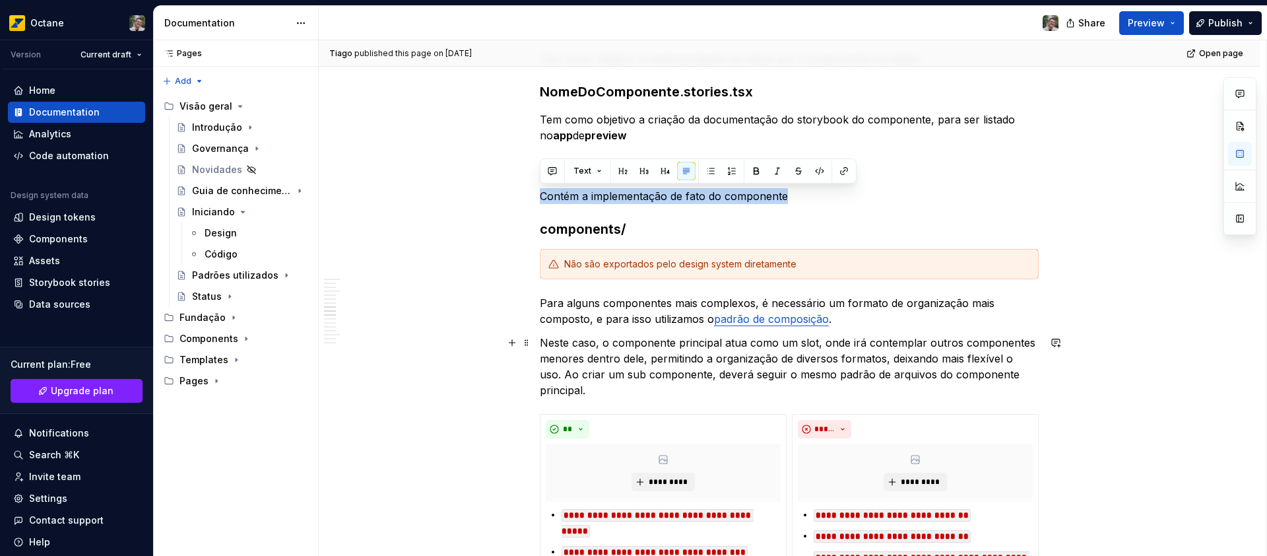
scroll to position [1100, 0]
click at [619, 228] on h3 "components/" at bounding box center [789, 228] width 499 height 18
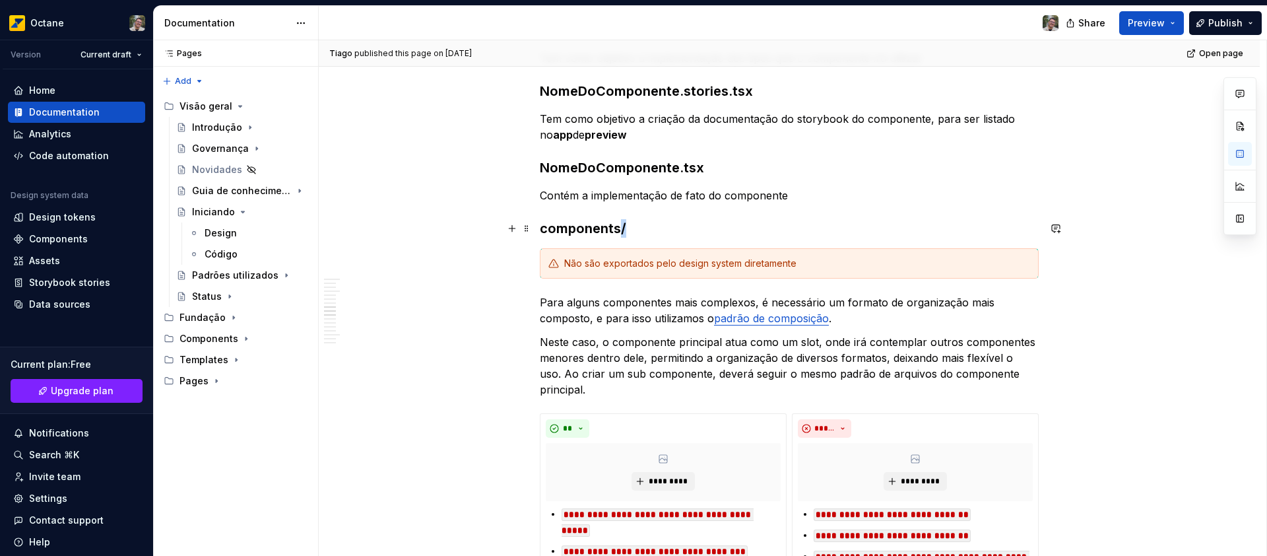
click at [619, 228] on h3 "components/" at bounding box center [789, 228] width 499 height 18
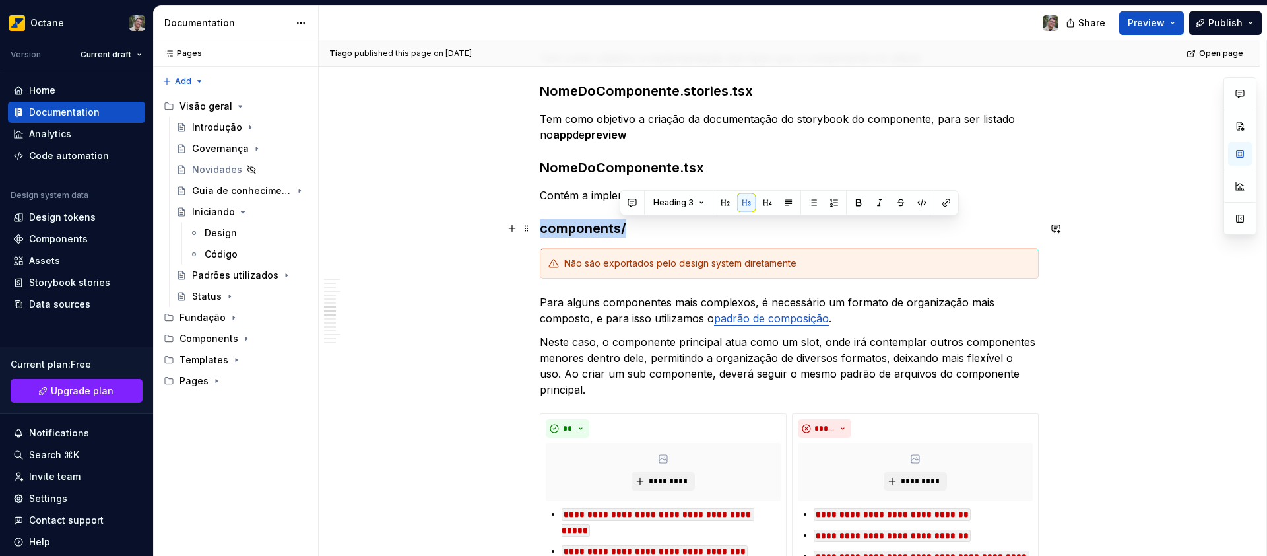
click at [620, 228] on h3 "components/" at bounding box center [789, 228] width 499 height 18
click at [713, 261] on div "Não são exportados pelo design system diretamente" at bounding box center [797, 263] width 466 height 13
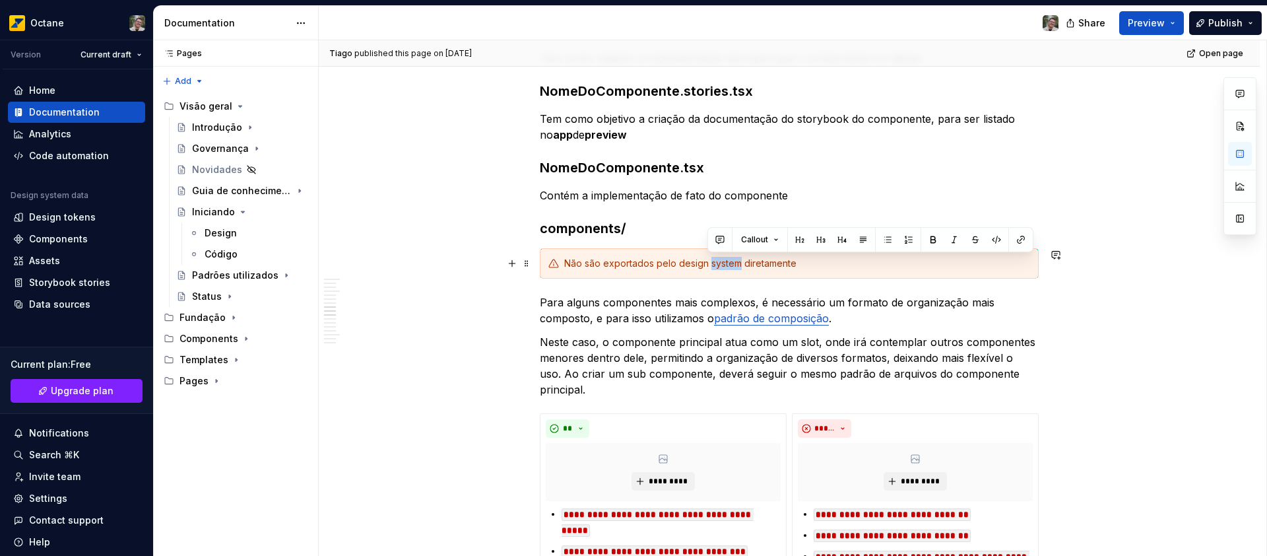
click at [713, 261] on div "Não são exportados pelo design system diretamente" at bounding box center [797, 263] width 466 height 13
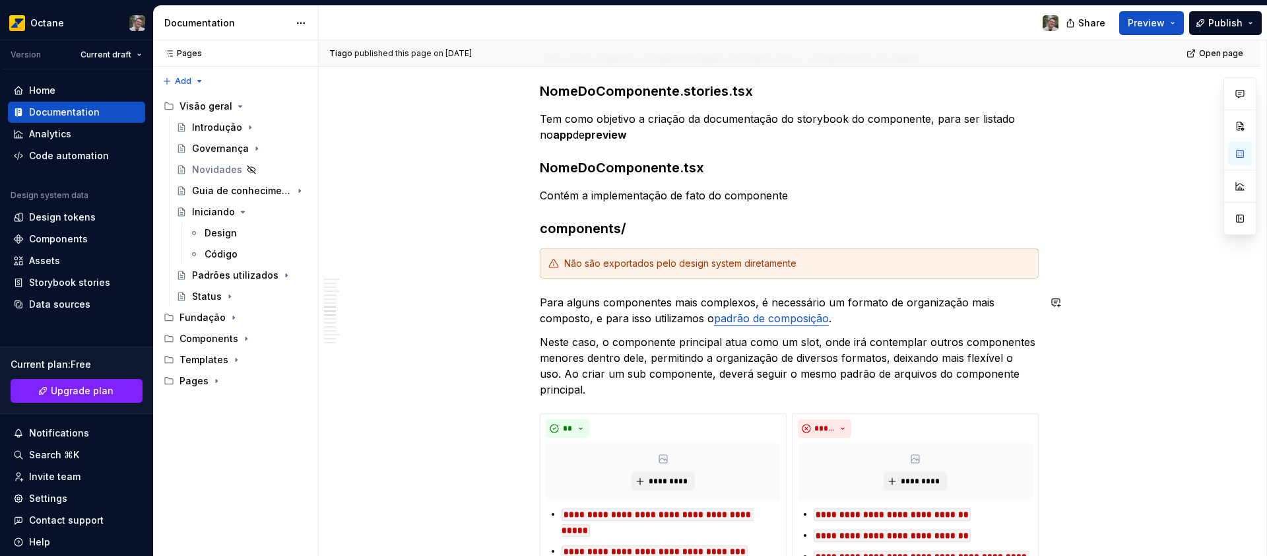
click at [663, 265] on div "Não são exportados pelo design system diretamente" at bounding box center [797, 263] width 466 height 13
click at [752, 265] on div "Não são exportados pelo design system diretamente" at bounding box center [797, 263] width 466 height 13
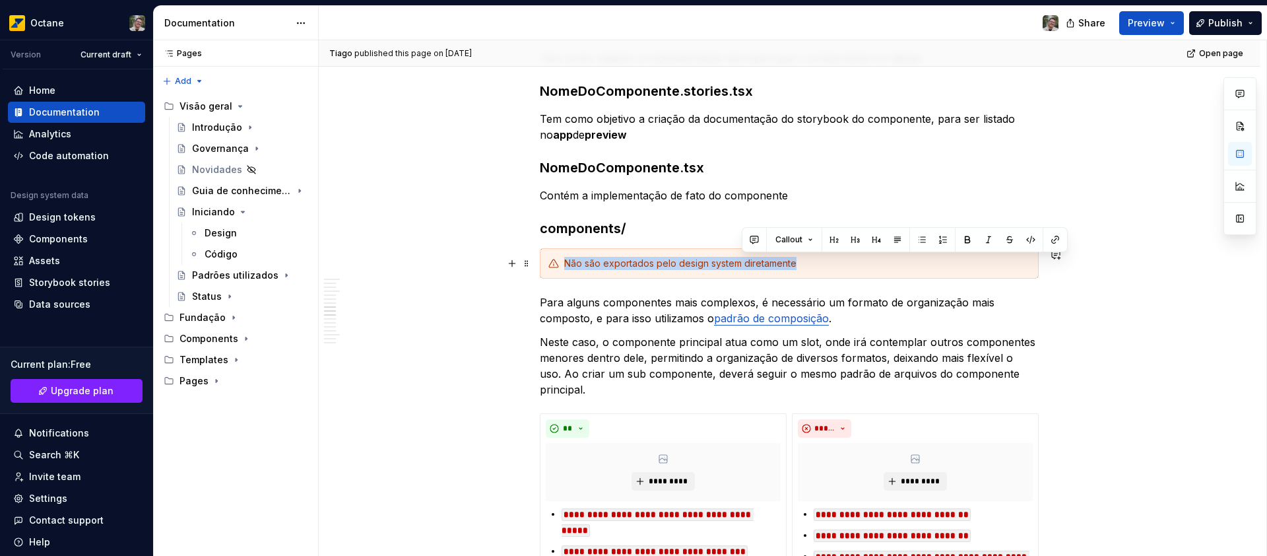
click at [752, 265] on div "Não são exportados pelo design system diretamente" at bounding box center [797, 263] width 466 height 13
click at [651, 264] on div "Não são exportados pelo design system diretamente" at bounding box center [797, 263] width 466 height 13
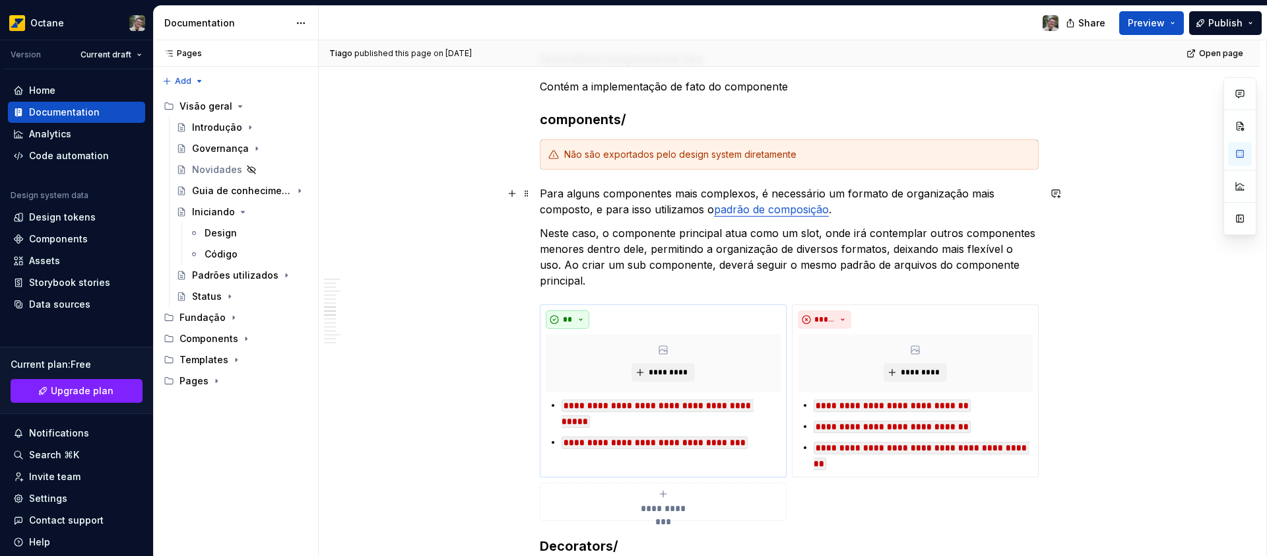
scroll to position [1210, 0]
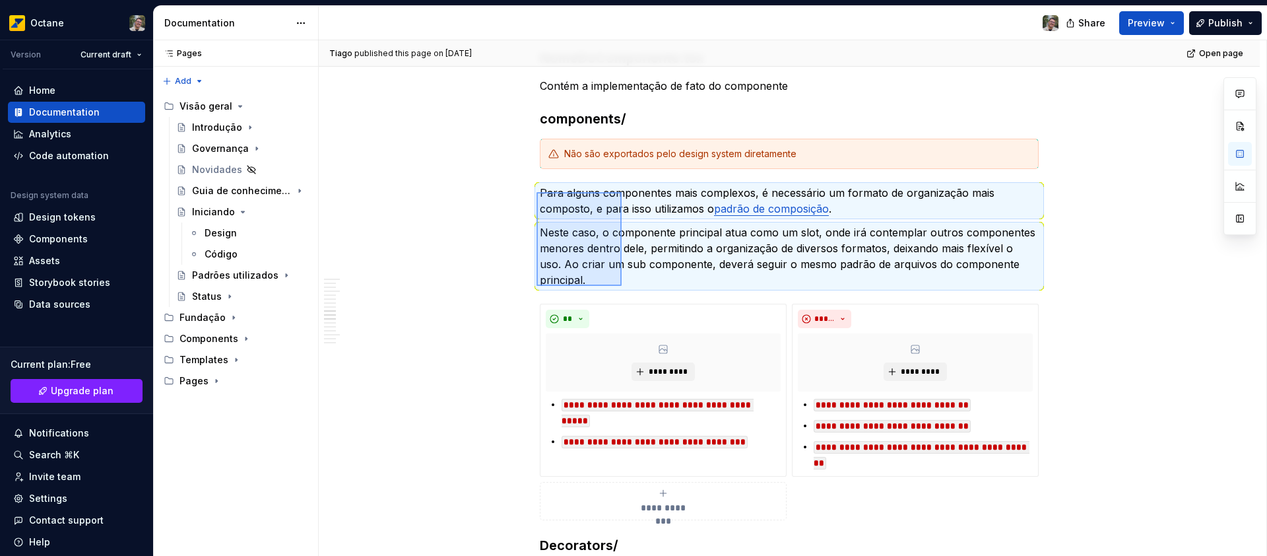
drag, startPoint x: 537, startPoint y: 192, endPoint x: 622, endPoint y: 286, distance: 127.0
click at [622, 286] on div "**********" at bounding box center [793, 298] width 948 height 516
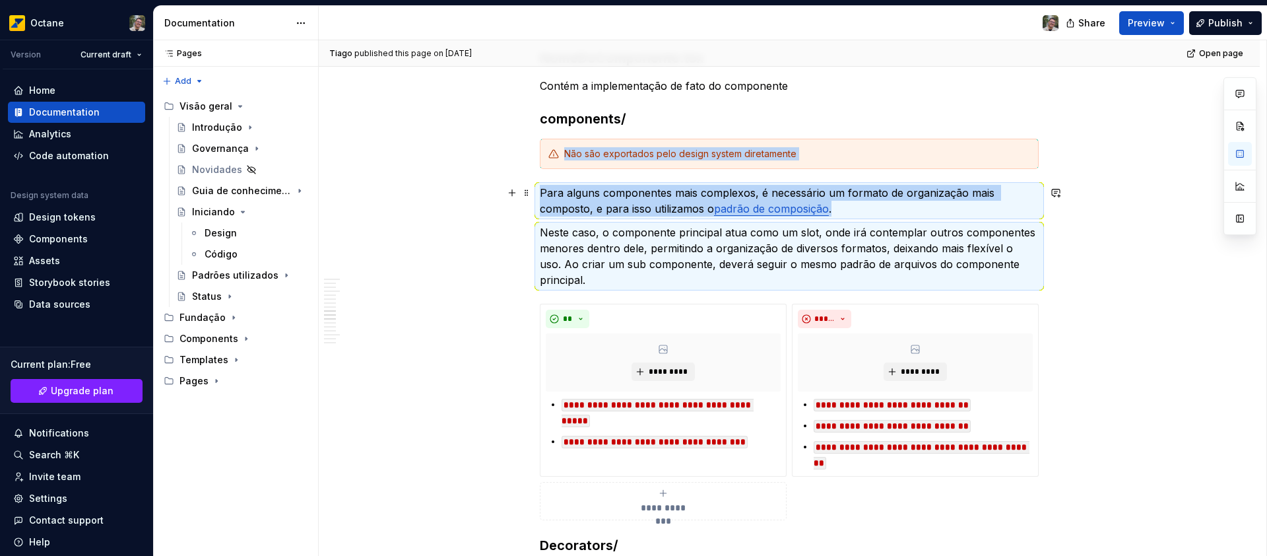
click at [608, 212] on p "Para alguns componentes mais complexos, é necessário um formato de organização …" at bounding box center [789, 201] width 499 height 32
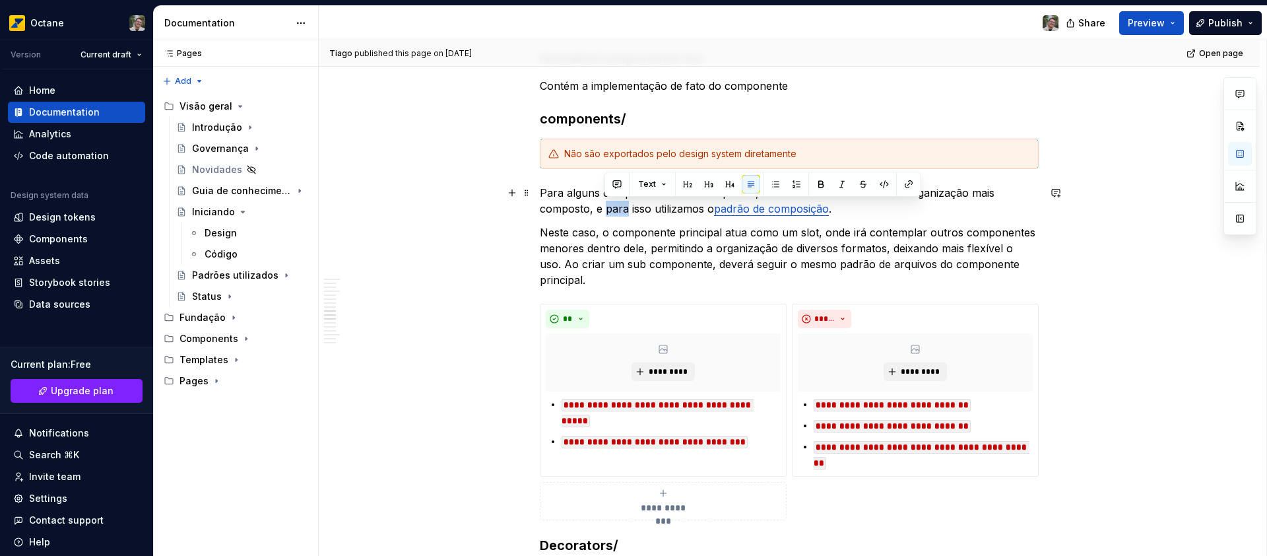
click at [608, 212] on p "Para alguns componentes mais complexos, é necessário um formato de organização …" at bounding box center [789, 201] width 499 height 32
click at [593, 247] on p "Neste caso, o componente principal atua como um slot, onde irá contemplar outro…" at bounding box center [789, 255] width 499 height 63
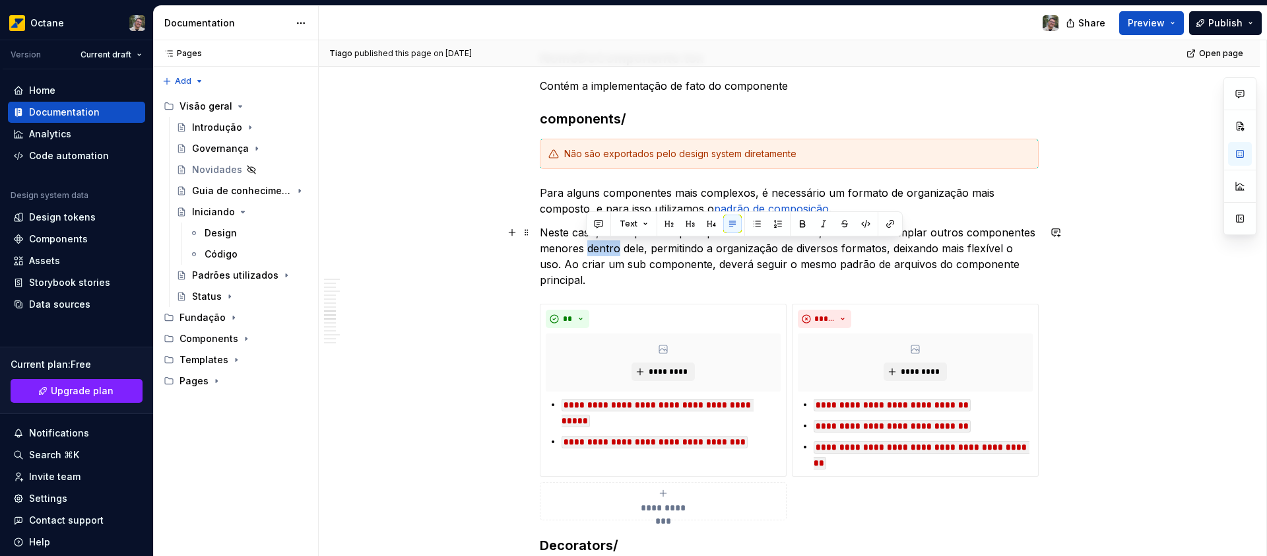
click at [593, 247] on p "Neste caso, o componente principal atua como um slot, onde irá contemplar outro…" at bounding box center [789, 255] width 499 height 63
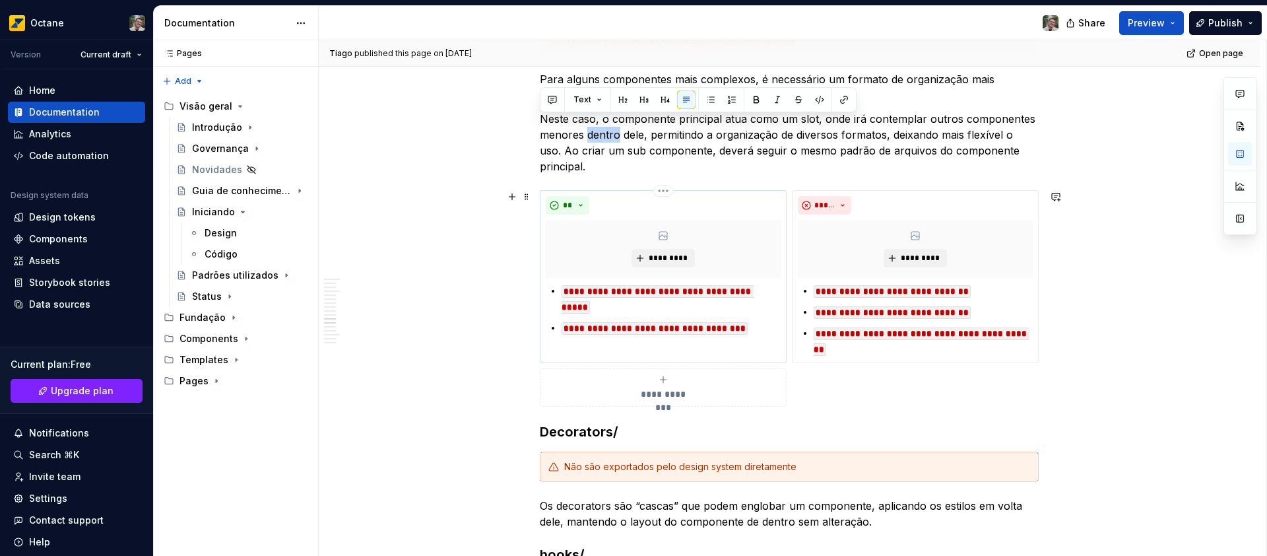
scroll to position [1318, 0]
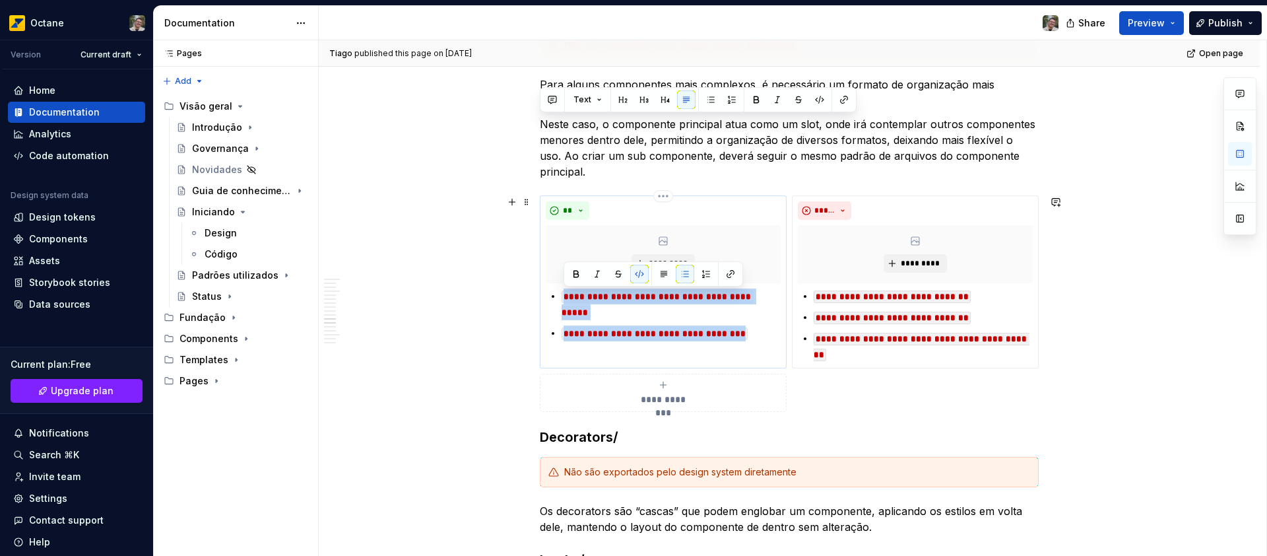
drag, startPoint x: 772, startPoint y: 334, endPoint x: 564, endPoint y: 294, distance: 212.3
click at [564, 294] on ul "**********" at bounding box center [671, 314] width 219 height 53
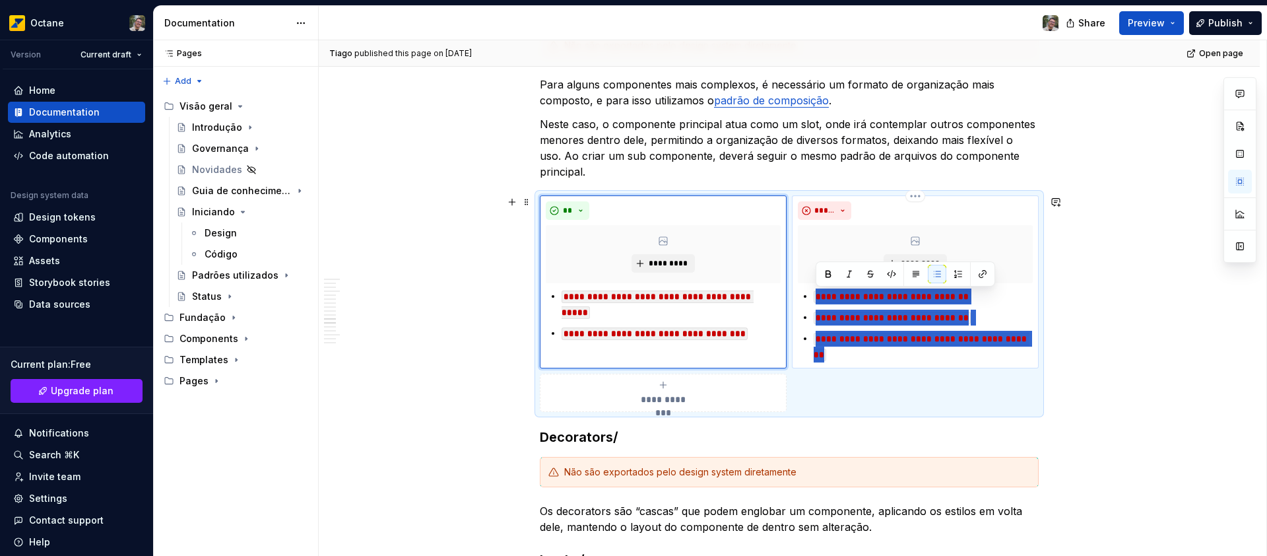
drag, startPoint x: 854, startPoint y: 352, endPoint x: 814, endPoint y: 291, distance: 73.0
click at [814, 291] on ul "**********" at bounding box center [923, 325] width 219 height 74
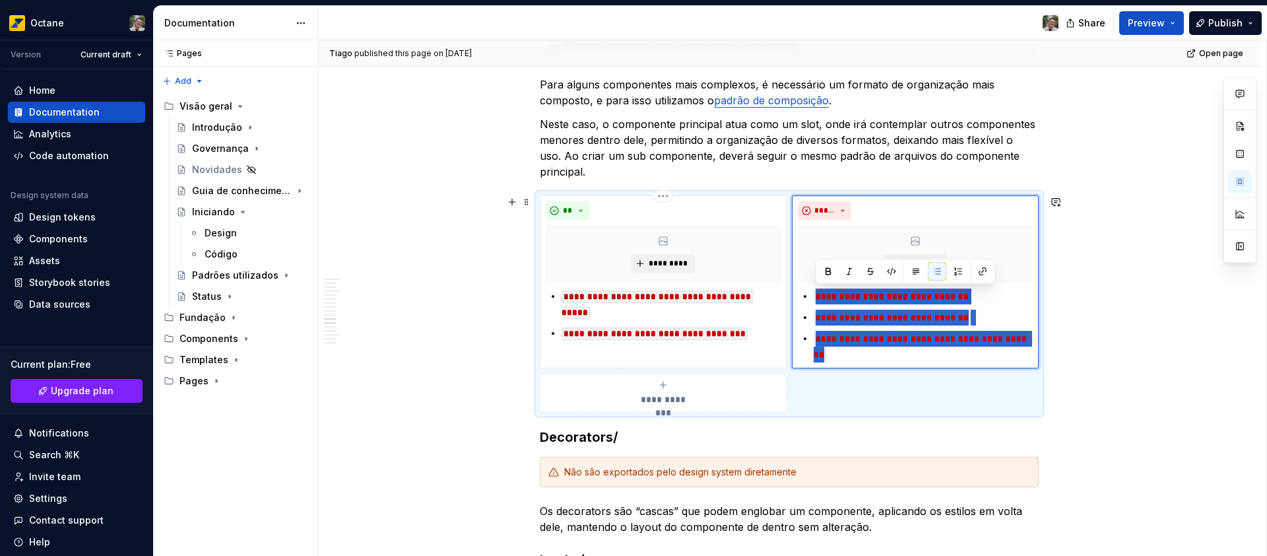
scroll to position [1567, 0]
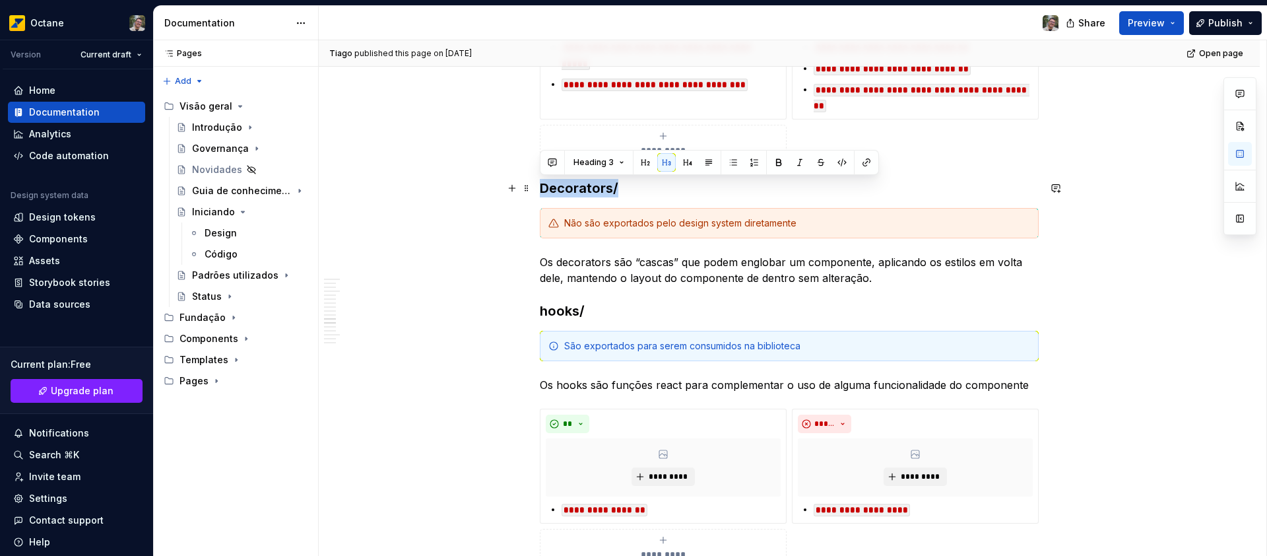
drag, startPoint x: 623, startPoint y: 193, endPoint x: 533, endPoint y: 184, distance: 90.2
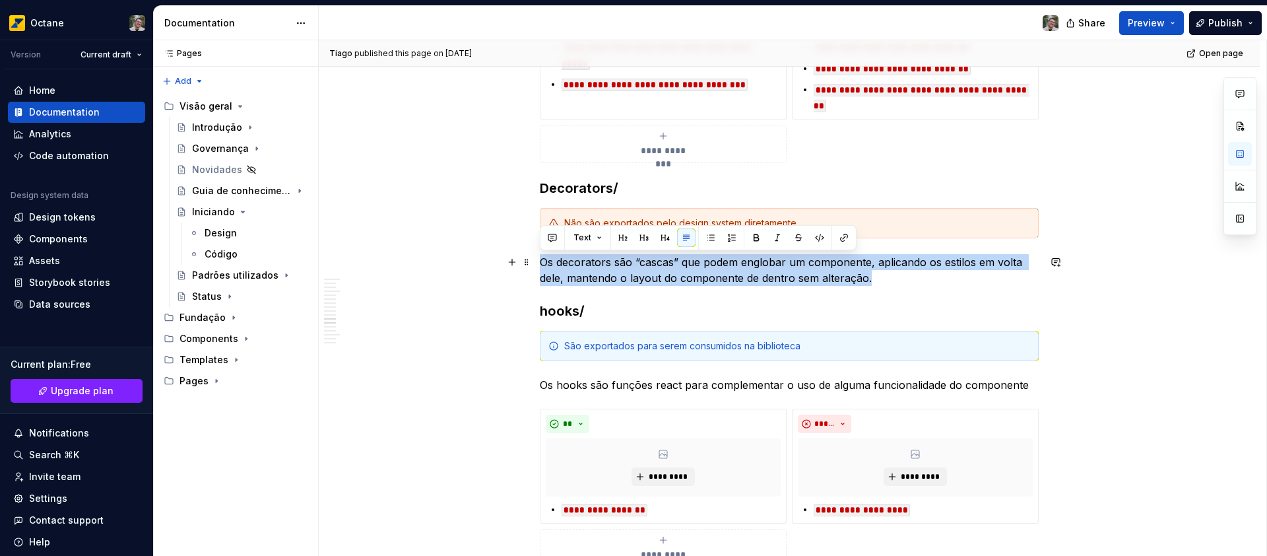
drag, startPoint x: 541, startPoint y: 261, endPoint x: 910, endPoint y: 276, distance: 369.2
click at [910, 276] on p "Os decorators são “cascas” que podem englobar um componente, aplicando os estil…" at bounding box center [789, 270] width 499 height 32
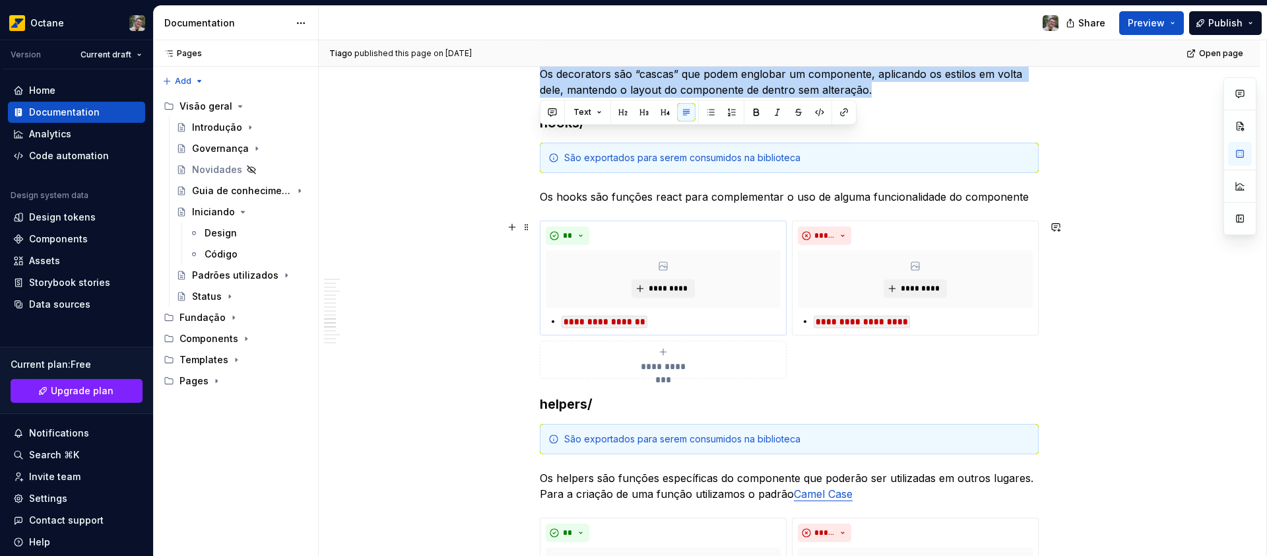
scroll to position [1691, 0]
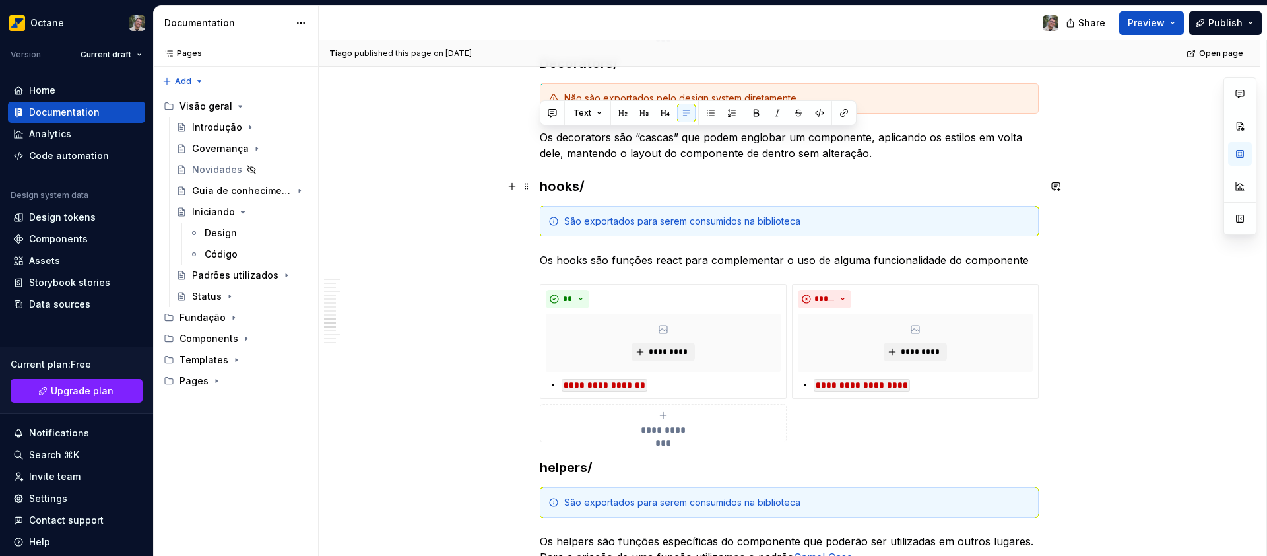
click at [595, 184] on h3 "hooks/" at bounding box center [789, 186] width 499 height 18
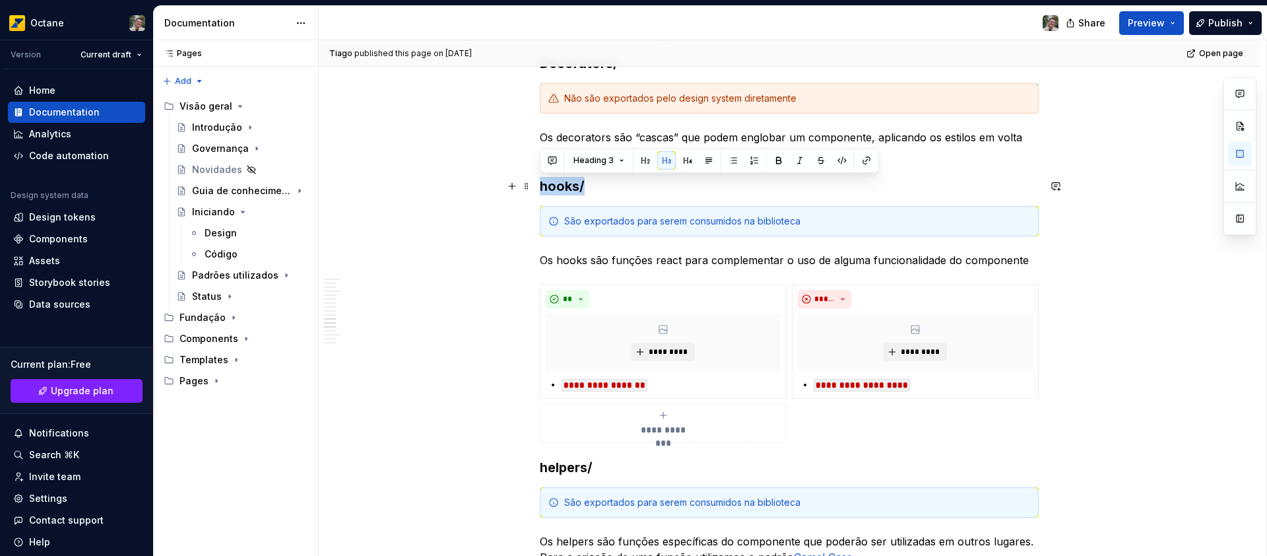
drag, startPoint x: 596, startPoint y: 185, endPoint x: 537, endPoint y: 184, distance: 58.7
click at [537, 184] on div "**********" at bounding box center [789, 462] width 941 height 3848
click at [619, 215] on div "São exportados para serem consumidos na biblioteca" at bounding box center [797, 220] width 466 height 13
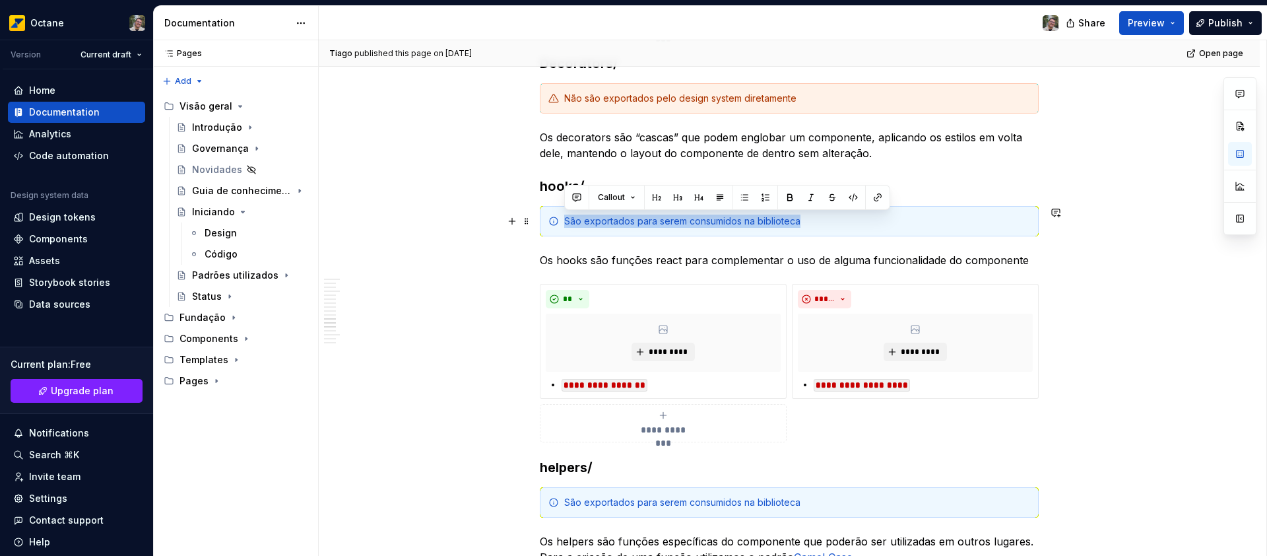
drag, startPoint x: 833, startPoint y: 222, endPoint x: 565, endPoint y: 222, distance: 267.9
click at [565, 222] on div "São exportados para serem consumidos na biblioteca" at bounding box center [797, 220] width 466 height 13
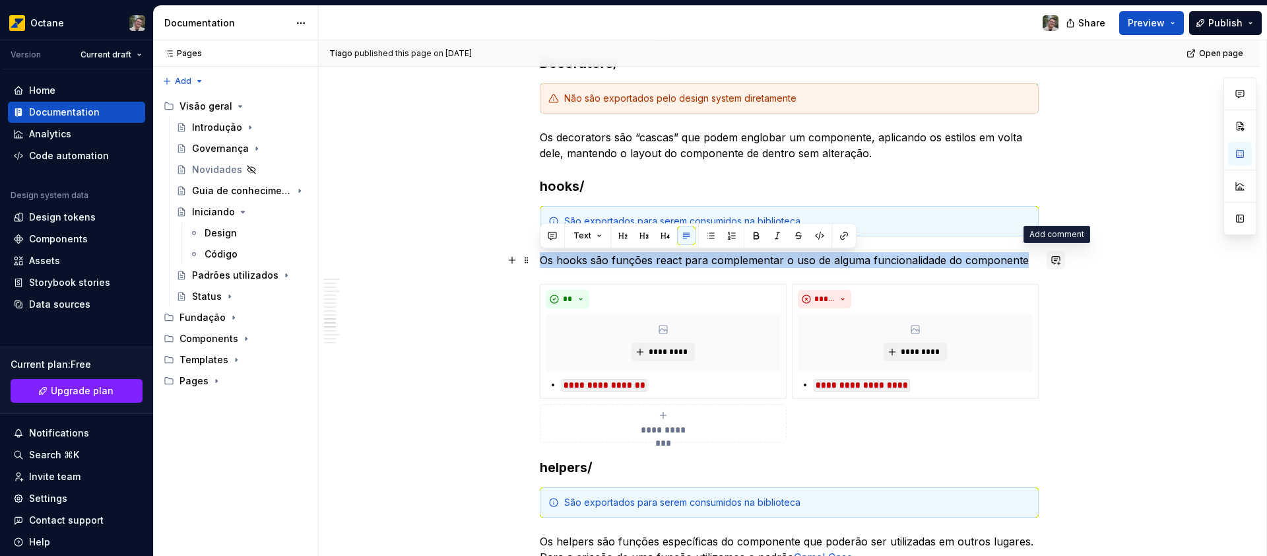
drag, startPoint x: 540, startPoint y: 255, endPoint x: 1061, endPoint y: 255, distance: 520.0
click at [1039, 255] on div "**********" at bounding box center [789, 393] width 499 height 3649
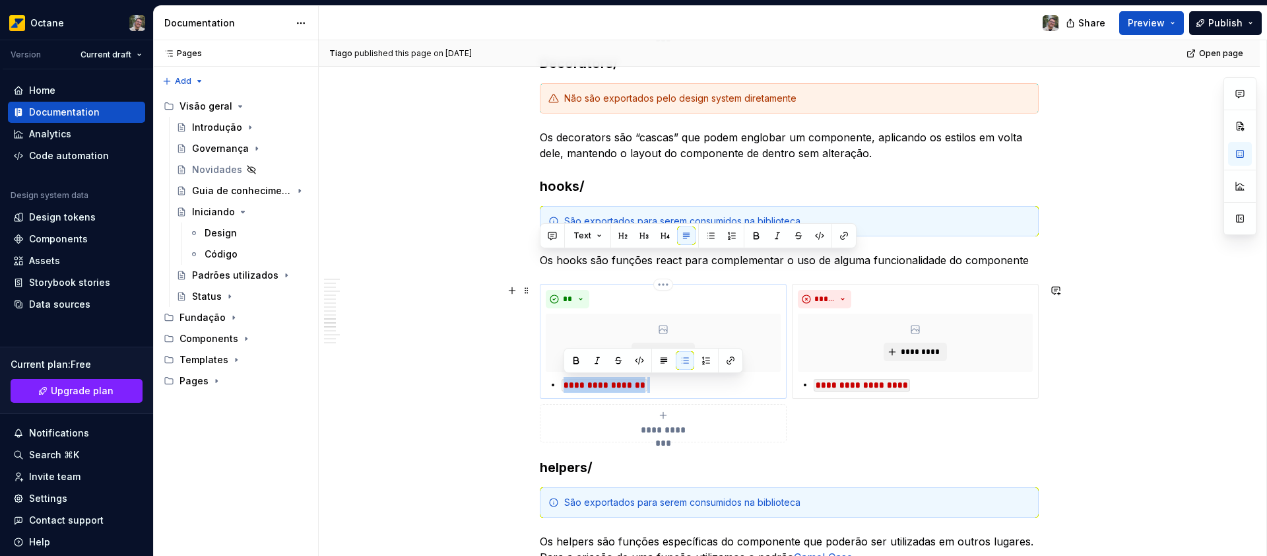
drag, startPoint x: 670, startPoint y: 389, endPoint x: 557, endPoint y: 380, distance: 113.2
click at [557, 380] on div "**********" at bounding box center [663, 385] width 235 height 16
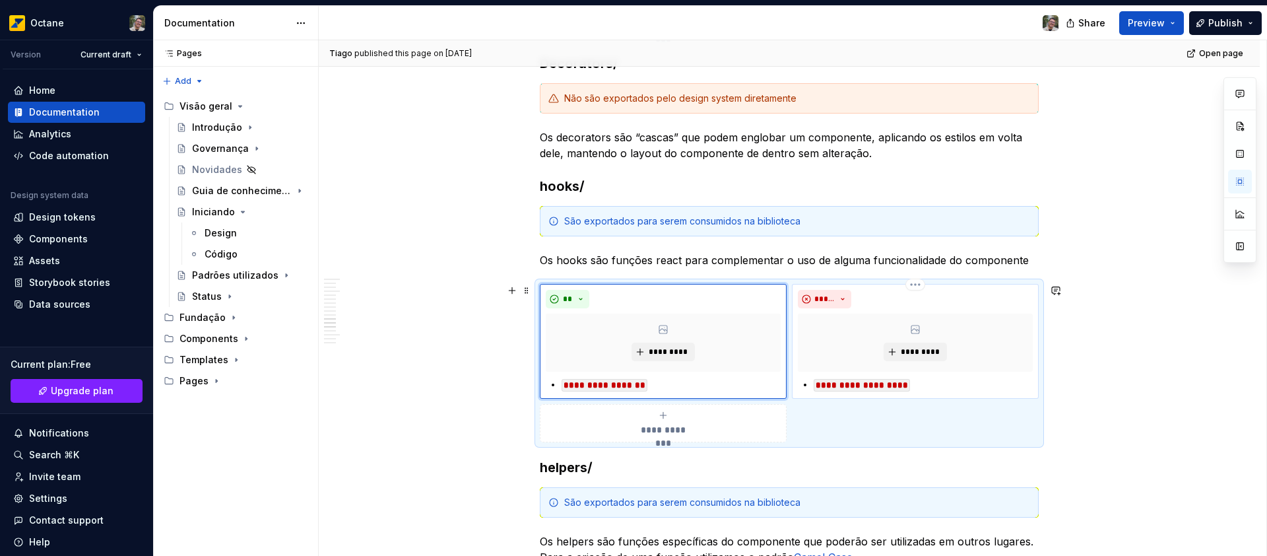
click at [872, 387] on code "**********" at bounding box center [862, 385] width 96 height 13
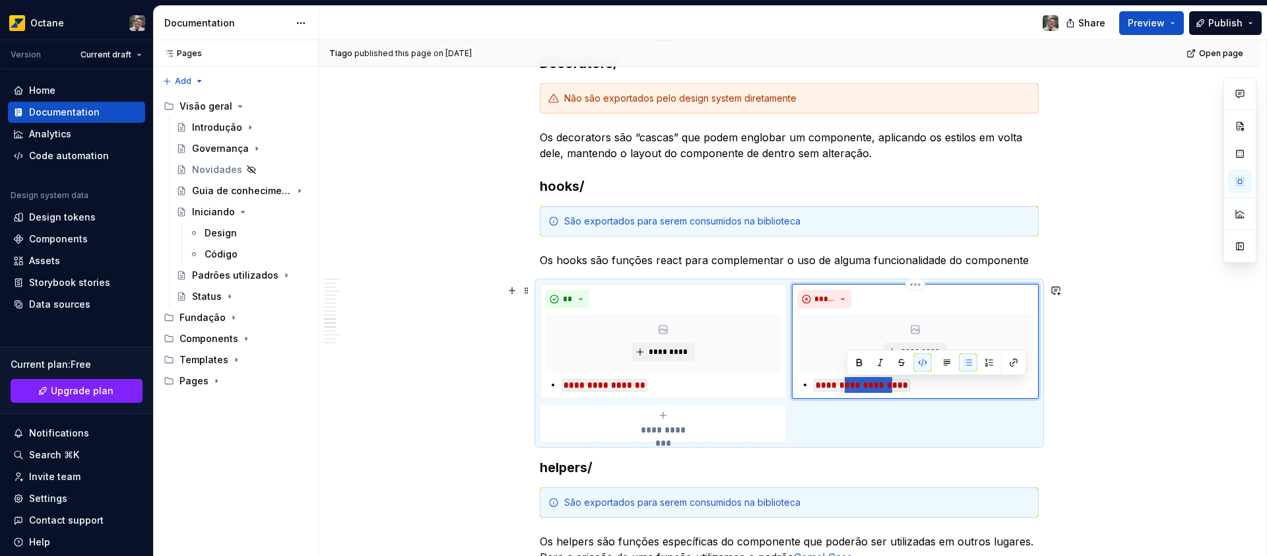
click at [896, 381] on code "**********" at bounding box center [862, 385] width 96 height 13
drag, startPoint x: 884, startPoint y: 383, endPoint x: 777, endPoint y: 379, distance: 106.3
click at [777, 379] on div "**********" at bounding box center [789, 363] width 499 height 158
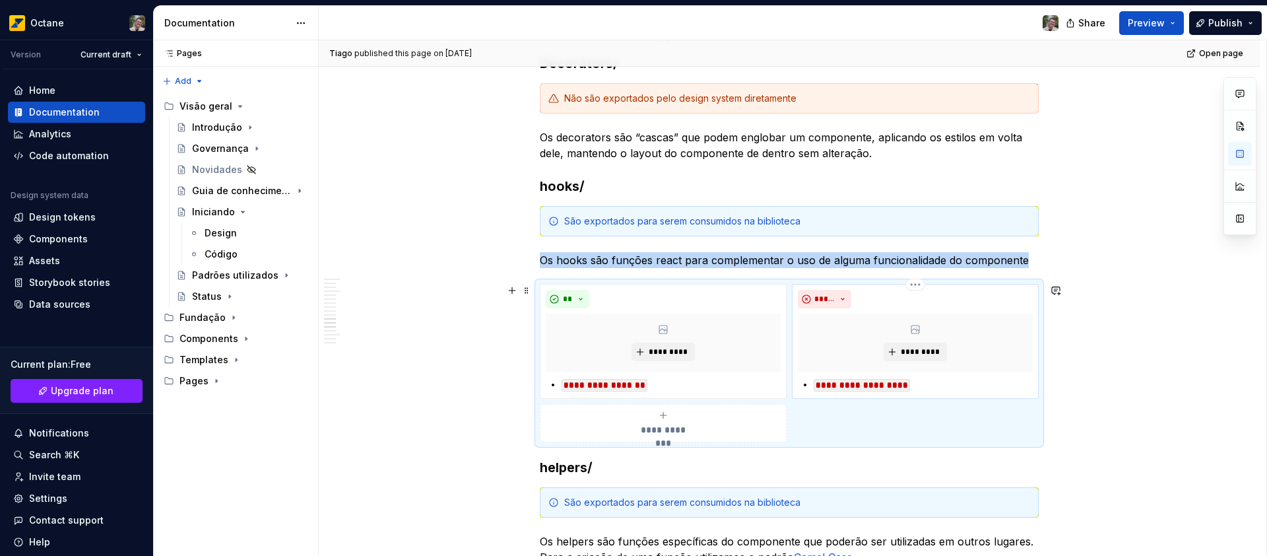
click at [851, 379] on code "**********" at bounding box center [862, 385] width 96 height 13
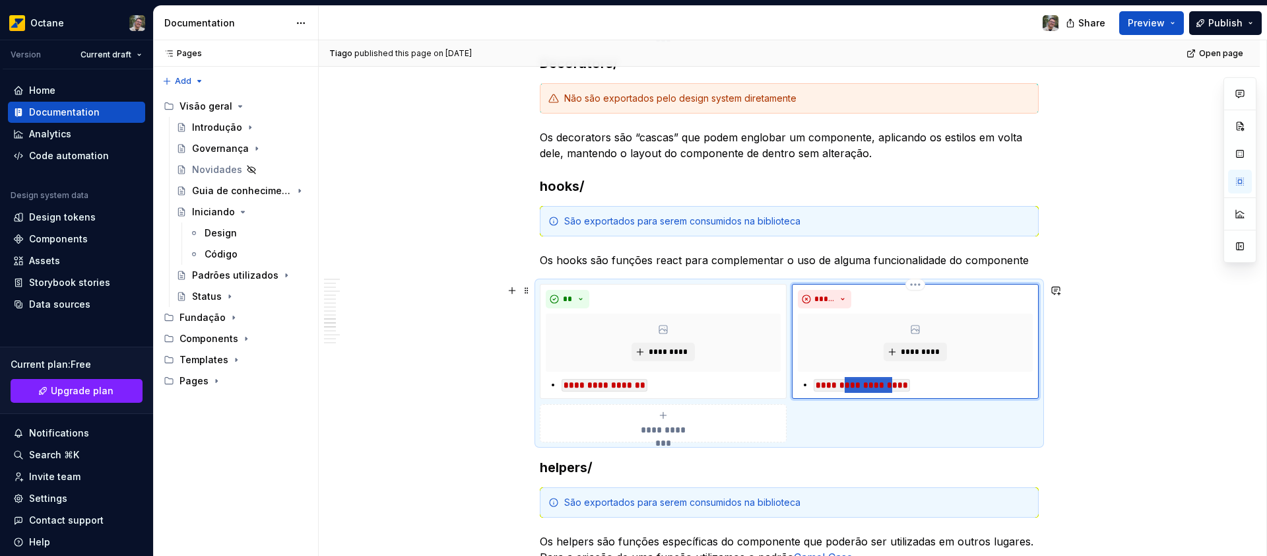
click at [851, 379] on code "**********" at bounding box center [862, 385] width 96 height 13
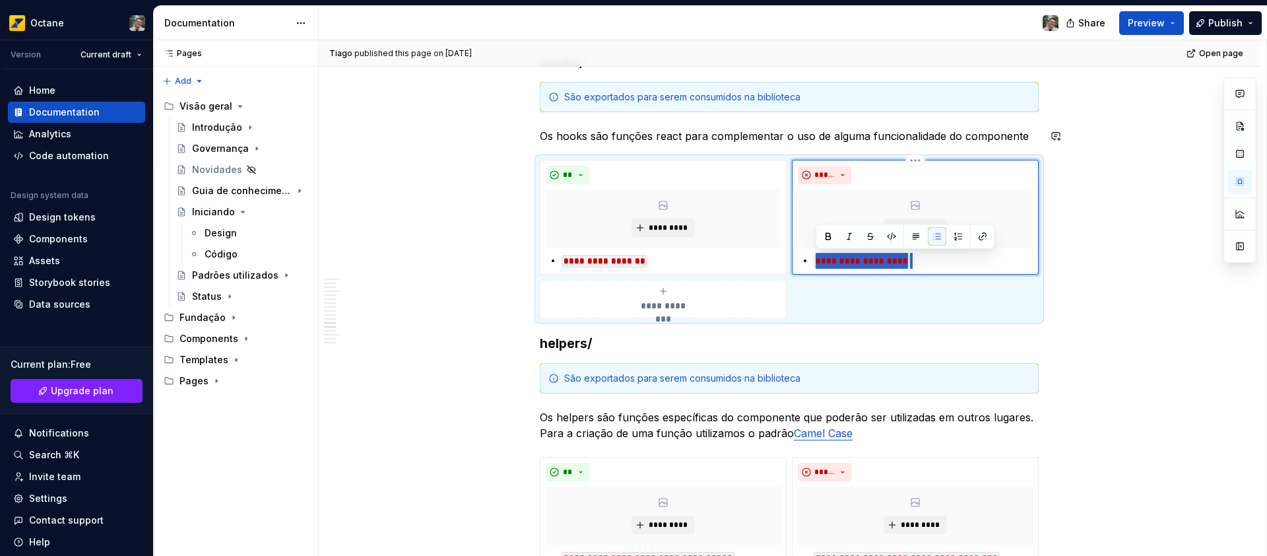
scroll to position [1937, 0]
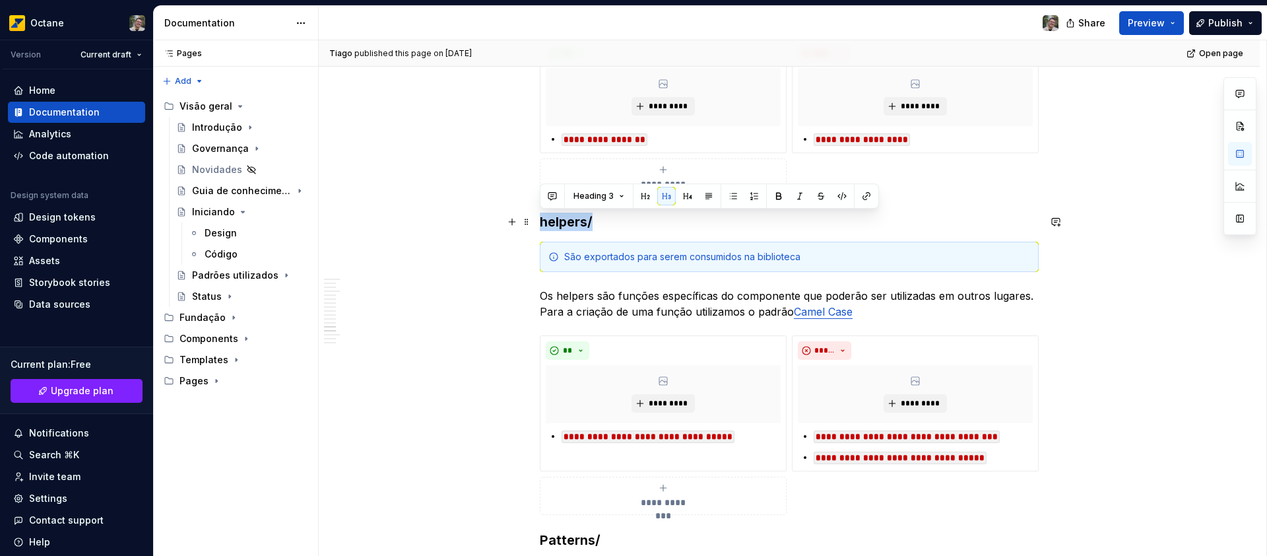
drag, startPoint x: 610, startPoint y: 224, endPoint x: 541, endPoint y: 220, distance: 69.4
click at [541, 220] on h3 "helpers/" at bounding box center [789, 221] width 499 height 18
click at [648, 250] on div "São exportados para serem consumidos na biblioteca" at bounding box center [797, 256] width 466 height 13
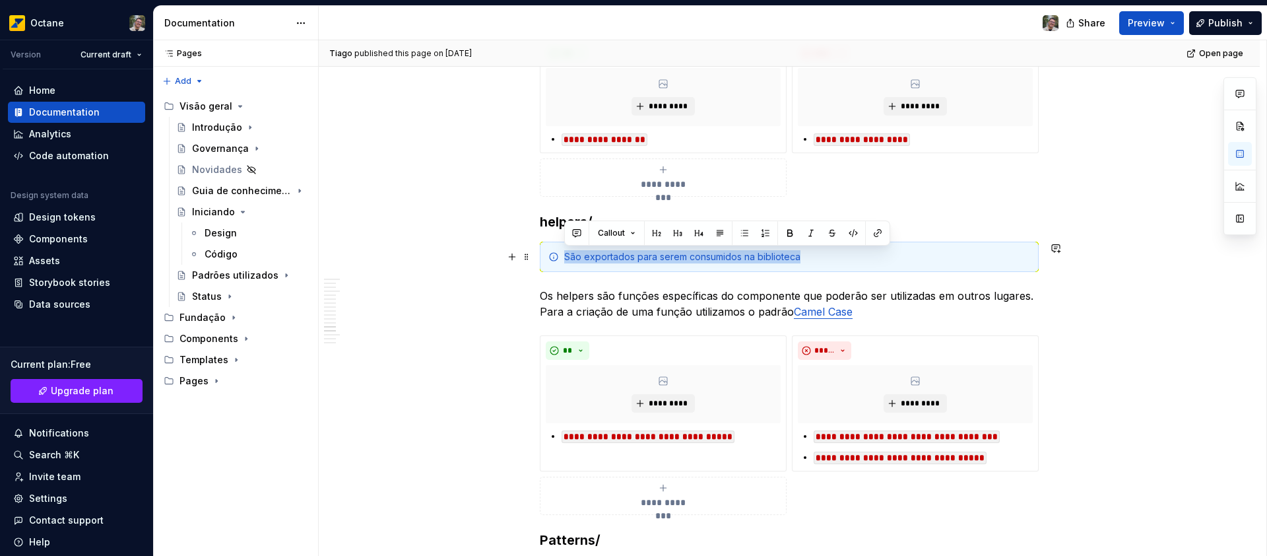
drag, startPoint x: 772, startPoint y: 260, endPoint x: 553, endPoint y: 255, distance: 219.1
click at [553, 255] on div "São exportados para serem consumidos na biblioteca" at bounding box center [789, 257] width 499 height 30
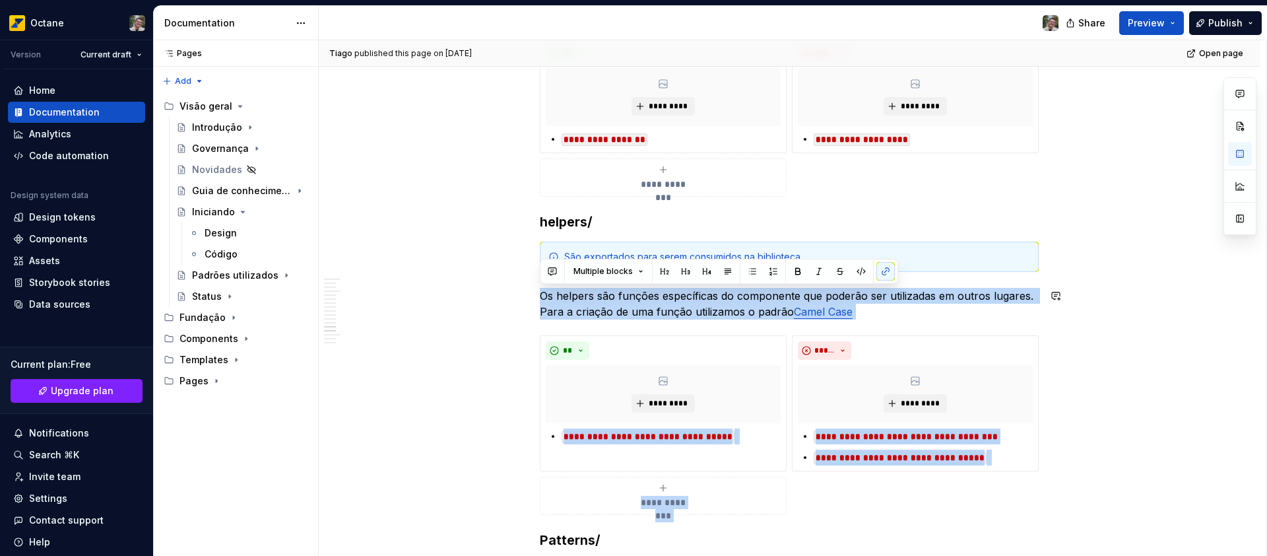
drag, startPoint x: 539, startPoint y: 292, endPoint x: 865, endPoint y: 323, distance: 326.8
click at [865, 323] on div "**********" at bounding box center [789, 141] width 499 height 3634
click at [913, 312] on p "Os helpers são funções específicas do componente que poderão ser utilizadas em …" at bounding box center [789, 304] width 499 height 32
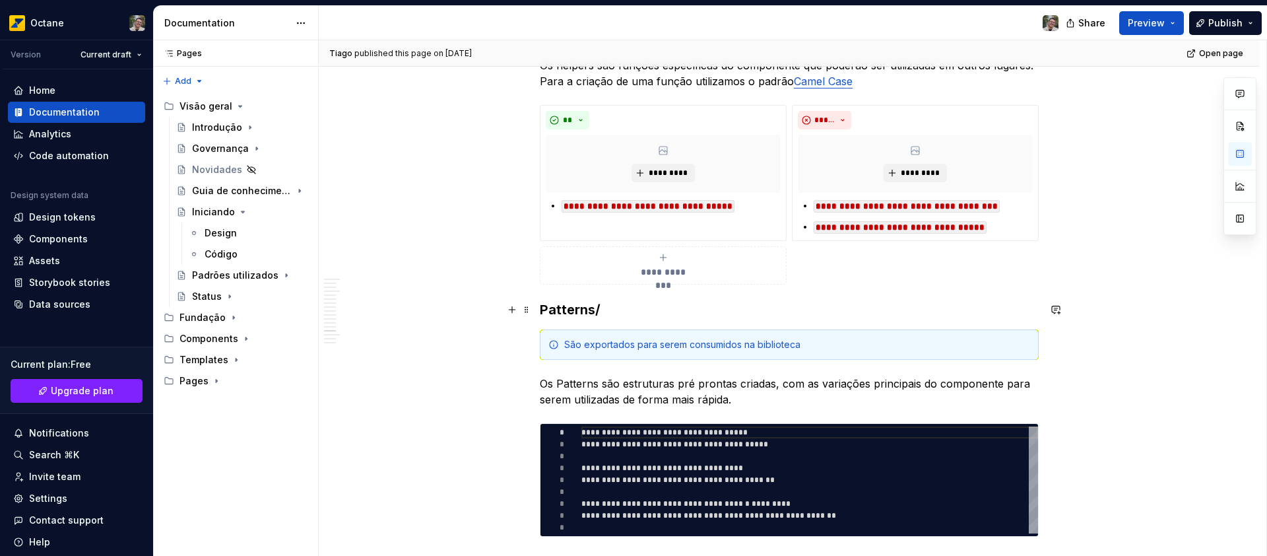
scroll to position [2171, 0]
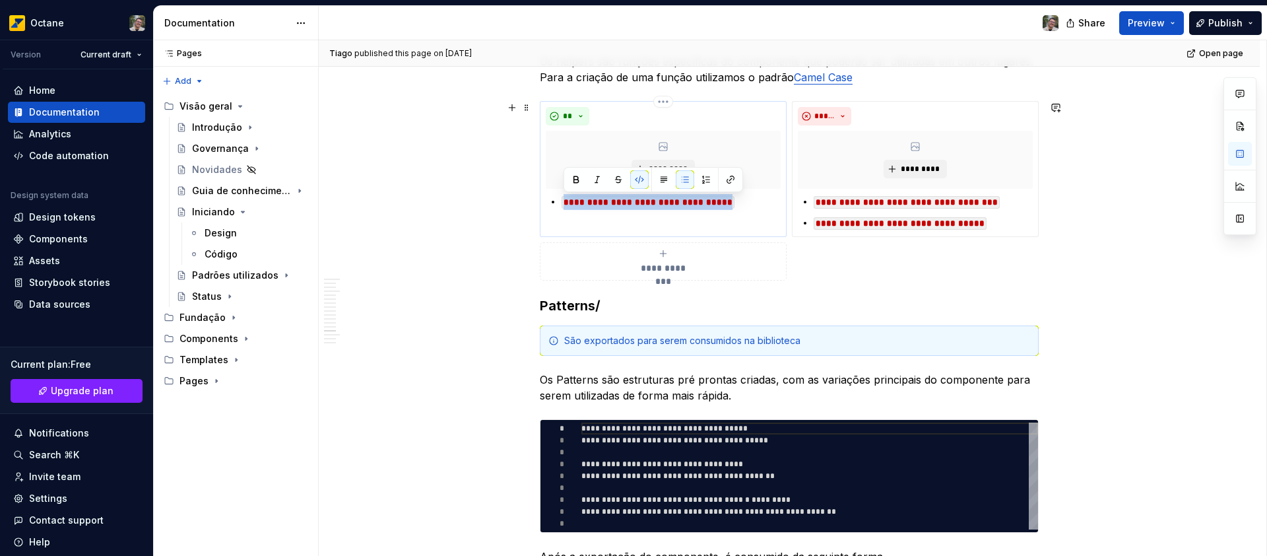
drag, startPoint x: 746, startPoint y: 203, endPoint x: 556, endPoint y: 205, distance: 189.4
click at [556, 205] on div "**********" at bounding box center [663, 202] width 235 height 16
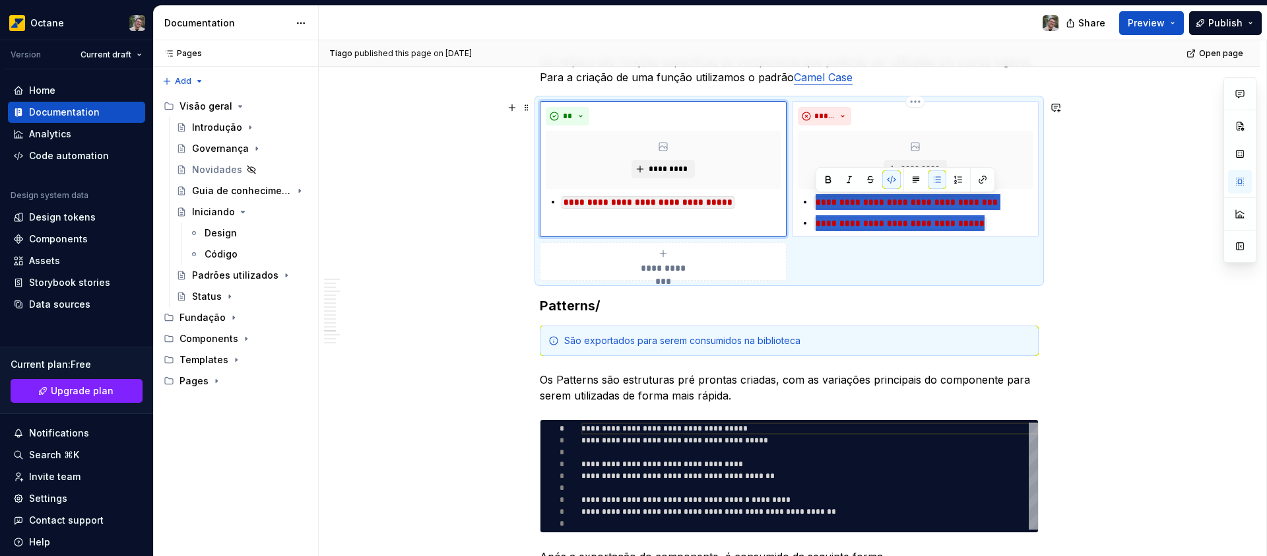
drag, startPoint x: 1000, startPoint y: 225, endPoint x: 816, endPoint y: 207, distance: 184.4
click at [816, 207] on ul "**********" at bounding box center [923, 212] width 219 height 37
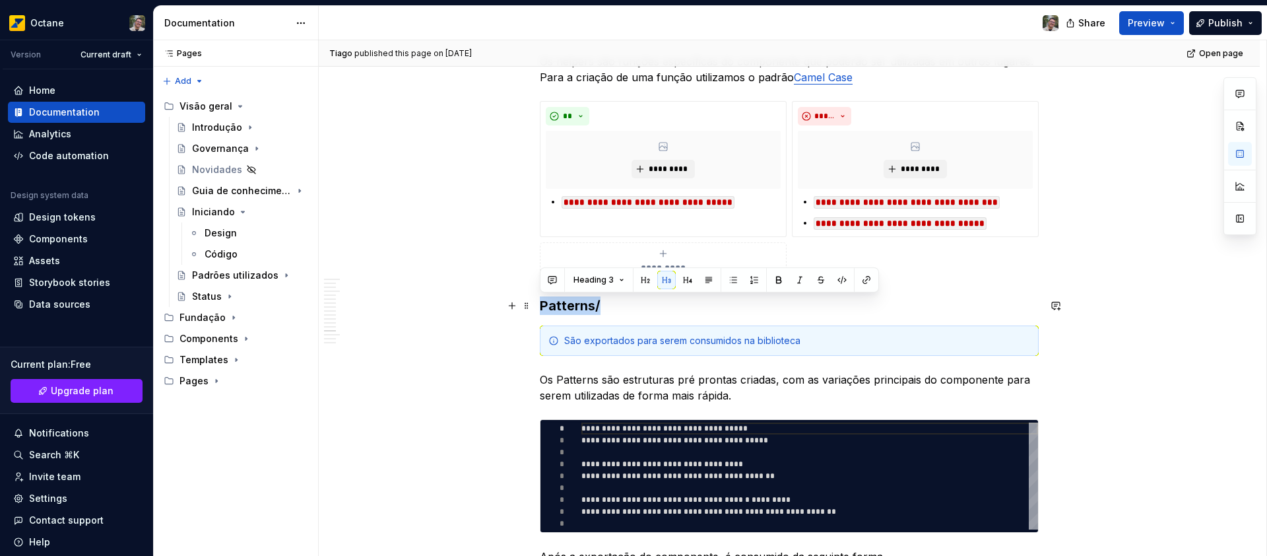
drag, startPoint x: 591, startPoint y: 310, endPoint x: 539, endPoint y: 303, distance: 51.9
click at [540, 303] on h3 "Patterns/" at bounding box center [789, 305] width 499 height 18
click at [609, 344] on div "São exportados para serem consumidos na biblioteca" at bounding box center [797, 340] width 466 height 13
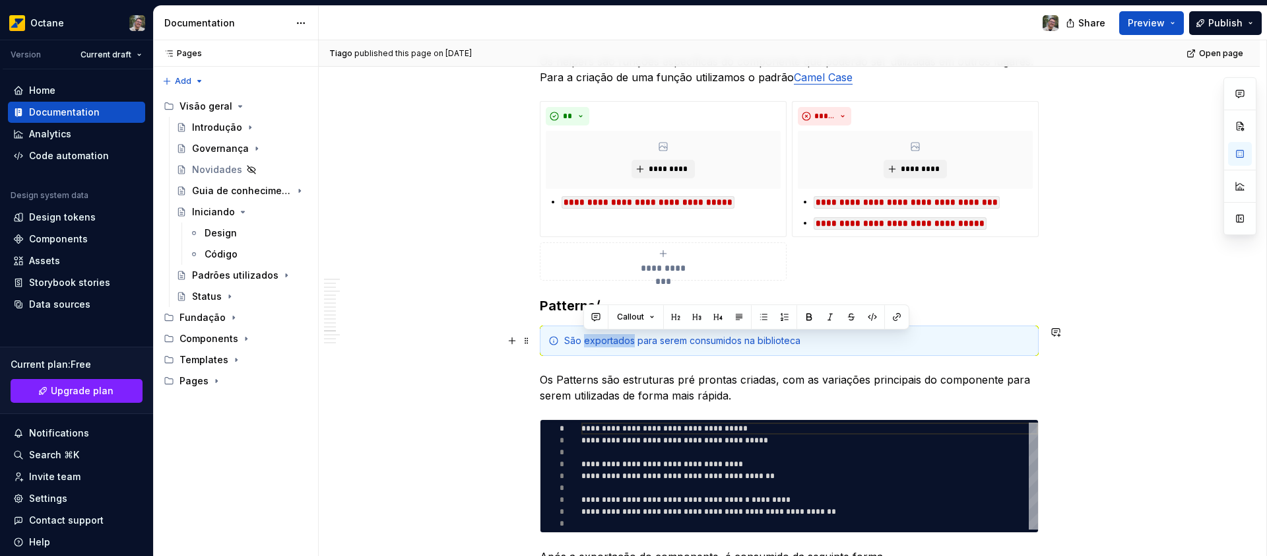
click at [609, 344] on div "São exportados para serem consumidos na biblioteca" at bounding box center [797, 340] width 466 height 13
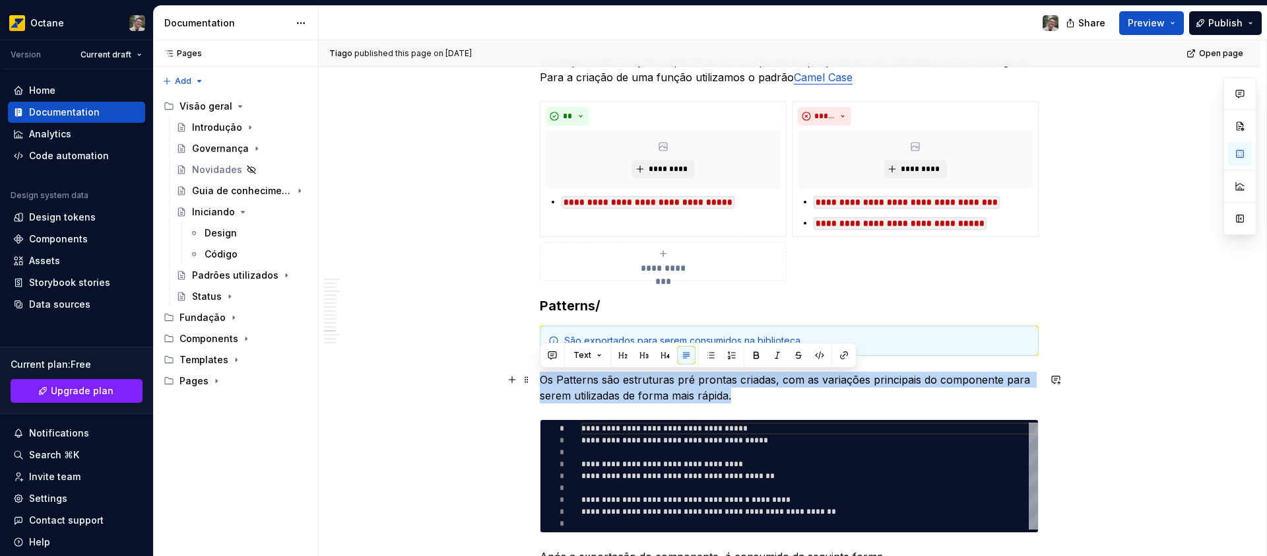
drag, startPoint x: 742, startPoint y: 397, endPoint x: 538, endPoint y: 375, distance: 205.1
click at [540, 375] on p "Os Patterns são estruturas pré prontas criadas, com as variações principais do …" at bounding box center [789, 388] width 499 height 32
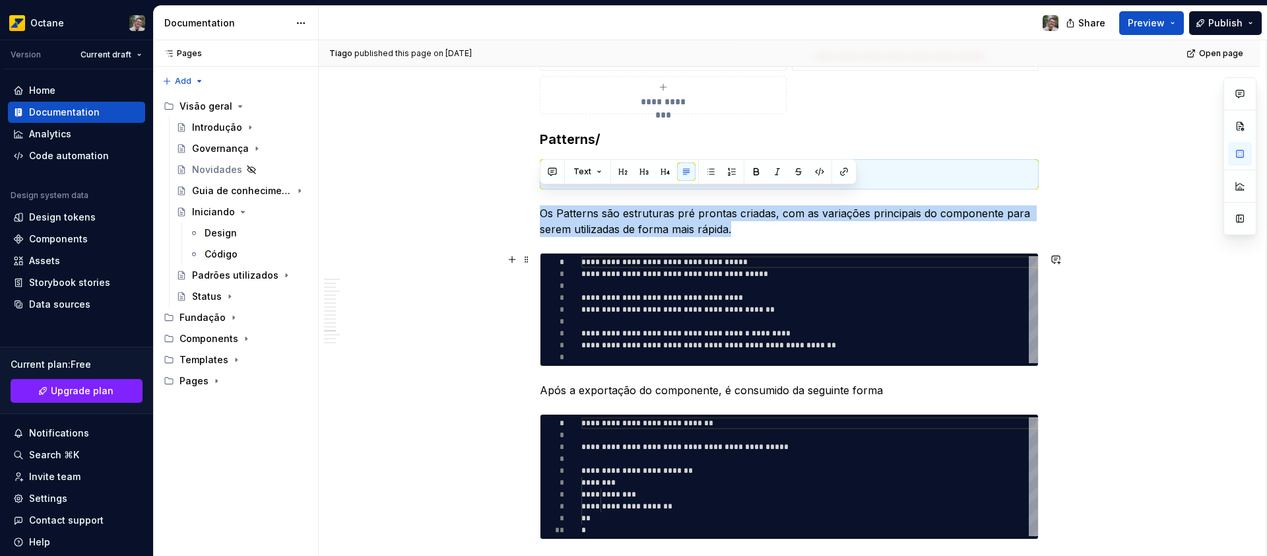
scroll to position [2336, 0]
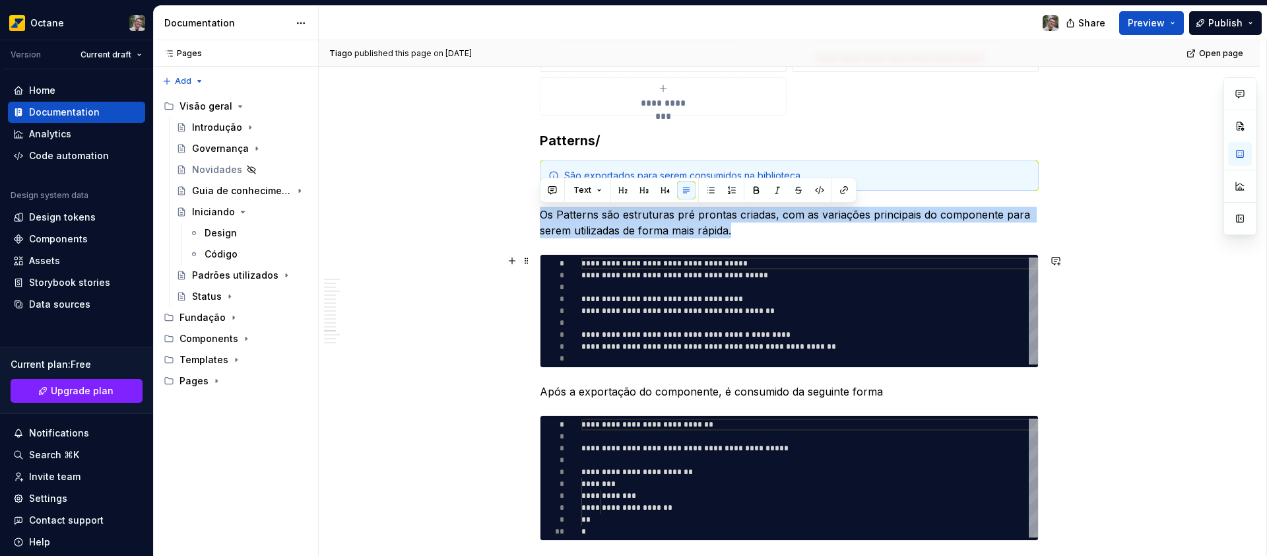
click at [768, 269] on div "**********" at bounding box center [809, 310] width 457 height 107
type textarea "*"
type textarea "**********"
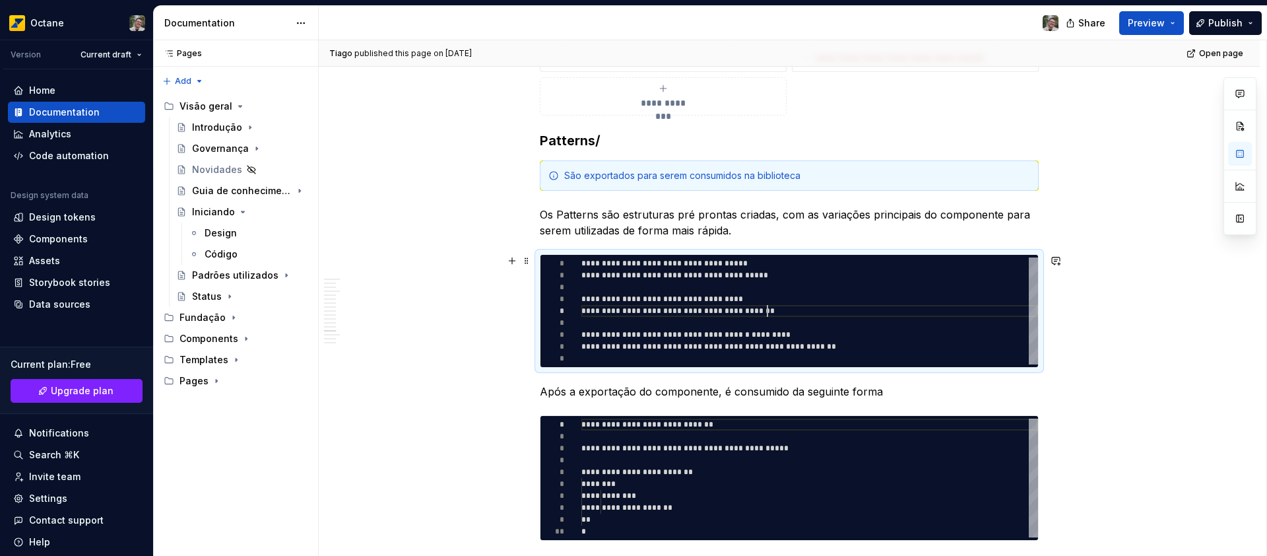
click at [767, 315] on div "**********" at bounding box center [809, 310] width 457 height 107
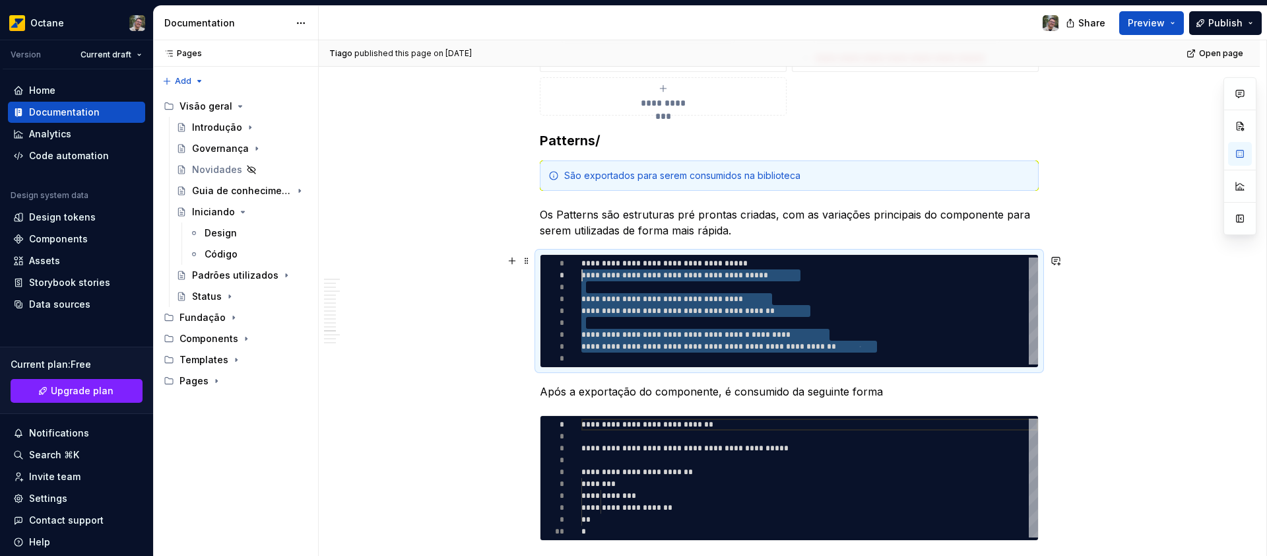
scroll to position [0, 0]
drag, startPoint x: 794, startPoint y: 327, endPoint x: 577, endPoint y: 262, distance: 226.5
click at [581, 262] on div "**********" at bounding box center [809, 310] width 457 height 107
click at [748, 313] on div "**********" at bounding box center [809, 310] width 457 height 107
drag, startPoint x: 833, startPoint y: 326, endPoint x: 571, endPoint y: 263, distance: 270.0
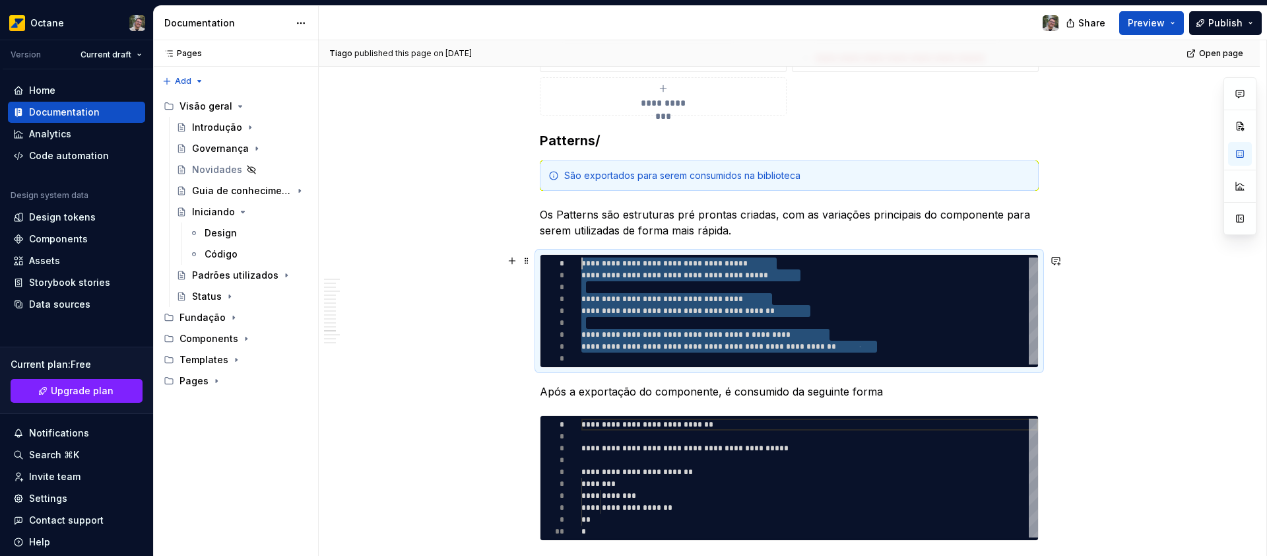
click at [581, 263] on div "**********" at bounding box center [809, 310] width 457 height 107
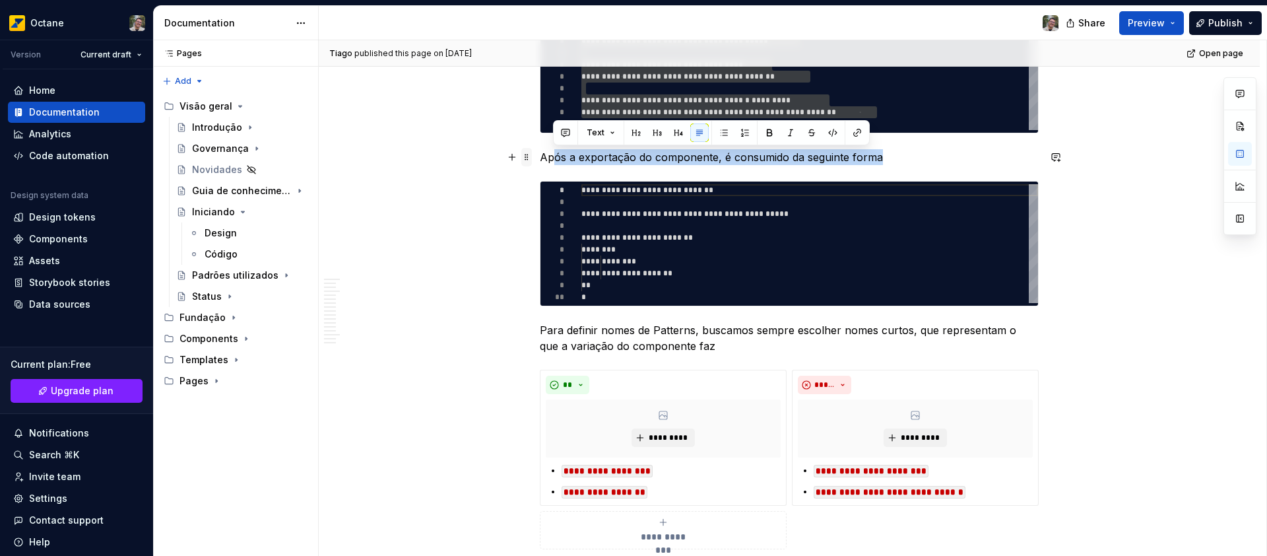
drag, startPoint x: 734, startPoint y: 160, endPoint x: 524, endPoint y: 158, distance: 210.5
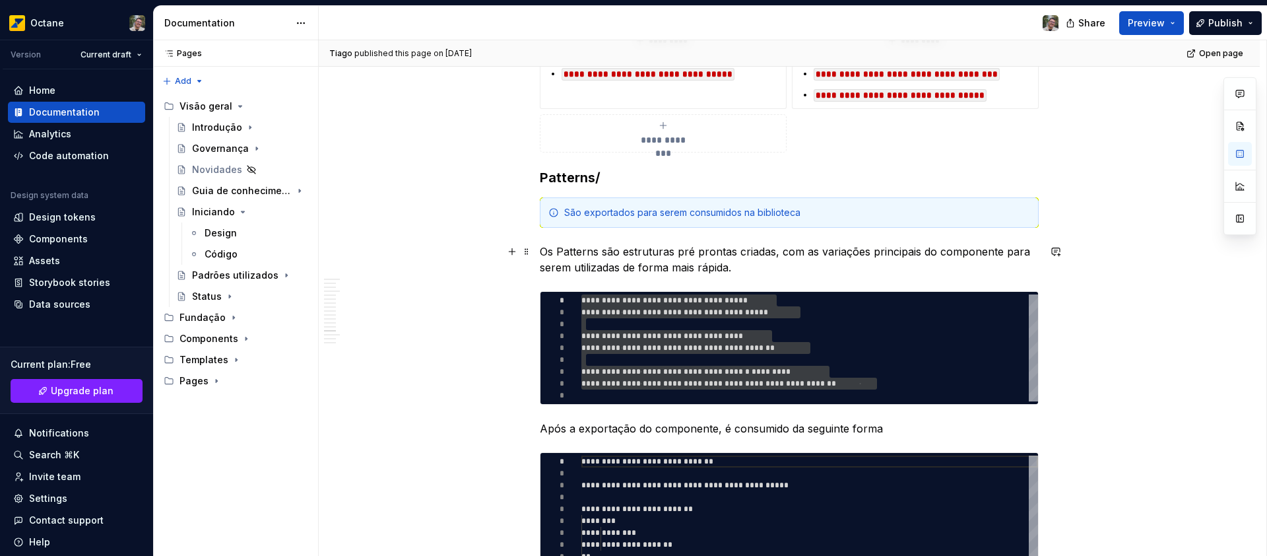
scroll to position [2568, 0]
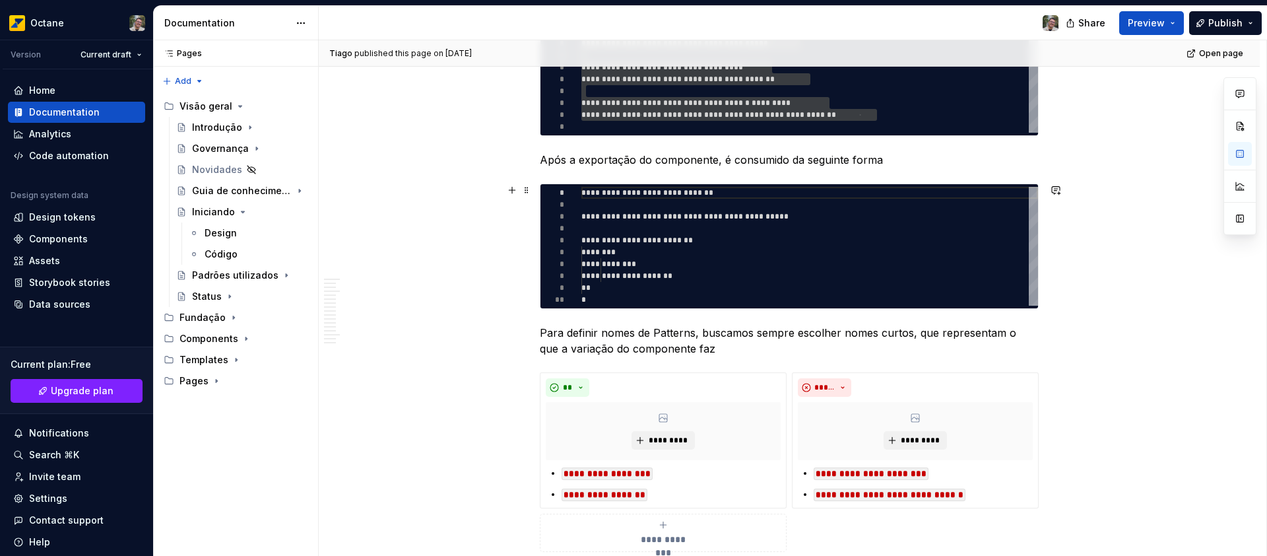
type textarea "*"
type textarea "**********"
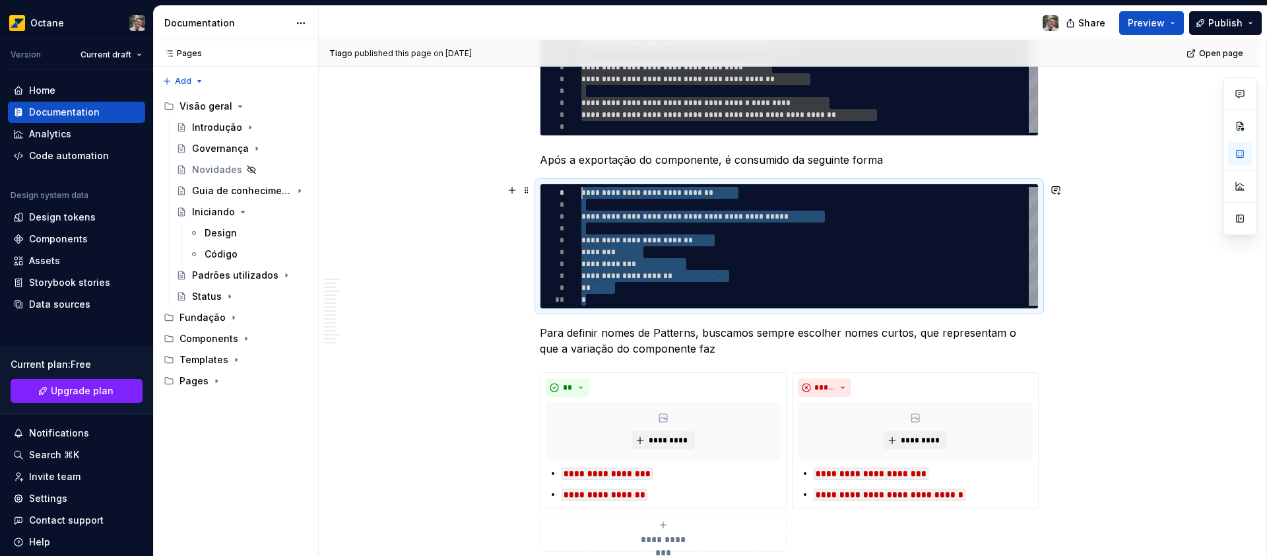
scroll to position [0, 0]
drag, startPoint x: 588, startPoint y: 265, endPoint x: 568, endPoint y: 194, distance: 74.1
click at [581, 194] on div "**********" at bounding box center [809, 246] width 457 height 119
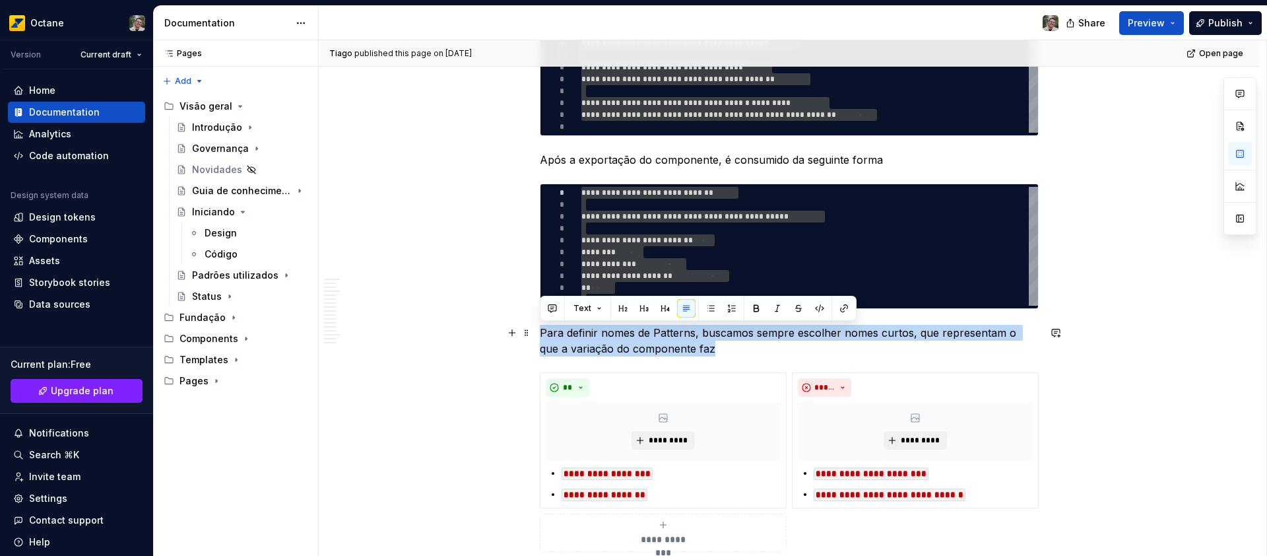
drag, startPoint x: 590, startPoint y: 333, endPoint x: 538, endPoint y: 331, distance: 51.5
click at [540, 331] on p "Para definir nomes de Patterns, buscamos sempre escolher nomes curtos, que repr…" at bounding box center [789, 341] width 499 height 32
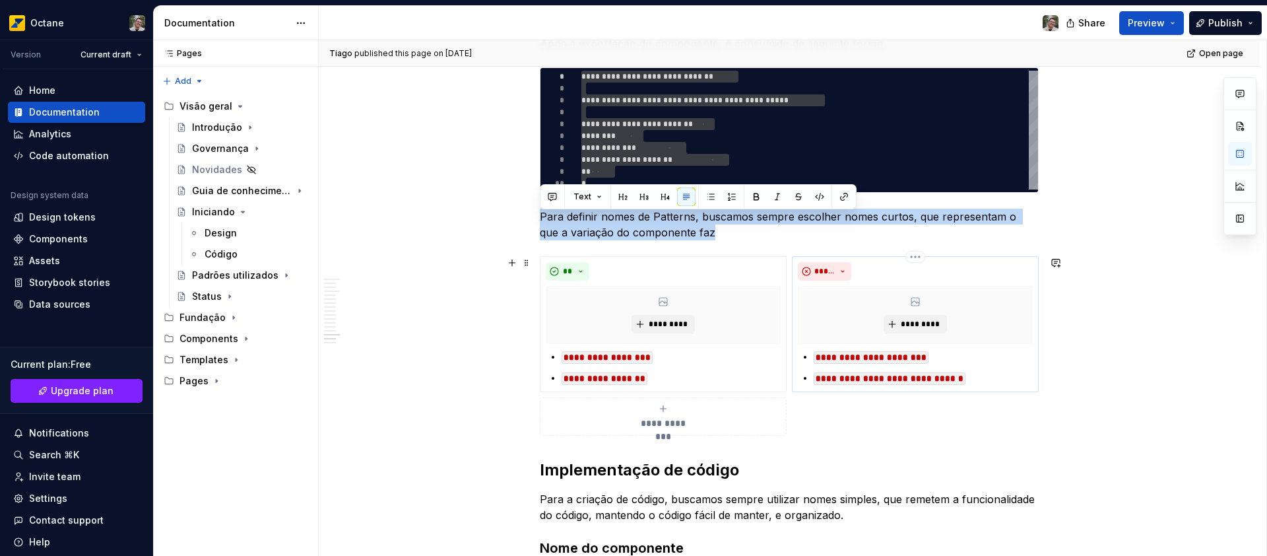
scroll to position [2679, 0]
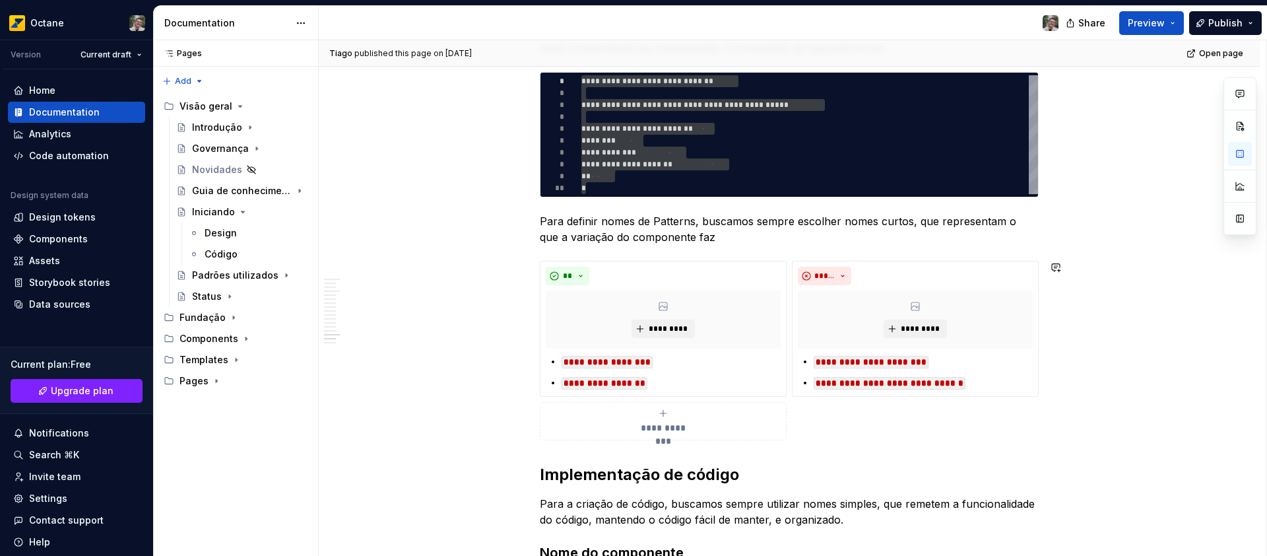
click at [591, 261] on div "**********" at bounding box center [789, 350] width 499 height 179
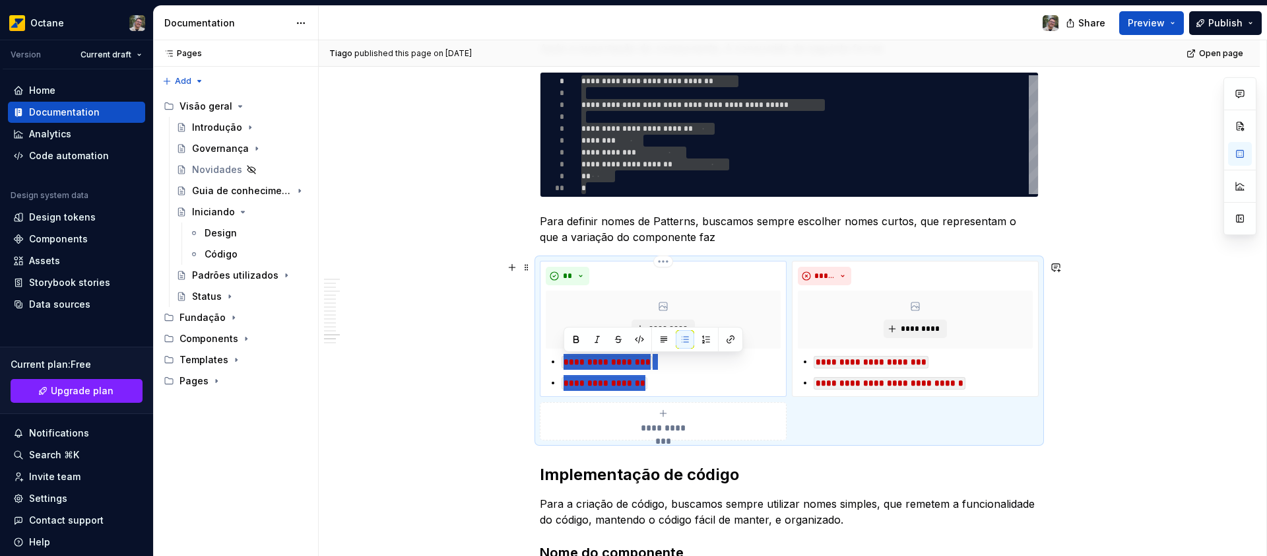
drag, startPoint x: 655, startPoint y: 383, endPoint x: 563, endPoint y: 365, distance: 93.6
click at [563, 365] on ul "**********" at bounding box center [671, 372] width 219 height 37
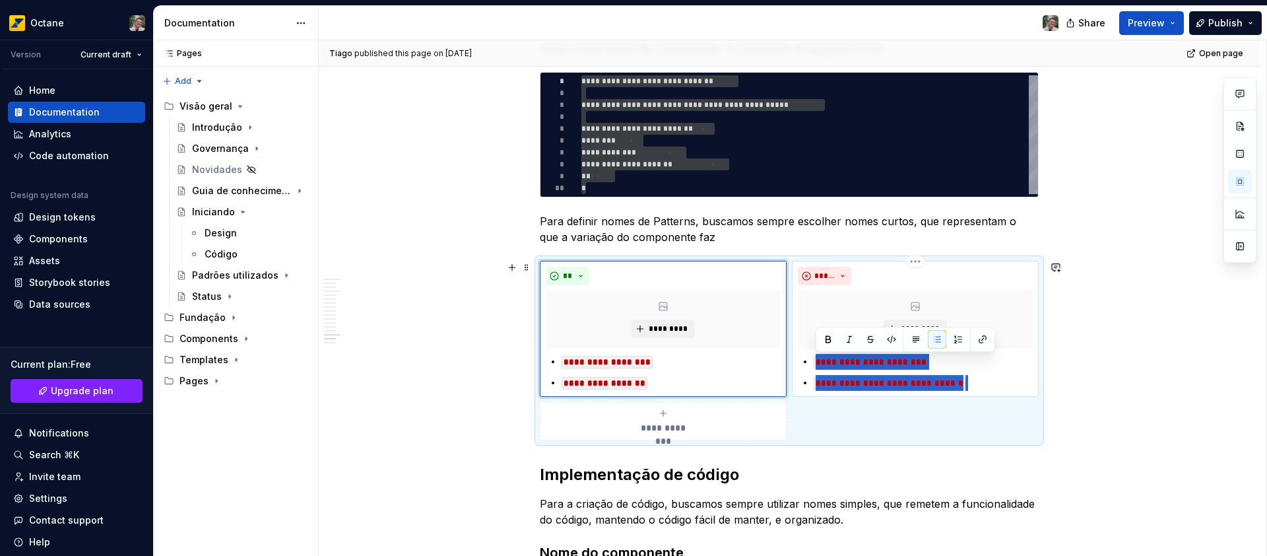
drag, startPoint x: 981, startPoint y: 384, endPoint x: 808, endPoint y: 365, distance: 174.6
click at [808, 365] on div "**********" at bounding box center [915, 372] width 235 height 37
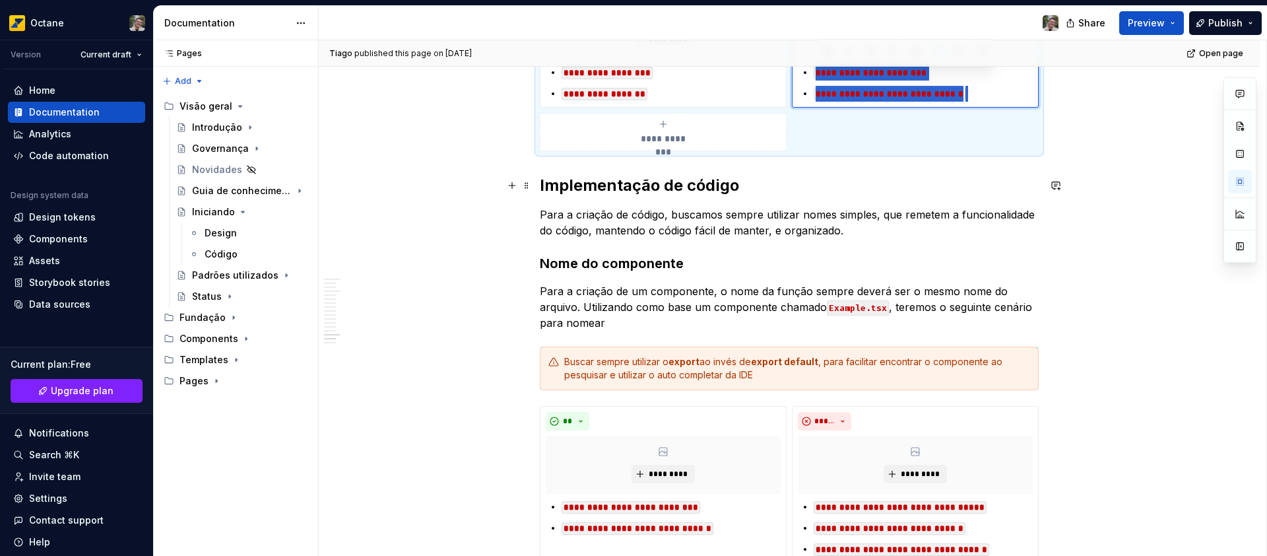
scroll to position [2967, 0]
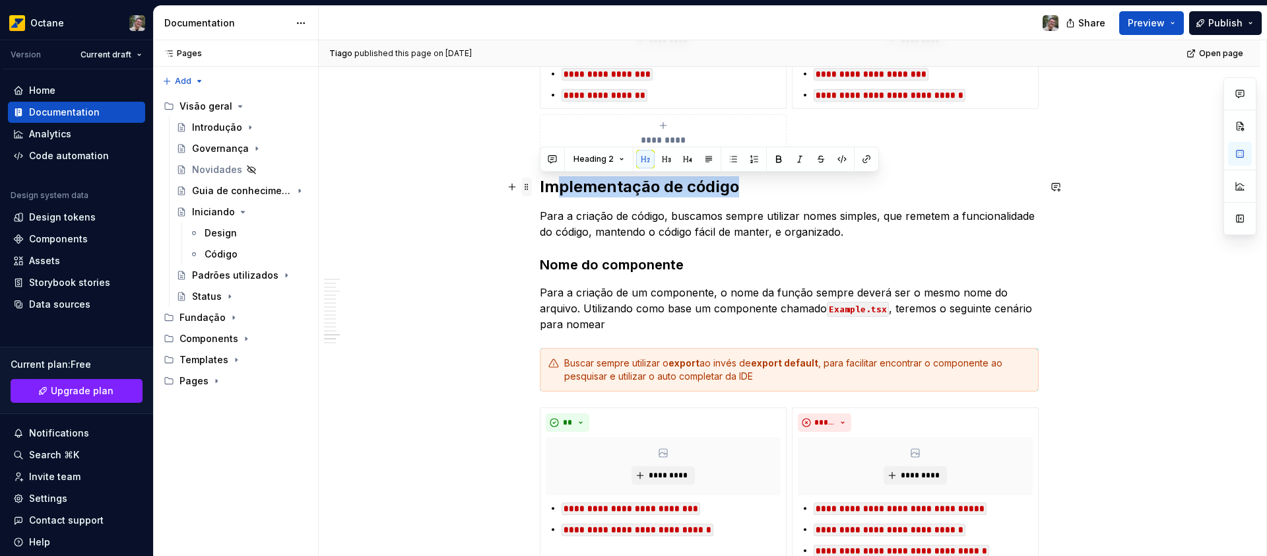
drag, startPoint x: 758, startPoint y: 189, endPoint x: 529, endPoint y: 182, distance: 228.4
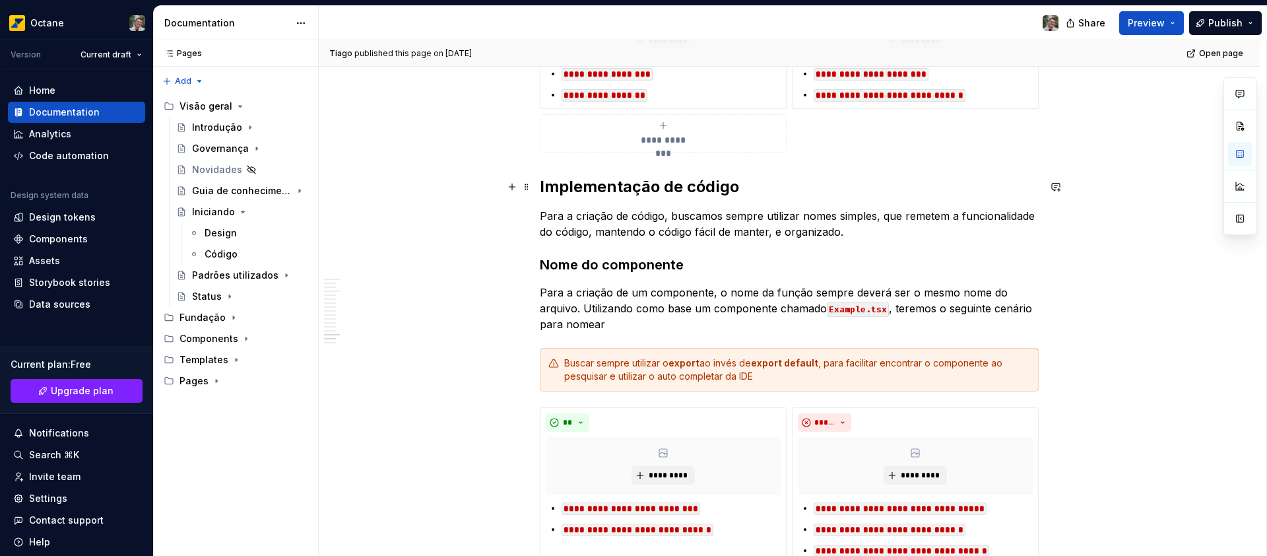
click at [548, 189] on h2 "Implementação de código" at bounding box center [789, 186] width 499 height 21
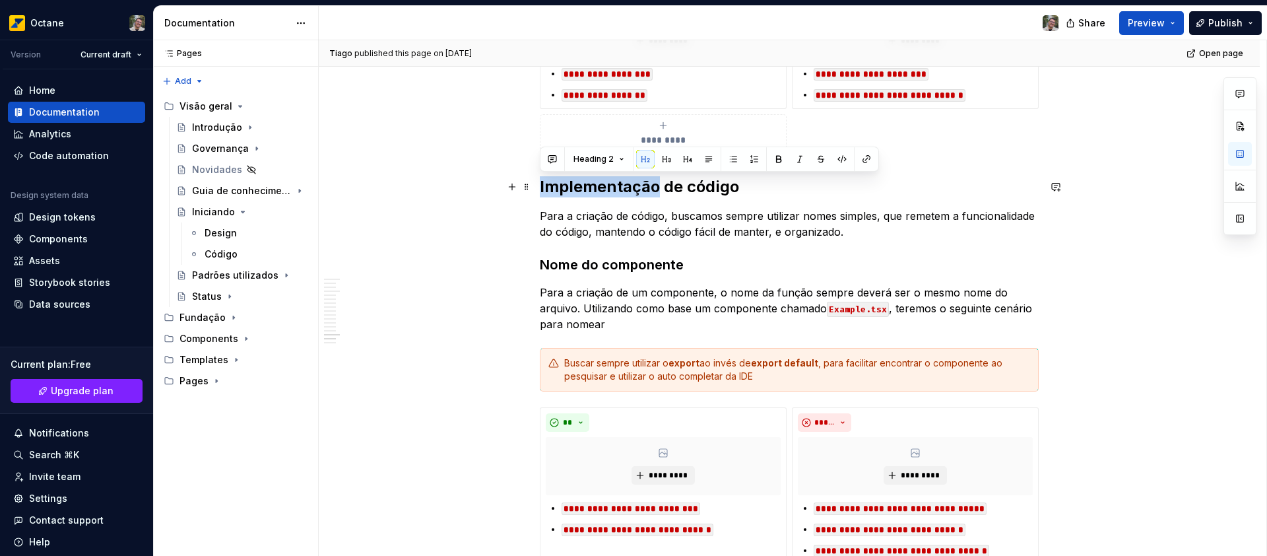
click at [548, 189] on h2 "Implementação de código" at bounding box center [789, 186] width 499 height 21
click at [703, 230] on p "Para a criação de código, buscamos sempre utilizar nomes simples, que remetem a…" at bounding box center [789, 224] width 499 height 32
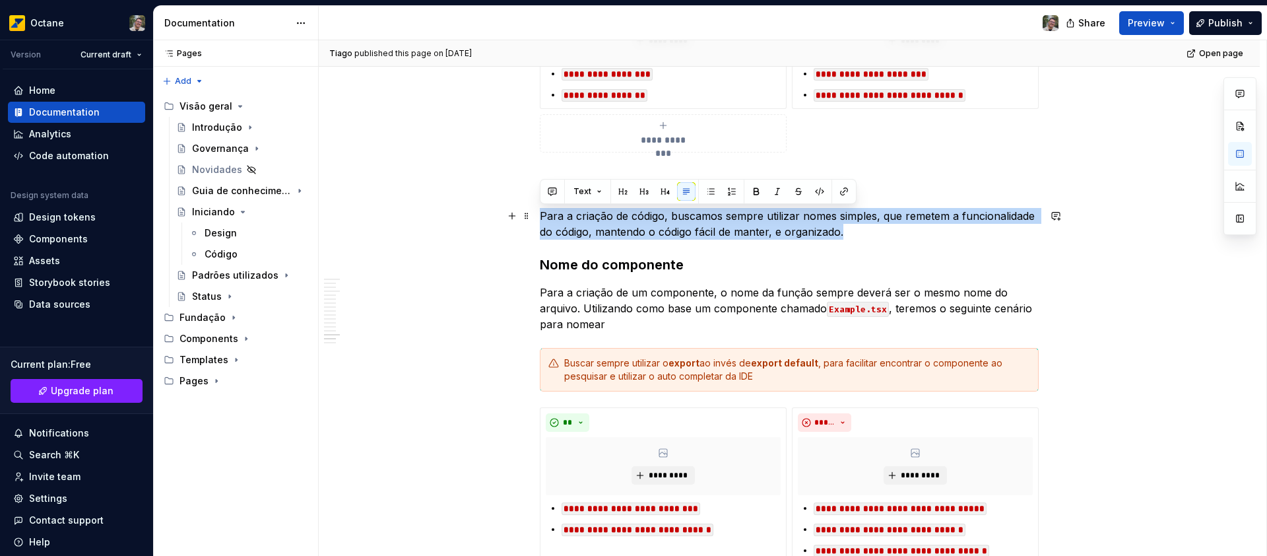
drag, startPoint x: 883, startPoint y: 232, endPoint x: 533, endPoint y: 212, distance: 350.4
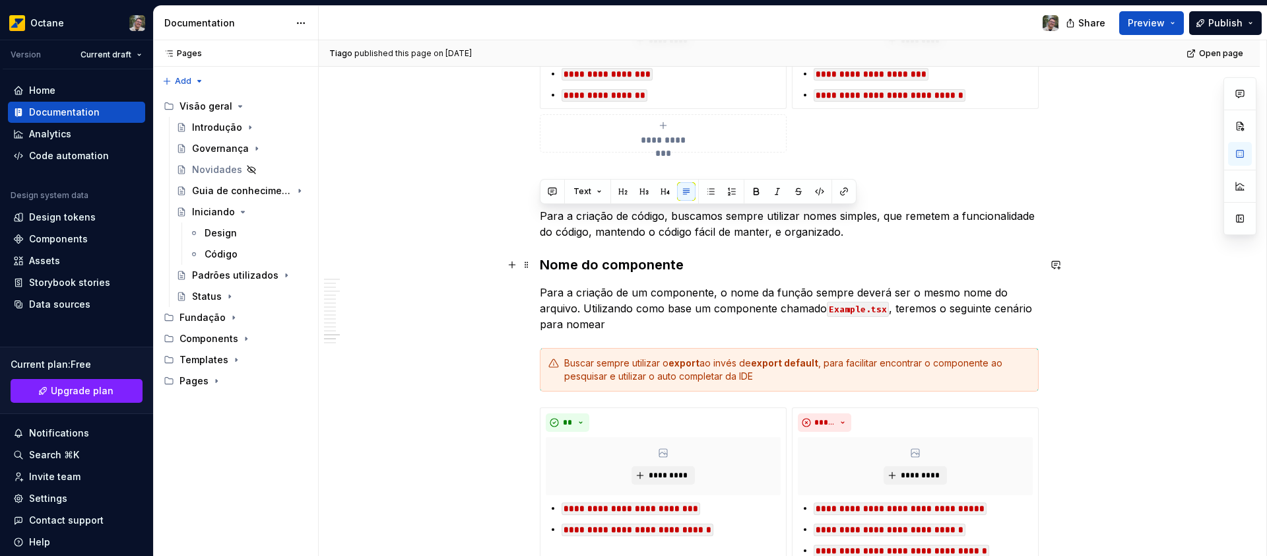
click at [619, 265] on h3 "Nome do componente" at bounding box center [789, 264] width 499 height 18
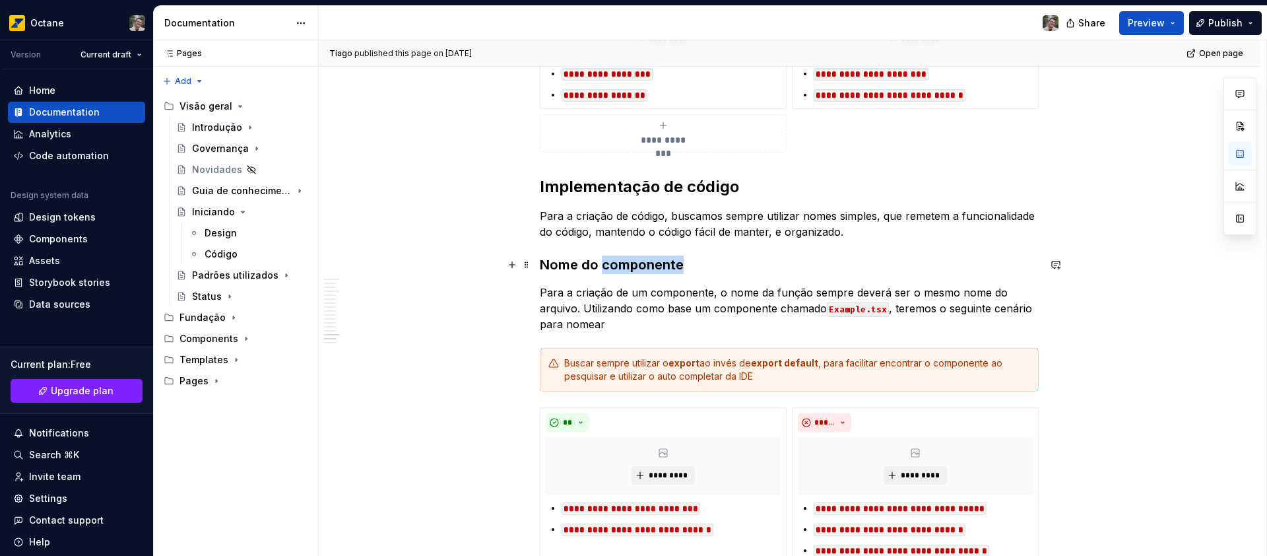
click at [619, 265] on h3 "Nome do componente" at bounding box center [789, 264] width 499 height 18
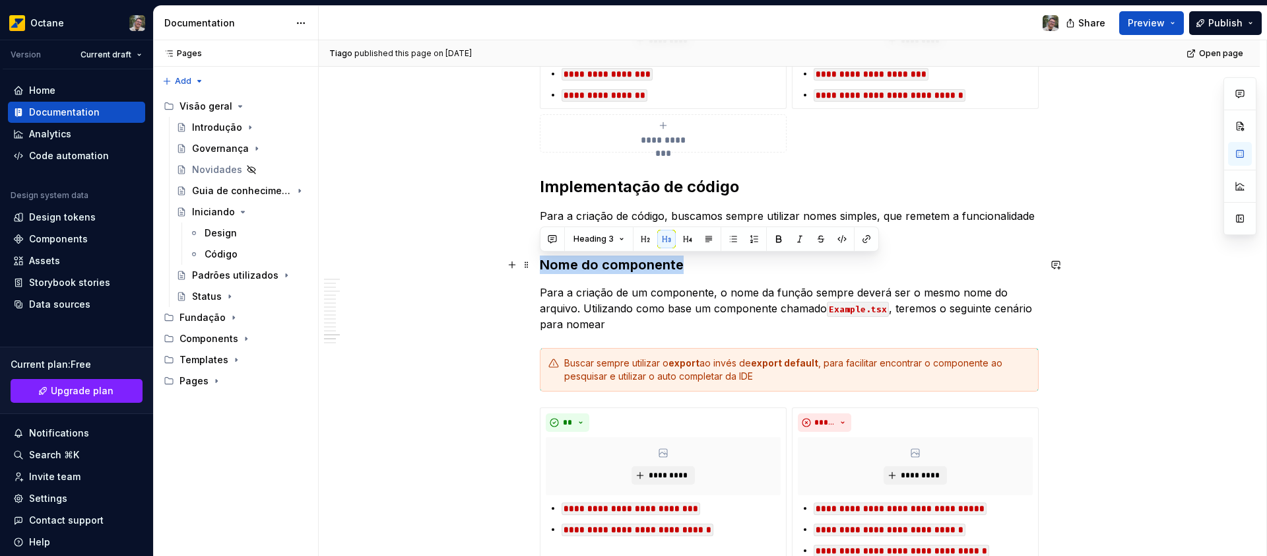
click at [620, 265] on h3 "Nome do componente" at bounding box center [789, 264] width 499 height 18
click at [690, 291] on p "Para a criação de um componente, o nome da função sempre deverá ser o mesmo nom…" at bounding box center [789, 308] width 499 height 48
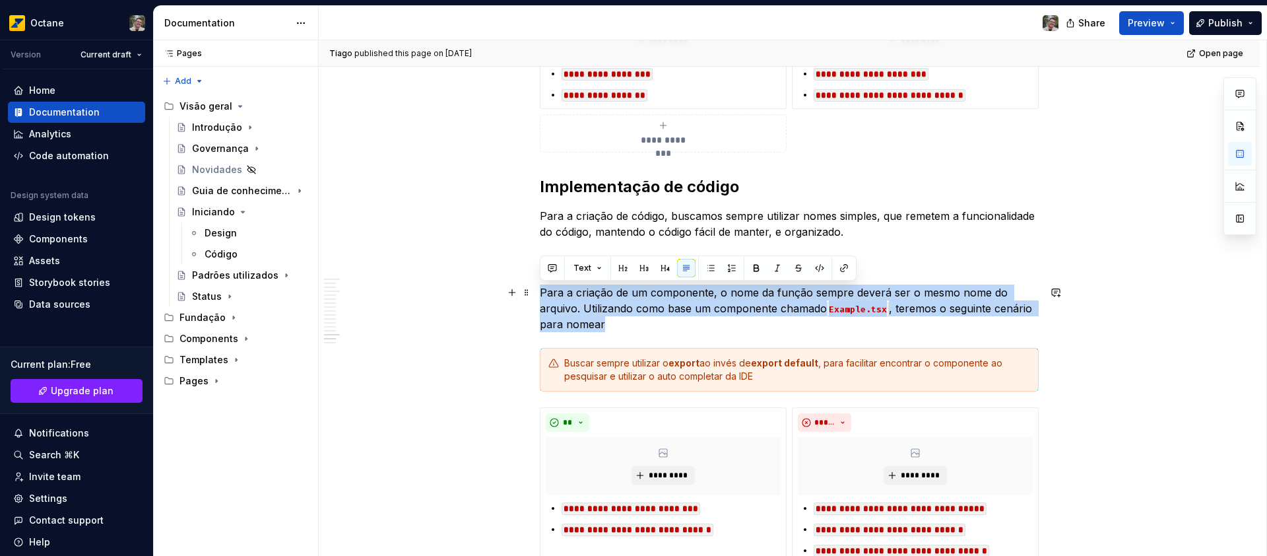
drag, startPoint x: 634, startPoint y: 327, endPoint x: 505, endPoint y: 265, distance: 142.9
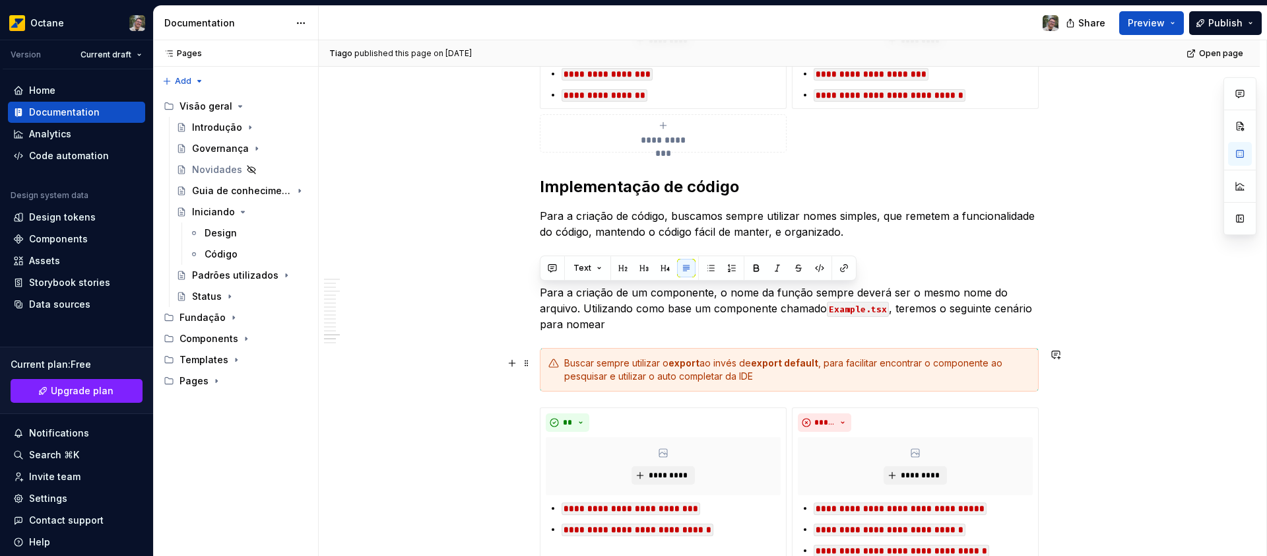
click at [721, 369] on div "Buscar sempre utilizar o export ao invés de export default , para facilitar enc…" at bounding box center [797, 369] width 466 height 26
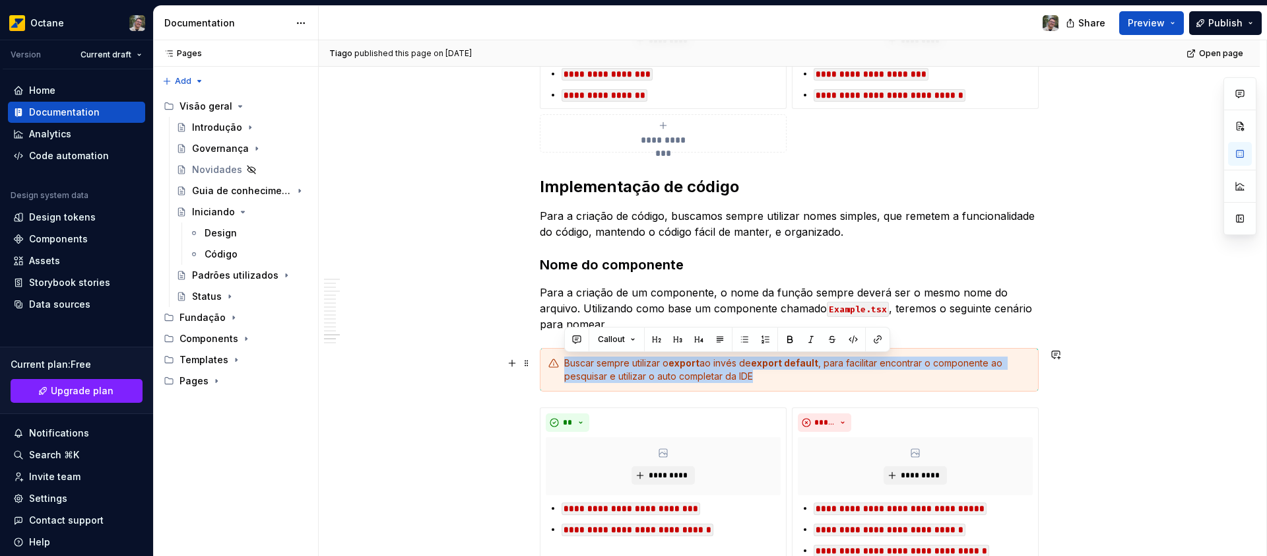
drag, startPoint x: 774, startPoint y: 379, endPoint x: 540, endPoint y: 362, distance: 234.2
click at [542, 363] on div "Buscar sempre utilizar o export ao invés de export default , para facilitar enc…" at bounding box center [789, 370] width 499 height 44
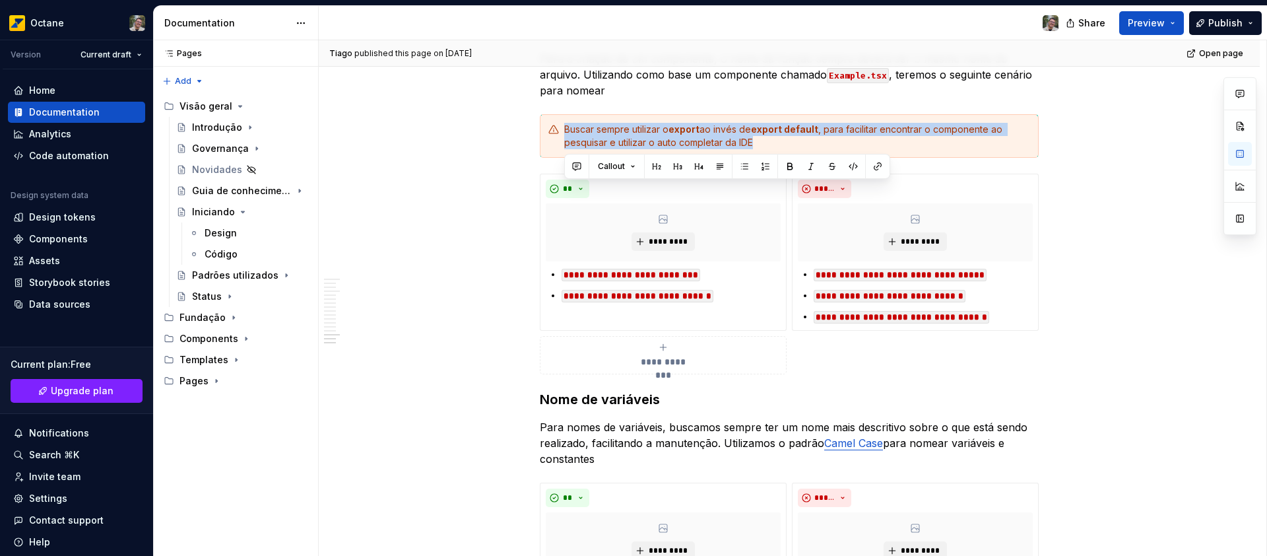
scroll to position [3201, 0]
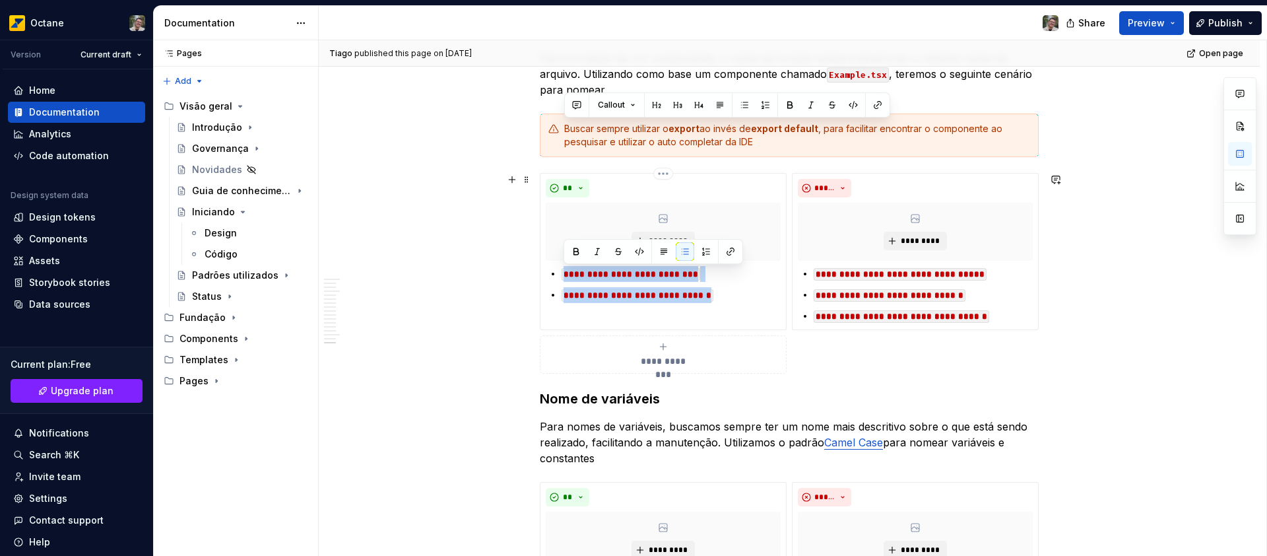
drag, startPoint x: 729, startPoint y: 296, endPoint x: 500, endPoint y: 24, distance: 355.9
click at [548, 272] on div "**********" at bounding box center [663, 284] width 235 height 37
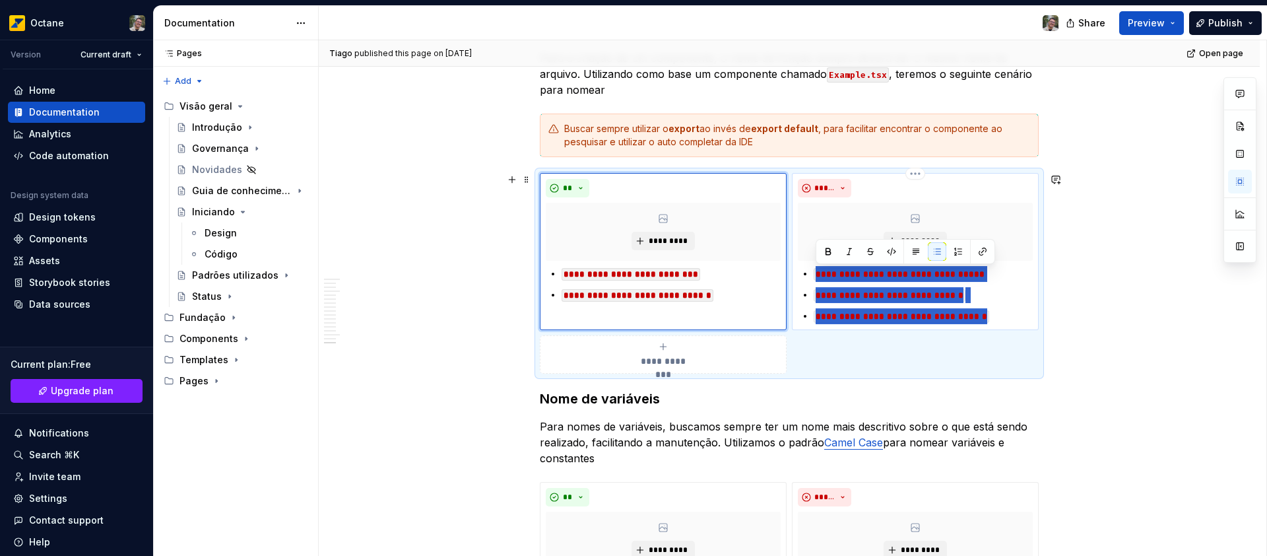
drag, startPoint x: 1004, startPoint y: 315, endPoint x: 812, endPoint y: 278, distance: 194.8
click at [814, 278] on ul "**********" at bounding box center [923, 295] width 219 height 58
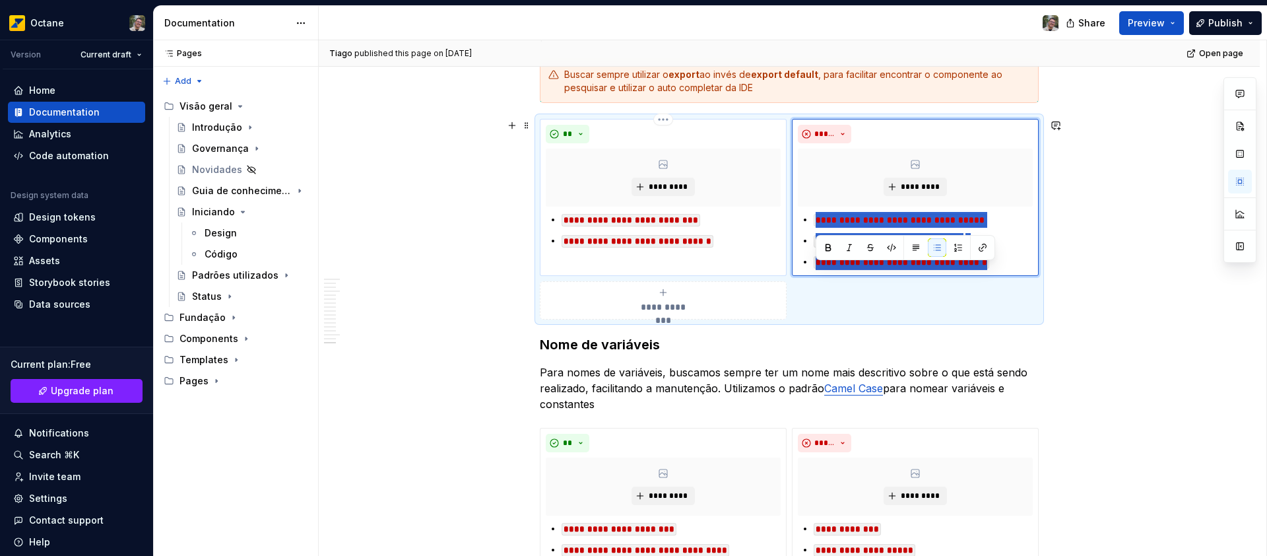
scroll to position [3445, 0]
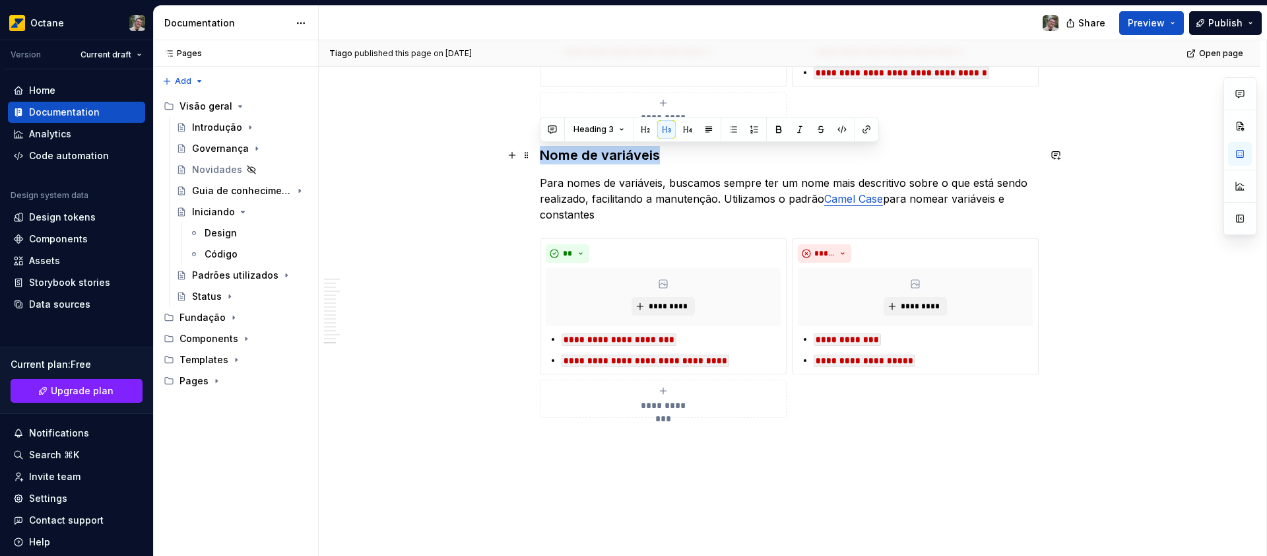
drag, startPoint x: 667, startPoint y: 161, endPoint x: 542, endPoint y: 152, distance: 125.7
click at [542, 152] on h3 "Nome de variáveis" at bounding box center [789, 155] width 499 height 18
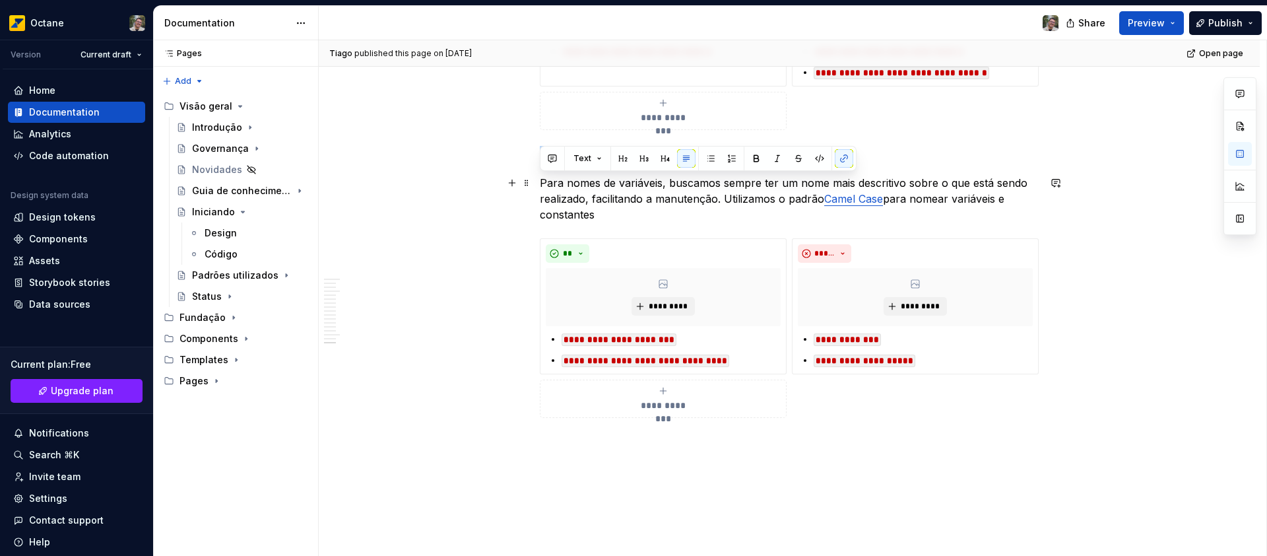
drag, startPoint x: 607, startPoint y: 219, endPoint x: 535, endPoint y: 181, distance: 81.2
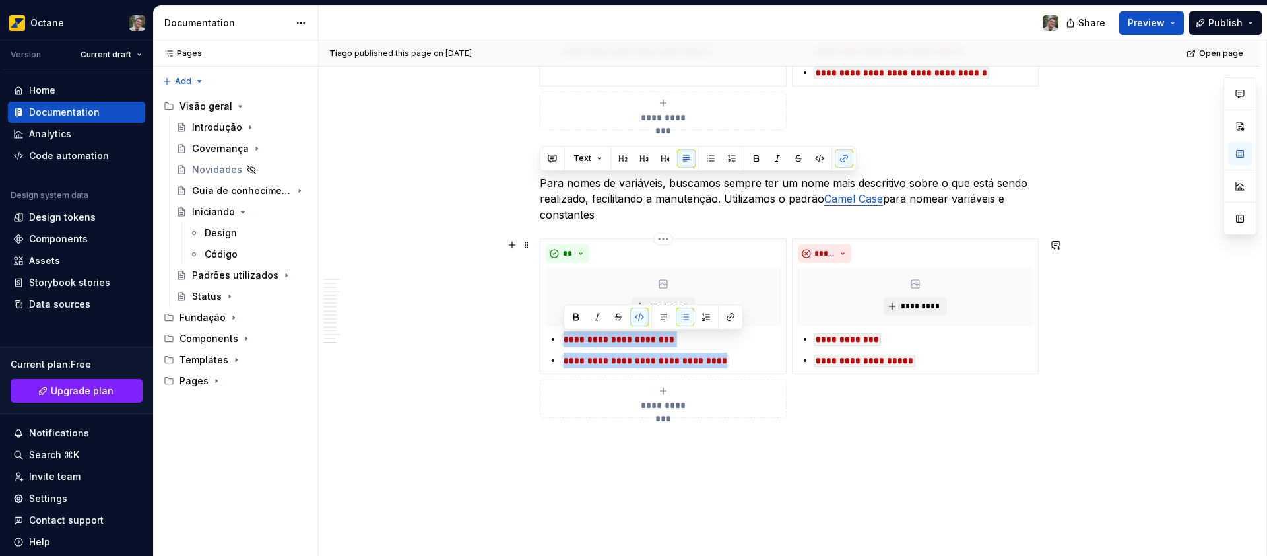
drag, startPoint x: 744, startPoint y: 362, endPoint x: 535, endPoint y: 234, distance: 244.9
click at [542, 340] on div "**********" at bounding box center [663, 306] width 247 height 136
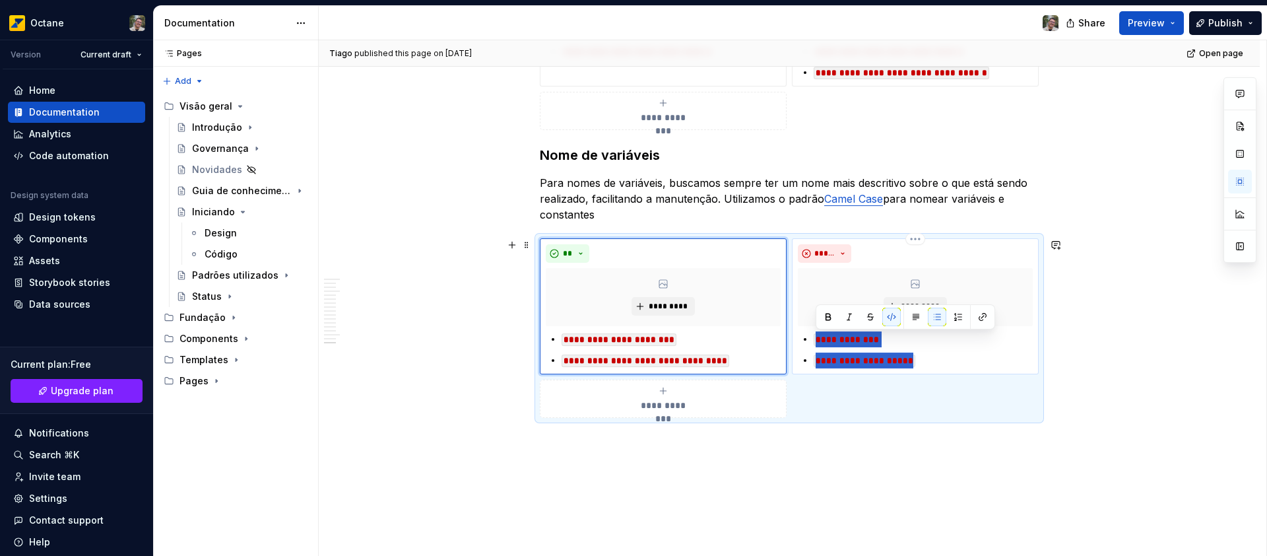
drag, startPoint x: 915, startPoint y: 363, endPoint x: 816, endPoint y: 344, distance: 100.7
click at [816, 344] on ul "**********" at bounding box center [923, 349] width 219 height 37
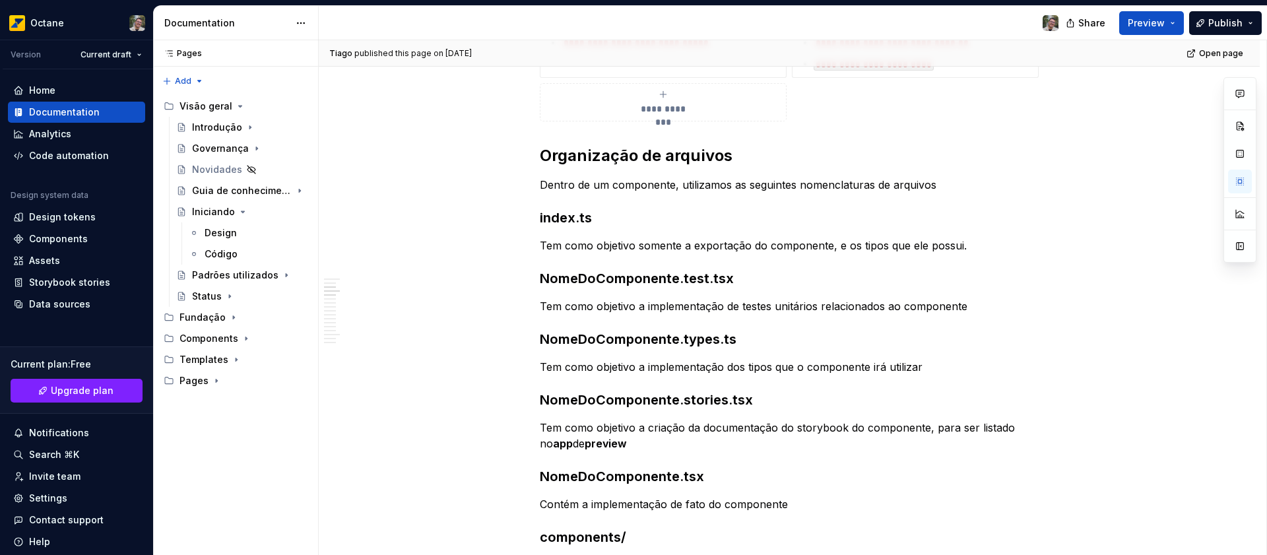
scroll to position [0, 0]
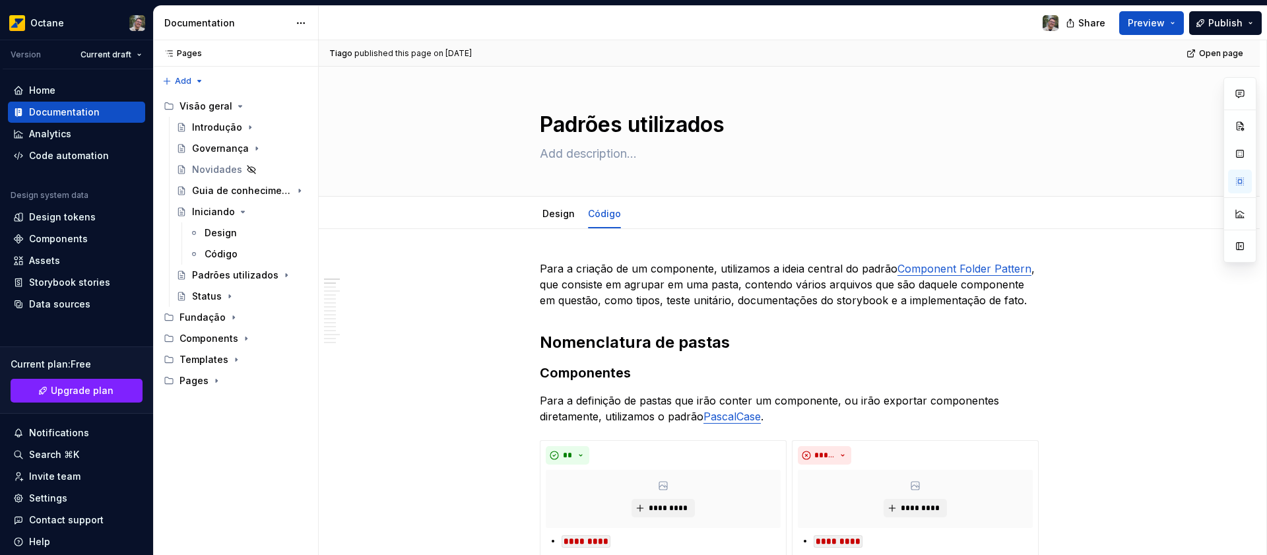
type textarea "*"
